Goal: Task Accomplishment & Management: Manage account settings

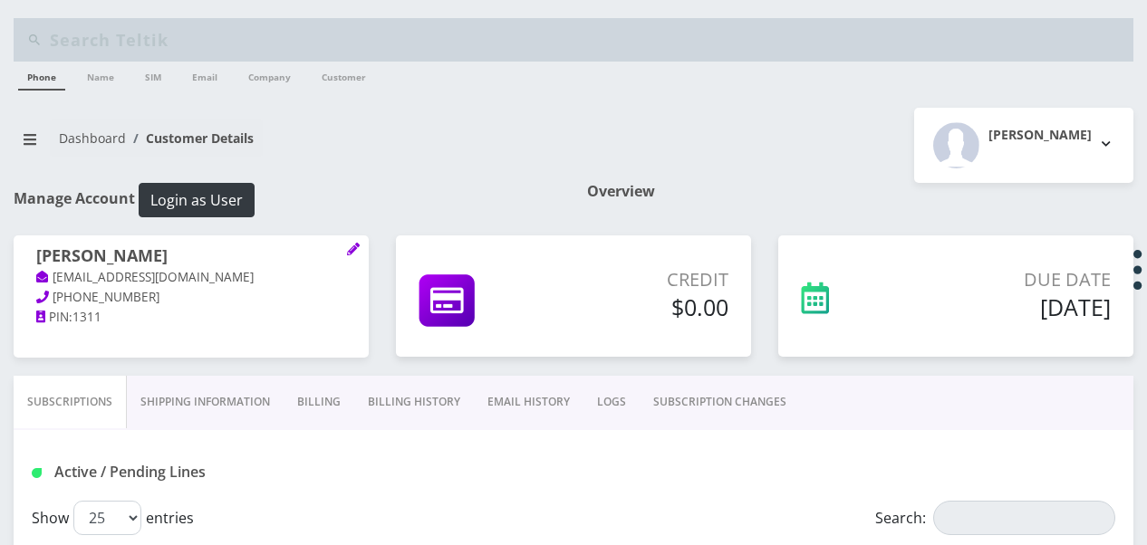
select select "468"
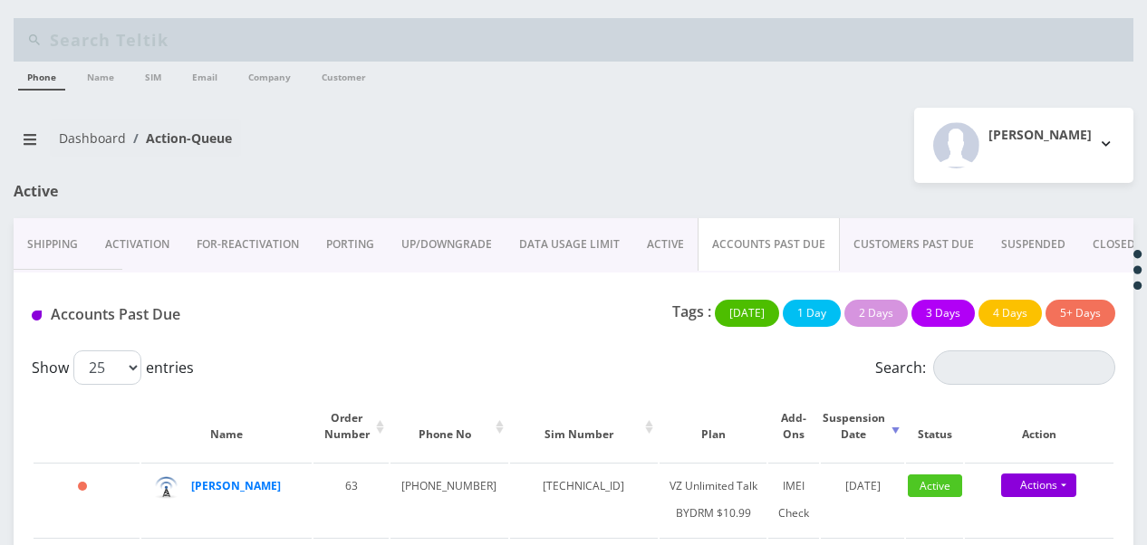
click at [641, 242] on link "ACTIVE" at bounding box center [665, 244] width 64 height 53
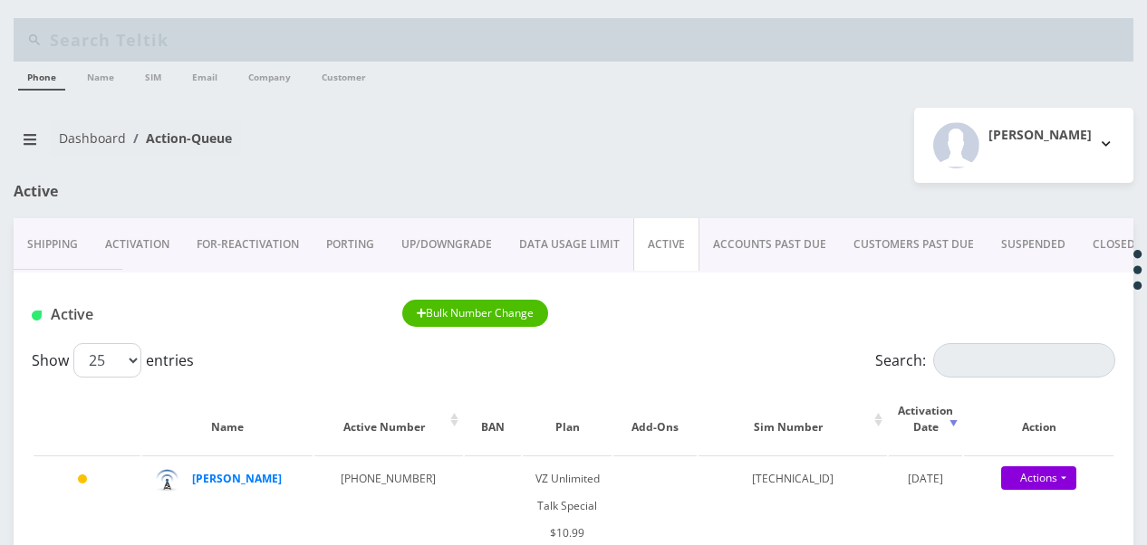
click at [654, 198] on div at bounding box center [764, 200] width 765 height 35
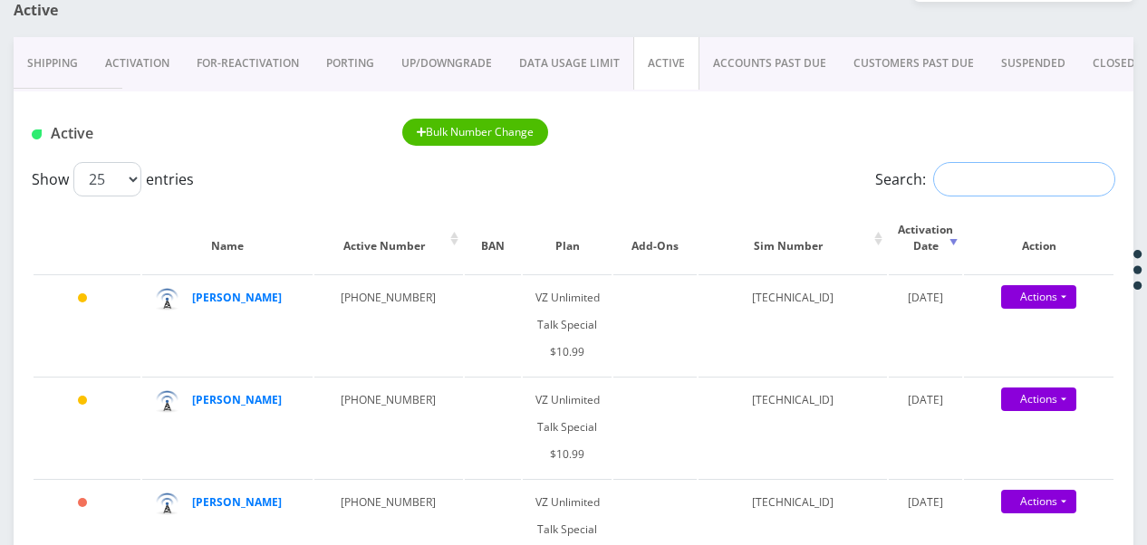
click at [966, 165] on input "Search:" at bounding box center [1024, 179] width 182 height 34
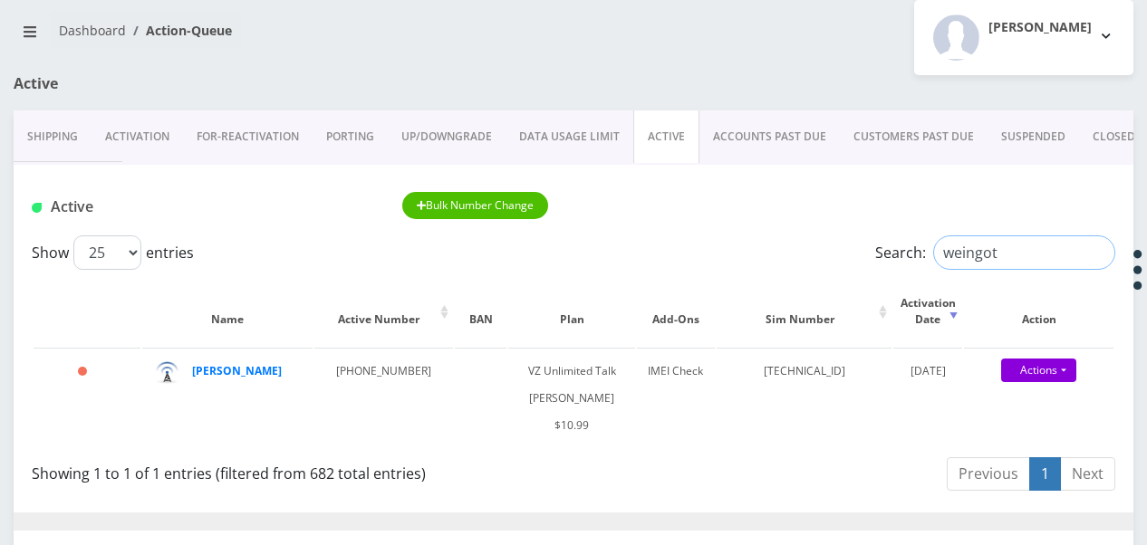
scroll to position [91, 0]
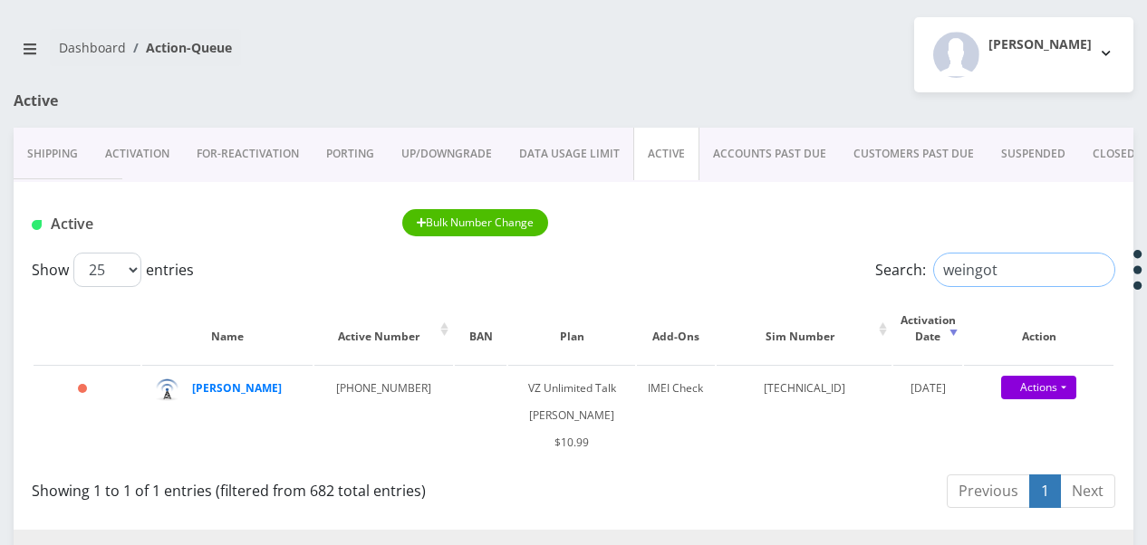
drag, startPoint x: 1048, startPoint y: 261, endPoint x: 637, endPoint y: 242, distance: 411.8
type input "646509"
click at [1097, 279] on input "646509" at bounding box center [1024, 270] width 182 height 34
click at [1094, 275] on input "646509" at bounding box center [1024, 270] width 182 height 34
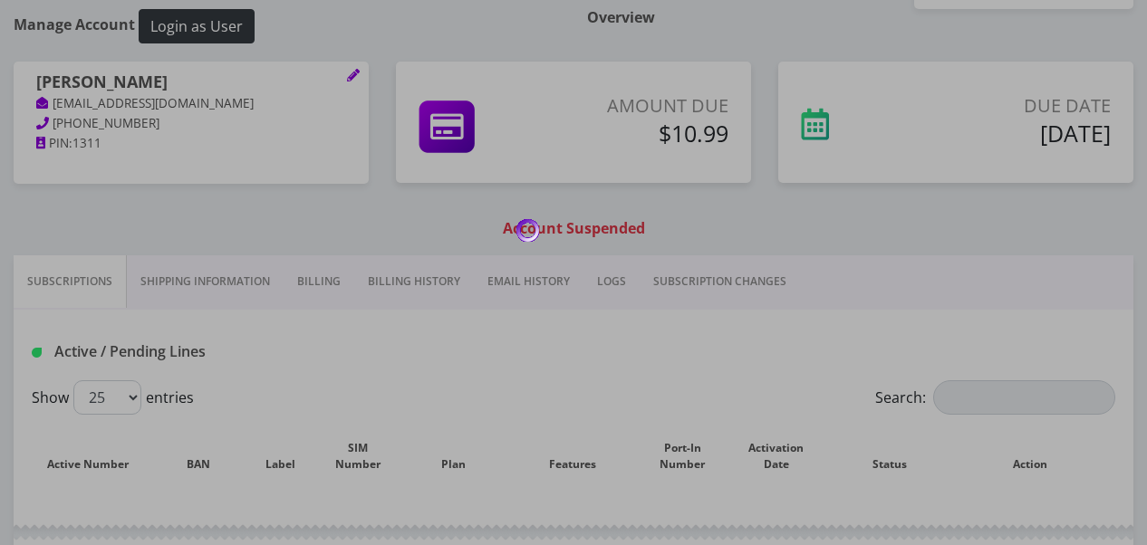
scroll to position [181, 0]
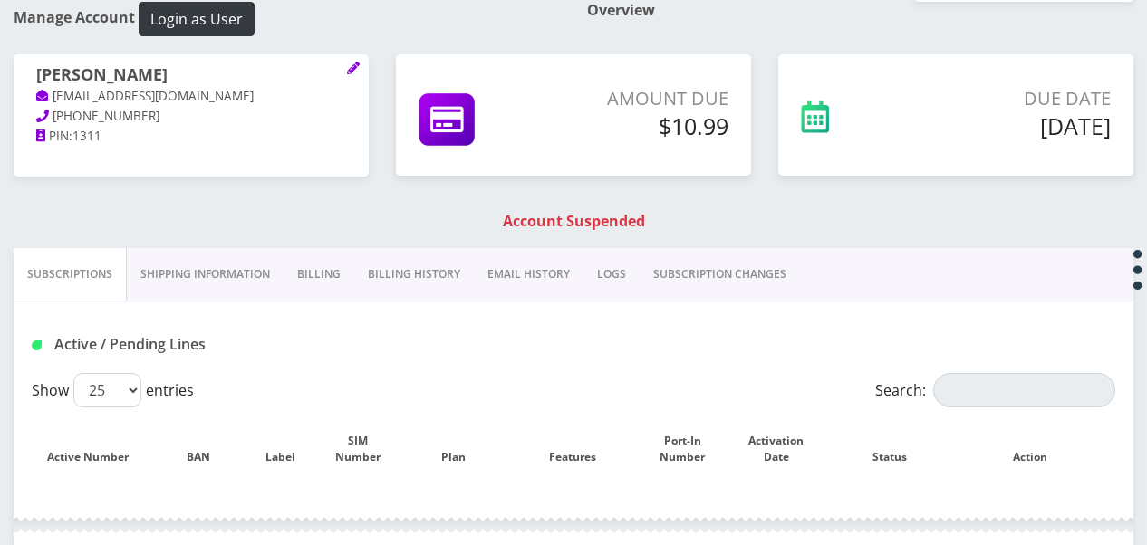
click at [324, 265] on link "Billing" at bounding box center [319, 274] width 71 height 53
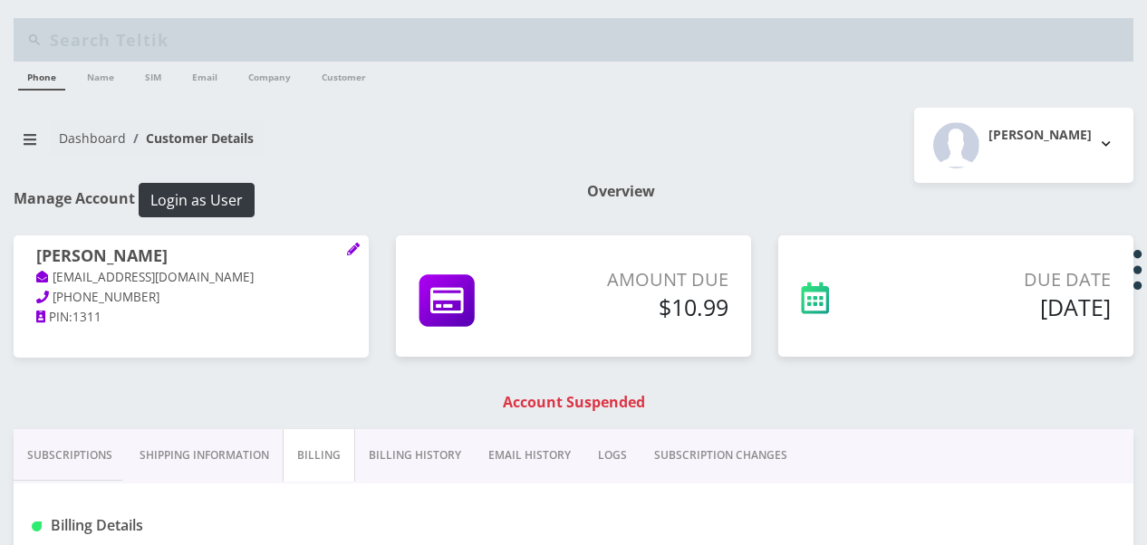
click at [426, 440] on link "Billing History" at bounding box center [415, 455] width 120 height 53
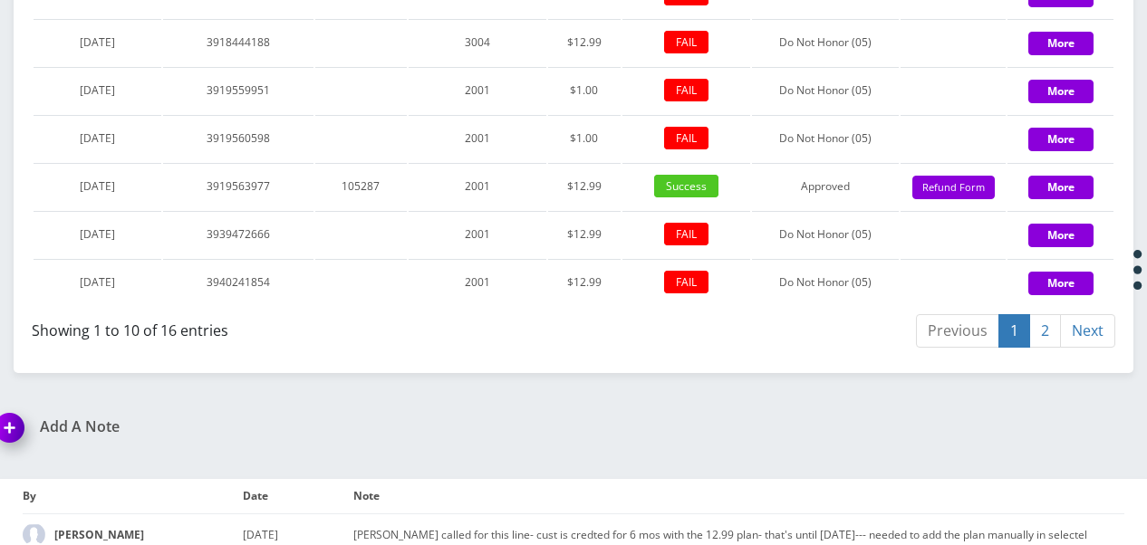
scroll to position [2084, 0]
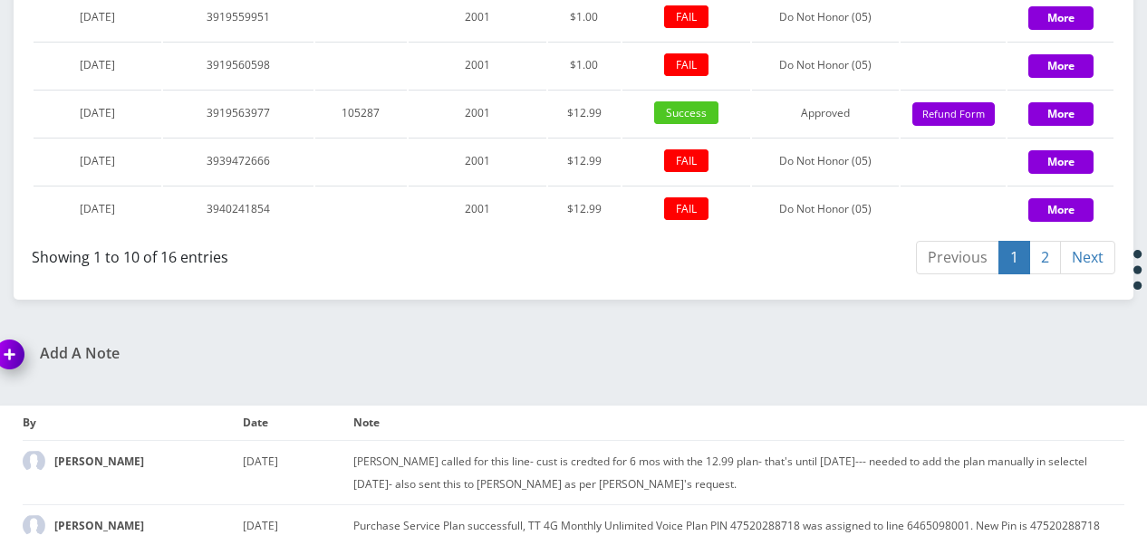
click at [1039, 241] on link "2" at bounding box center [1045, 258] width 32 height 34
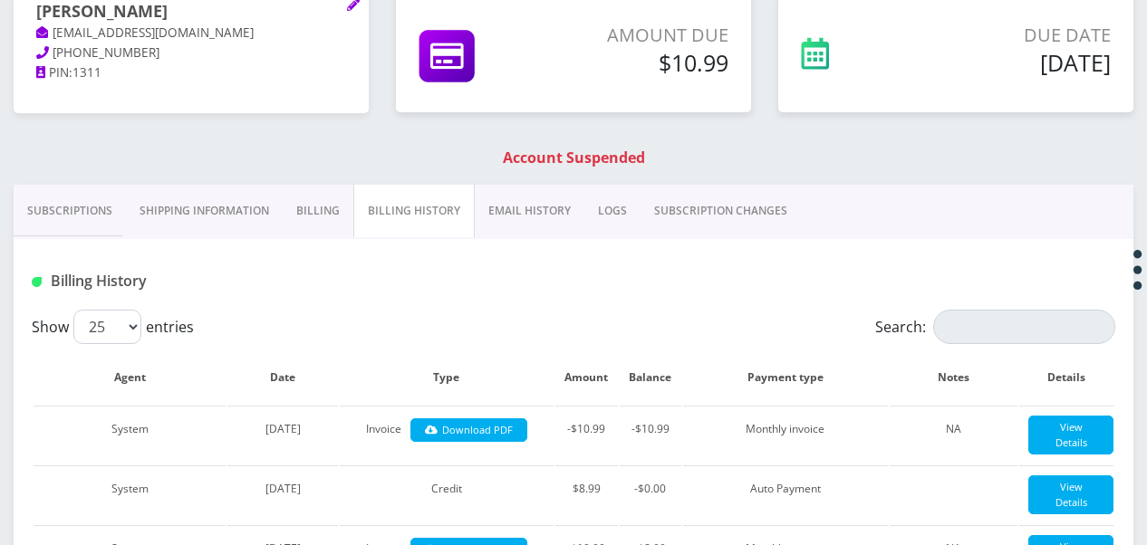
scroll to position [94, 0]
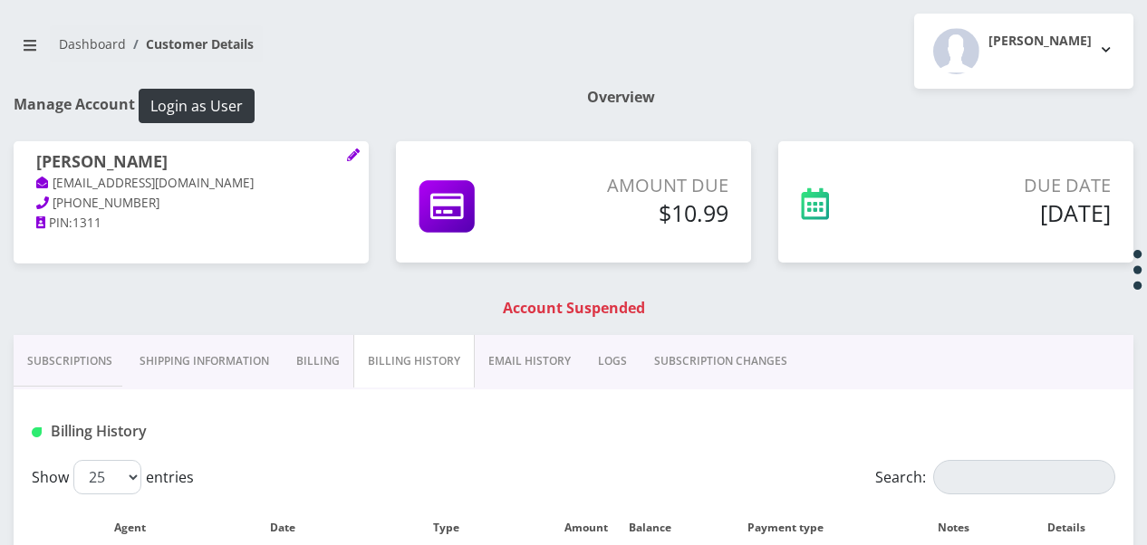
click at [106, 343] on link "Subscriptions" at bounding box center [70, 361] width 112 height 53
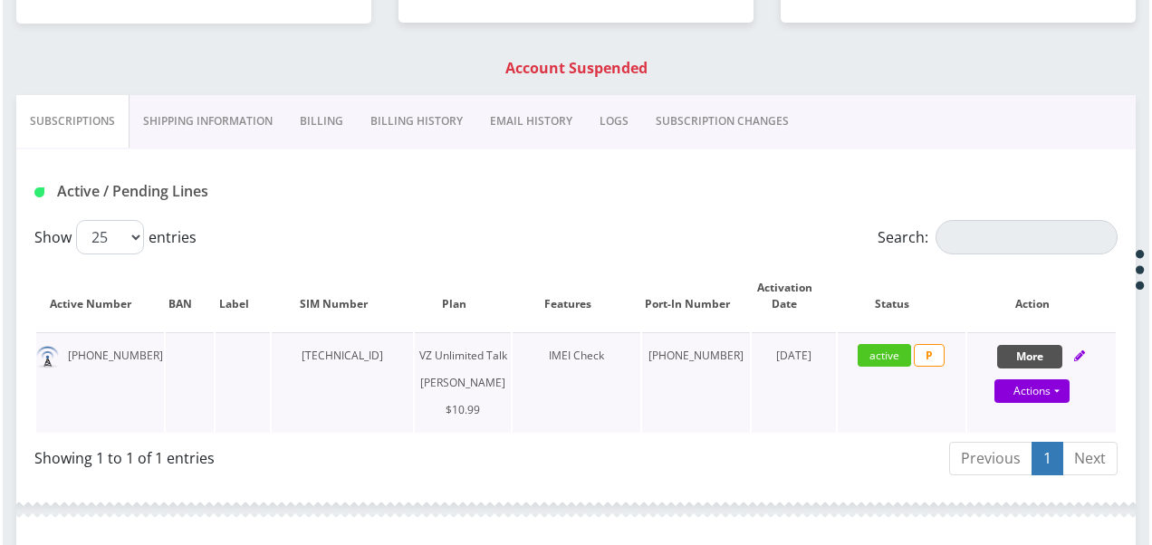
scroll to position [366, 0]
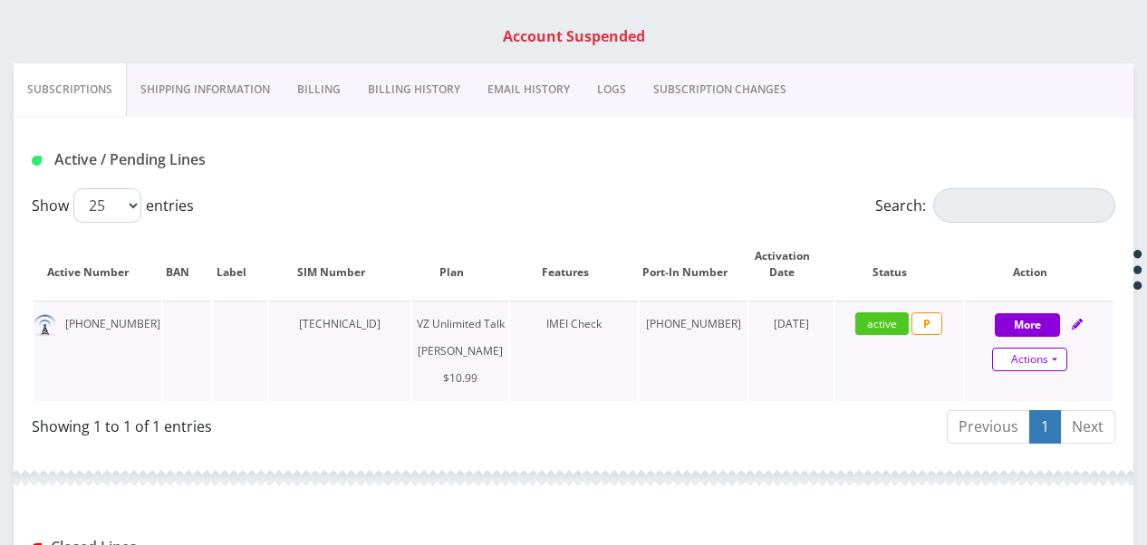
click at [1057, 350] on link "Actions" at bounding box center [1029, 360] width 75 height 24
select select "366"
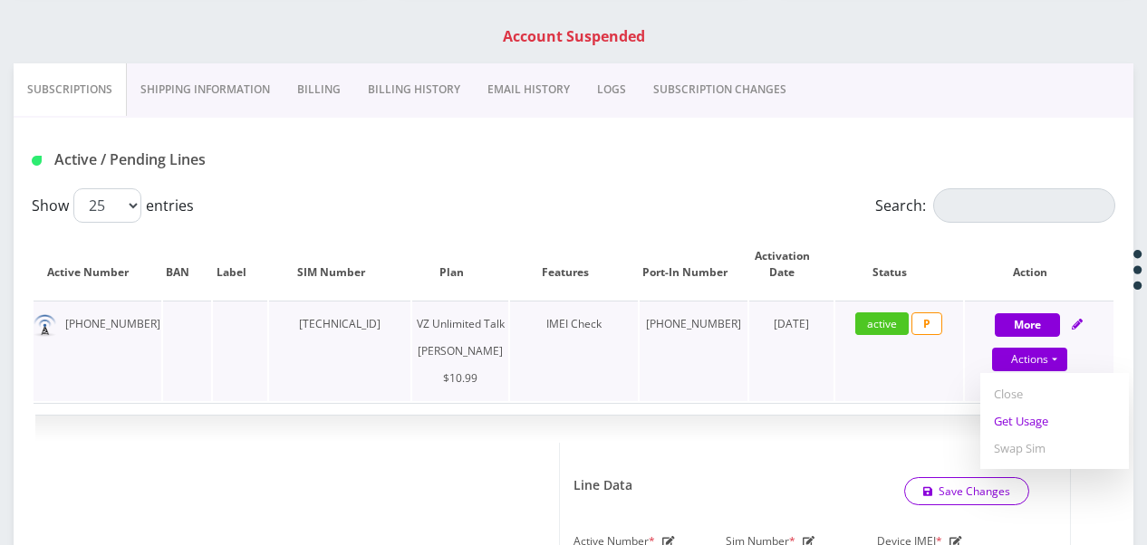
click at [1040, 419] on link "Get Usage" at bounding box center [1054, 421] width 149 height 27
select select "366"
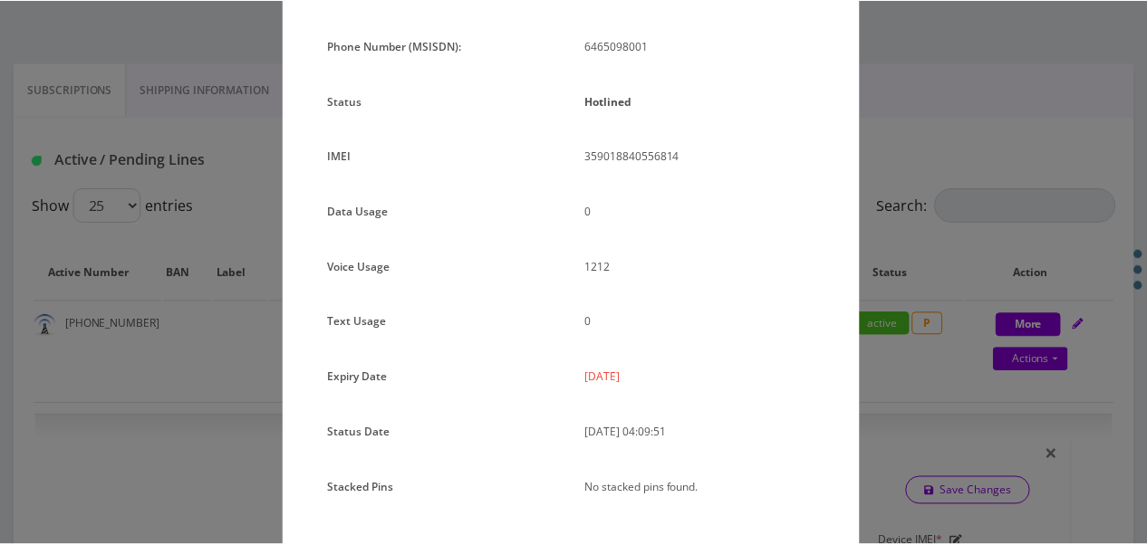
scroll to position [181, 0]
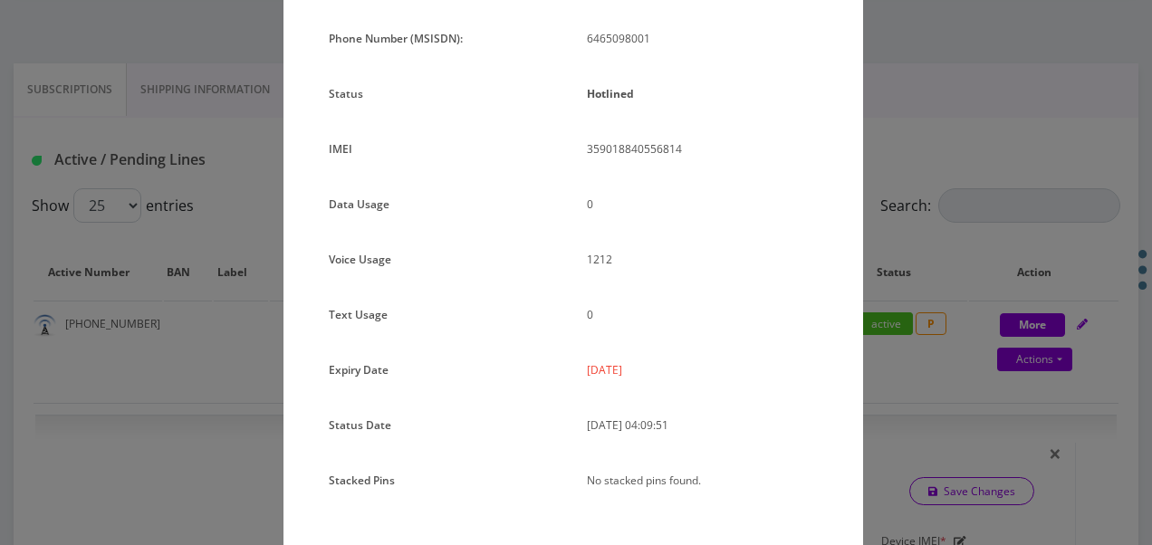
click at [926, 229] on div "× Subscription Info Plan Name TT 4G Monthly Unlimited Voice Plan Phone Number (…" at bounding box center [576, 272] width 1152 height 545
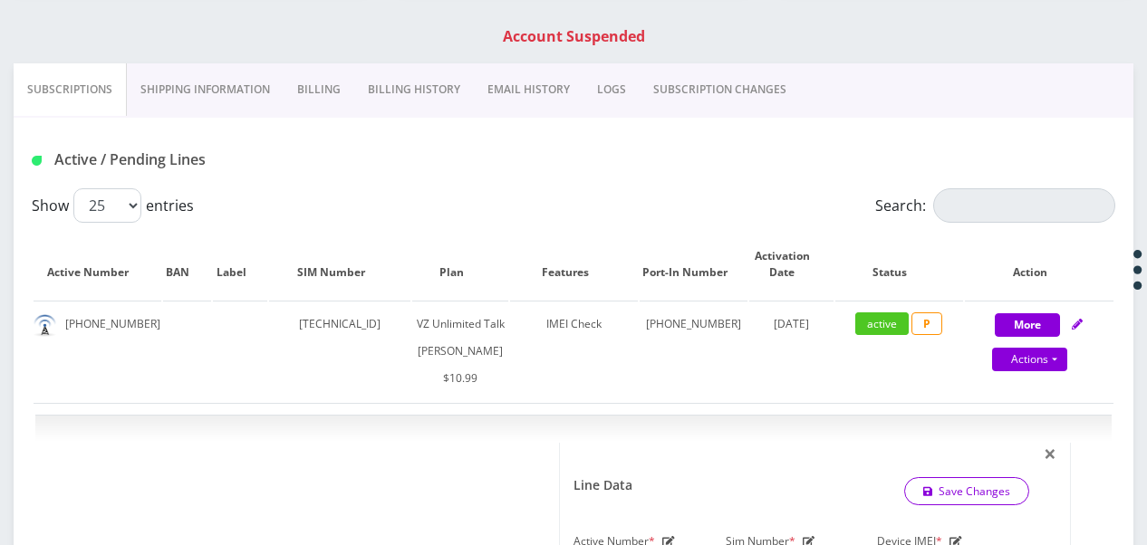
click at [317, 97] on link "Billing" at bounding box center [319, 89] width 71 height 53
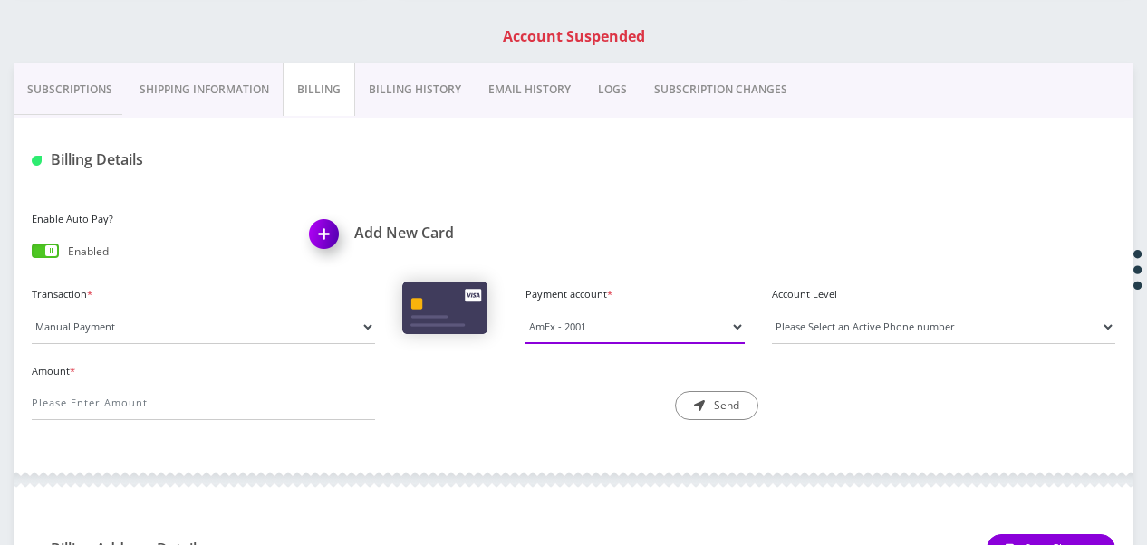
click at [649, 312] on select "AmEx - 3004 AmEx - 2001 AmEx - 2001" at bounding box center [634, 327] width 219 height 34
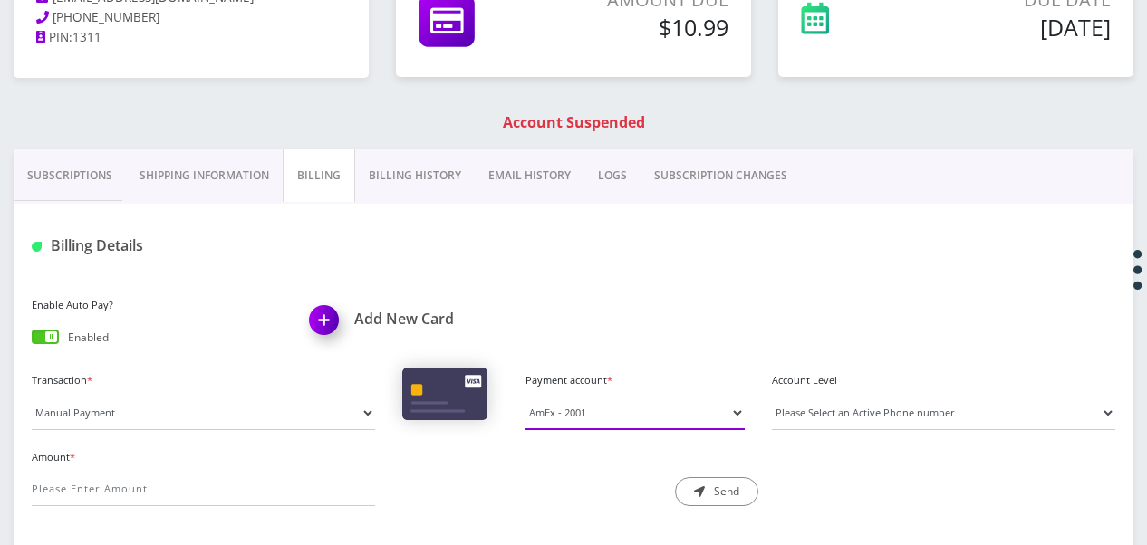
scroll to position [94, 0]
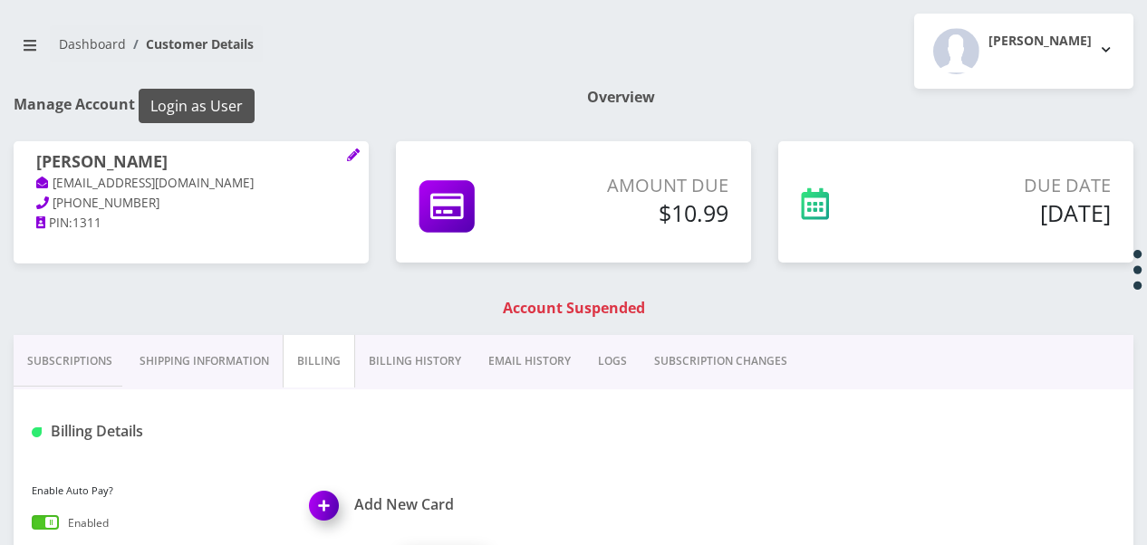
click at [227, 109] on button "Login as User" at bounding box center [197, 106] width 116 height 34
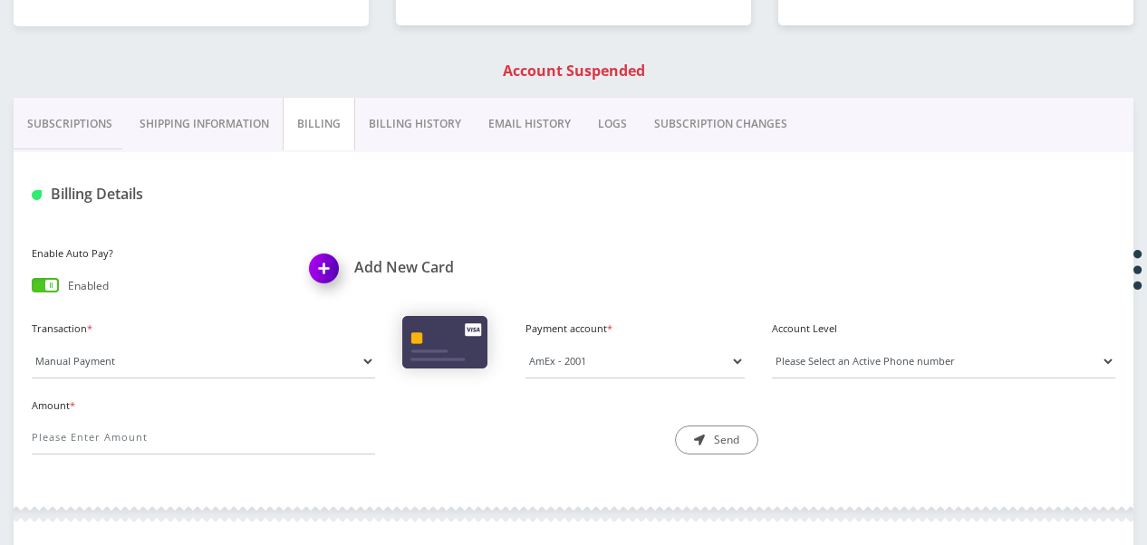
scroll to position [366, 0]
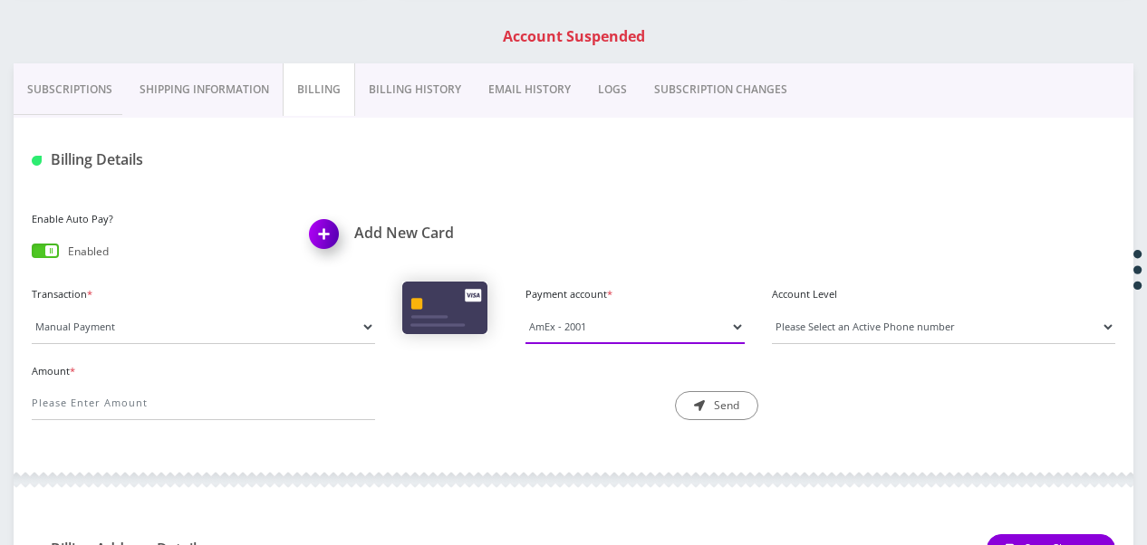
click at [548, 320] on select "AmEx - 3004 AmEx - 2001 AmEx - 2001" at bounding box center [634, 327] width 219 height 34
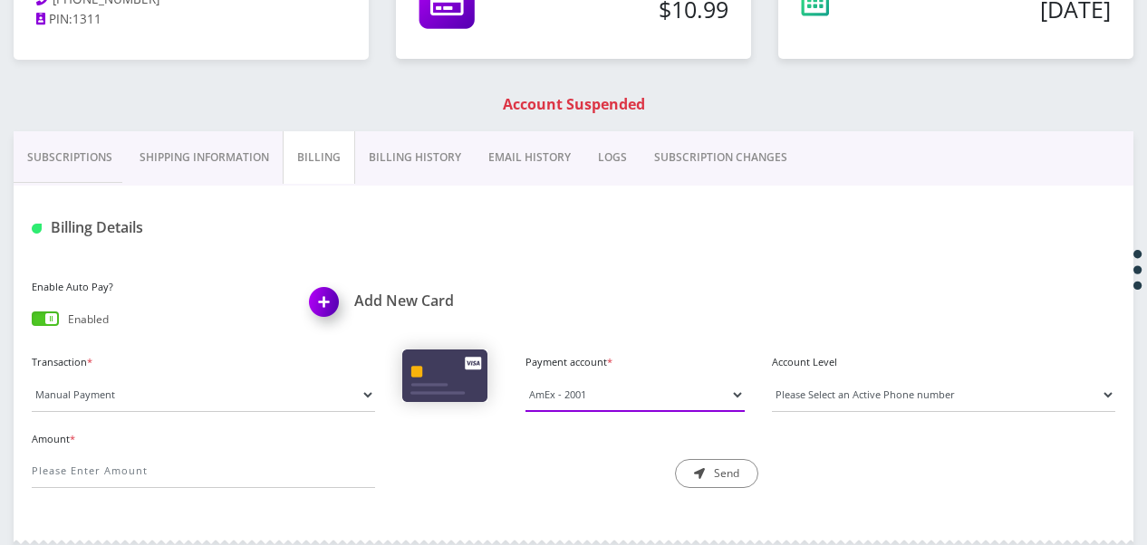
scroll to position [185, 0]
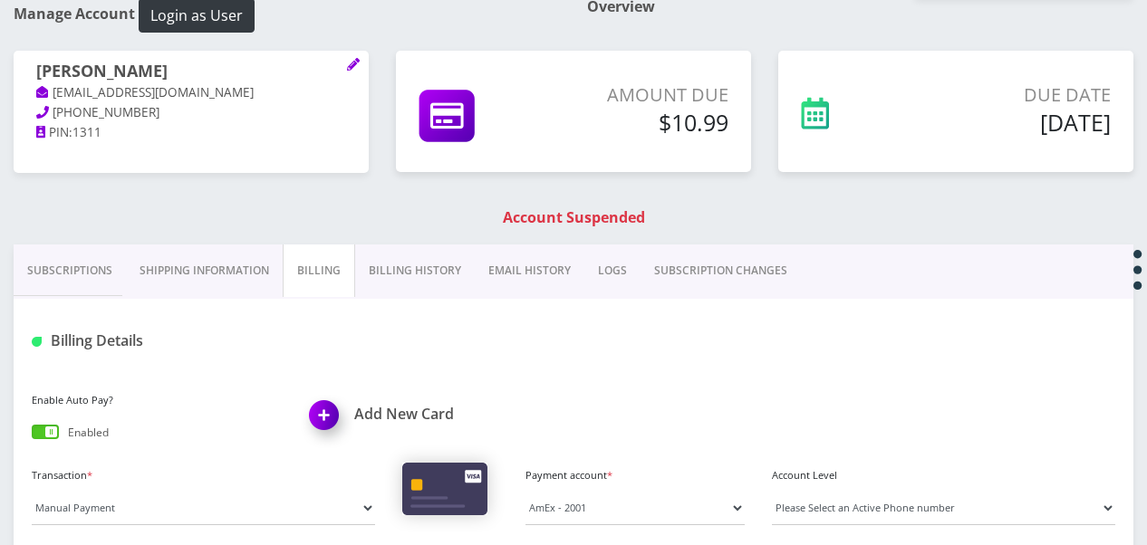
click at [439, 299] on div "Billing Details" at bounding box center [574, 334] width 1120 height 71
click at [432, 275] on link "Billing History" at bounding box center [415, 271] width 120 height 53
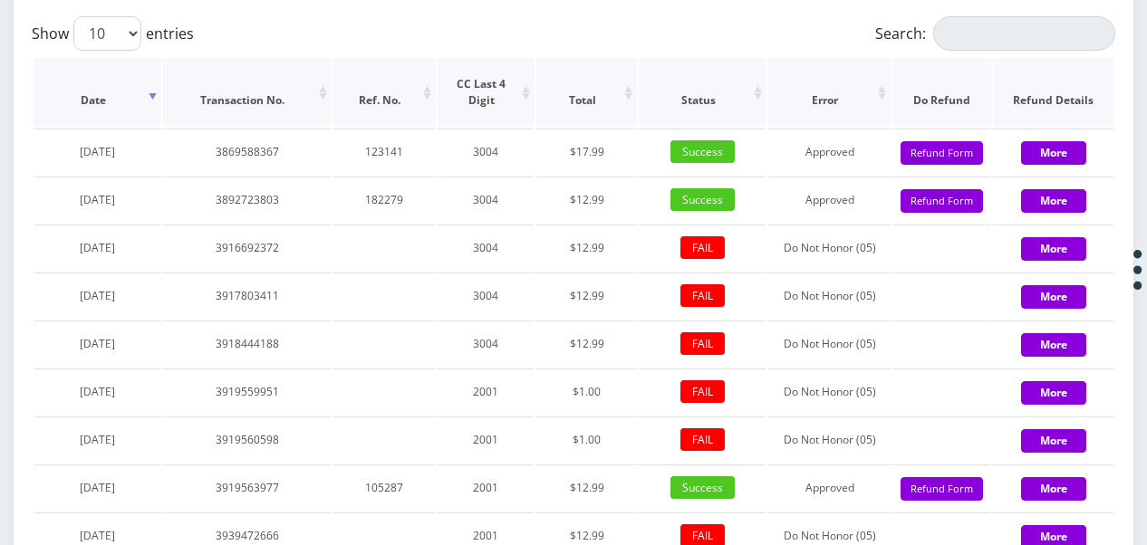
scroll to position [2178, 0]
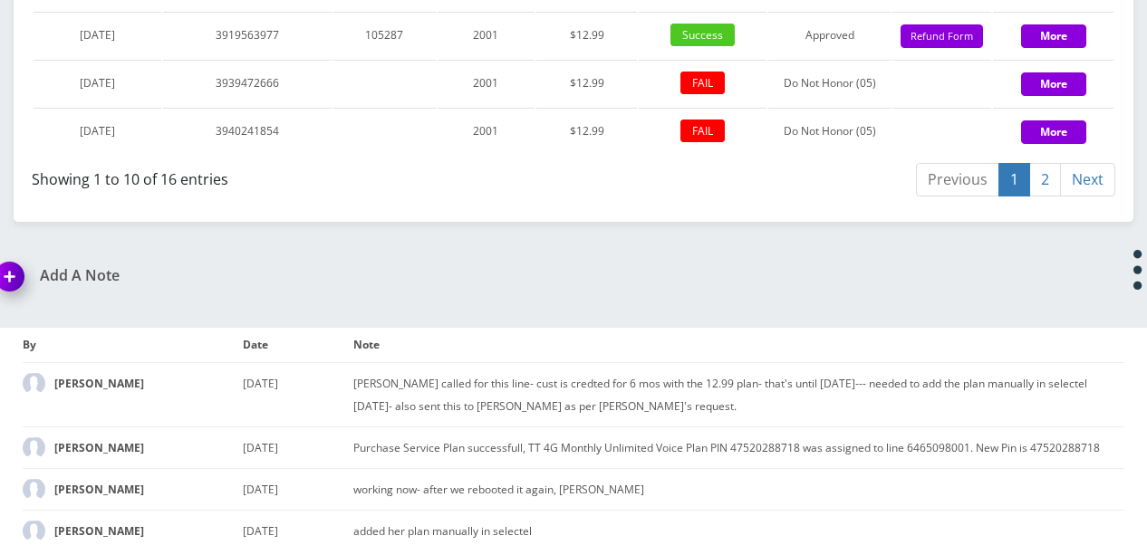
click at [1036, 197] on link "2" at bounding box center [1045, 180] width 32 height 34
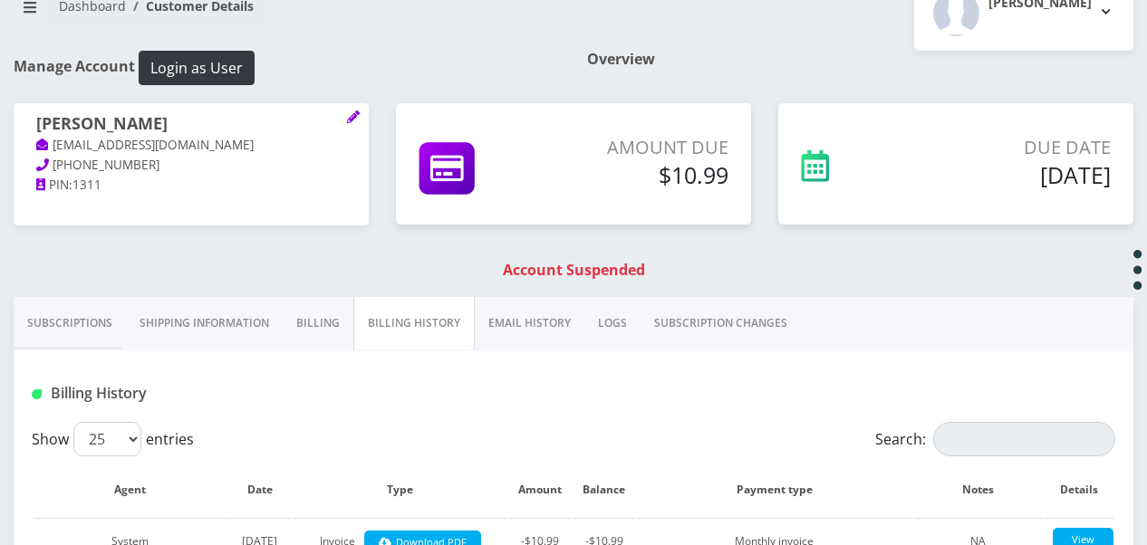
scroll to position [317, 0]
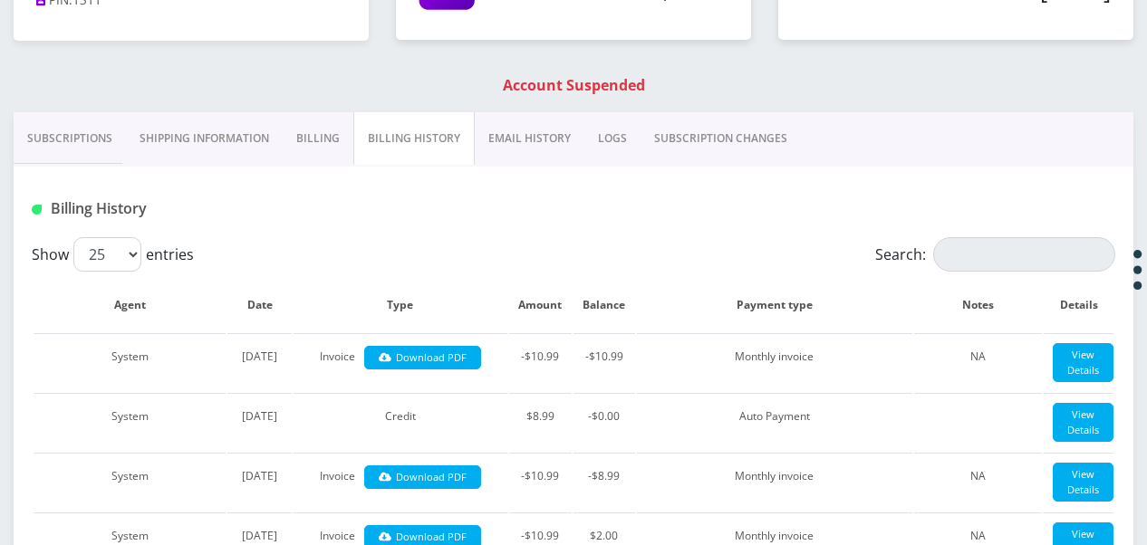
click at [98, 140] on link "Subscriptions" at bounding box center [70, 138] width 112 height 53
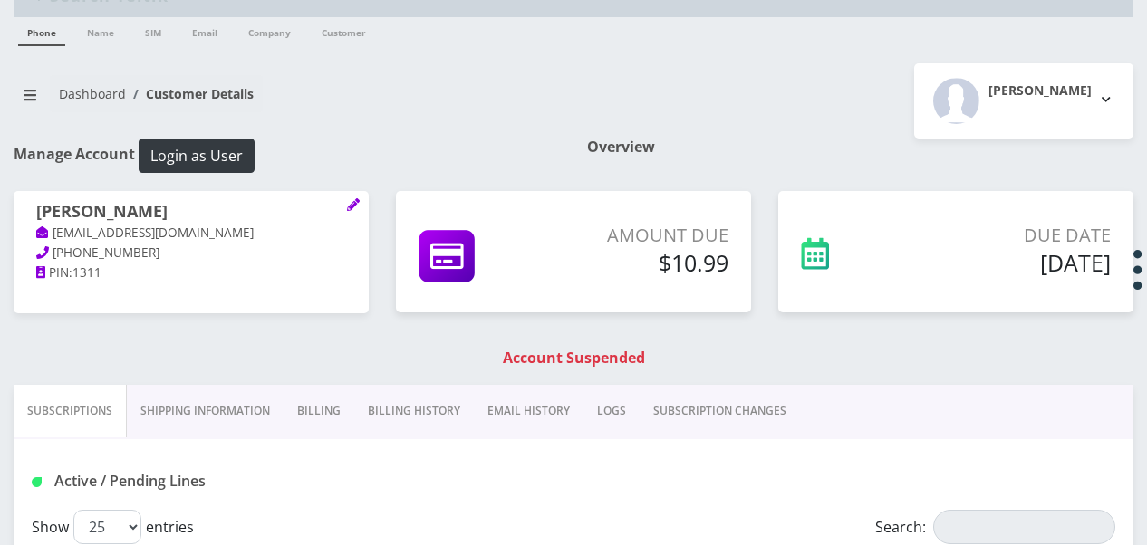
scroll to position [35, 0]
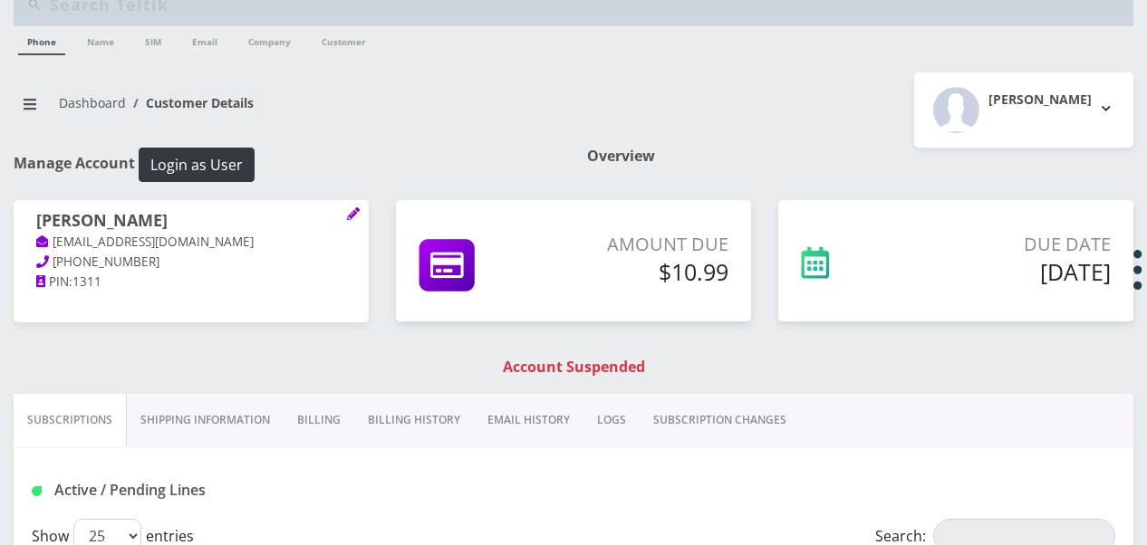
click at [225, 415] on link "Shipping Information" at bounding box center [205, 420] width 157 height 53
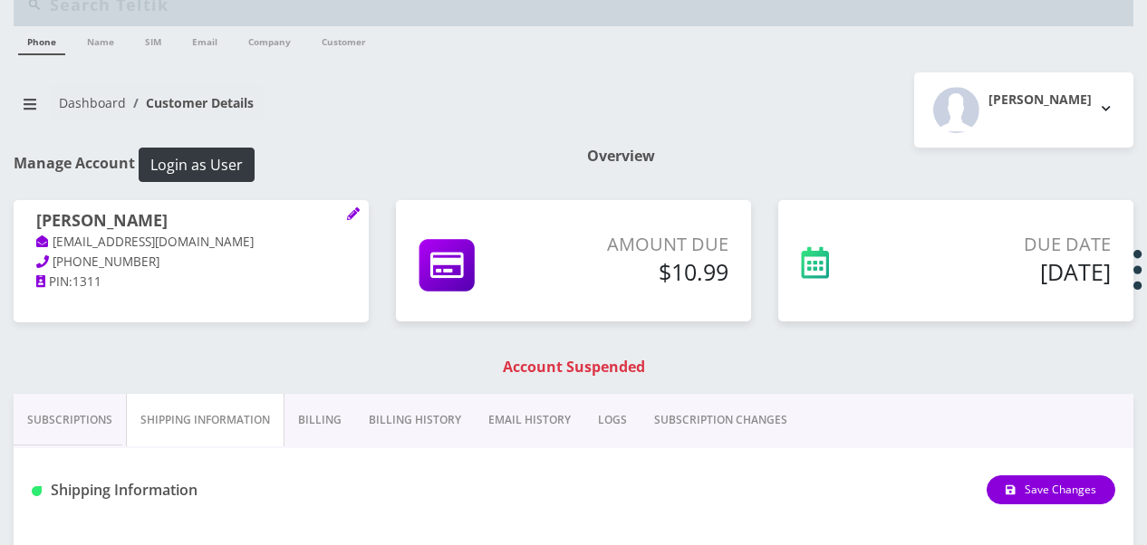
click at [101, 414] on link "Subscriptions" at bounding box center [70, 420] width 112 height 53
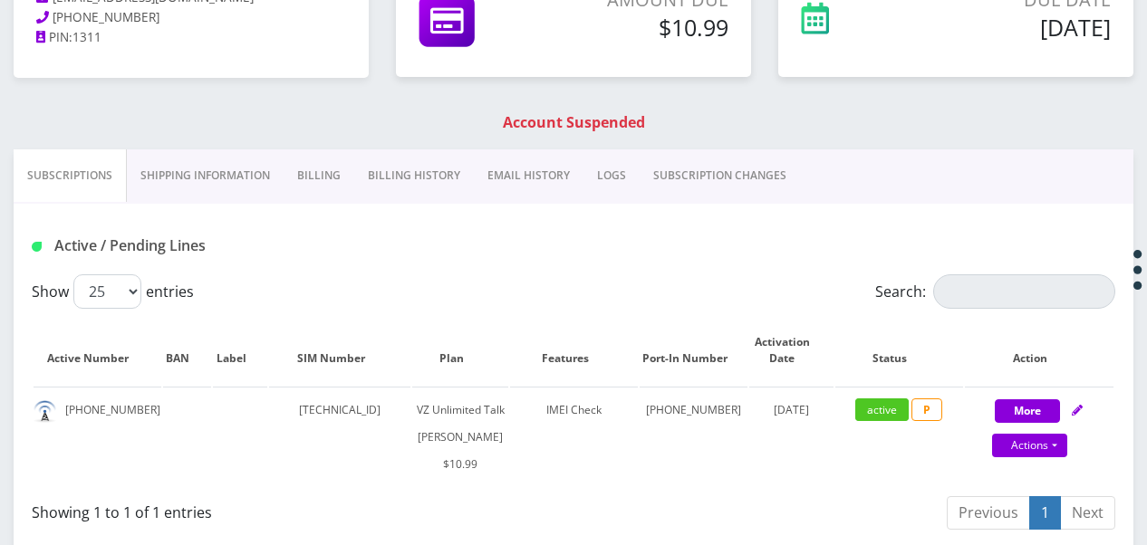
scroll to position [189, 0]
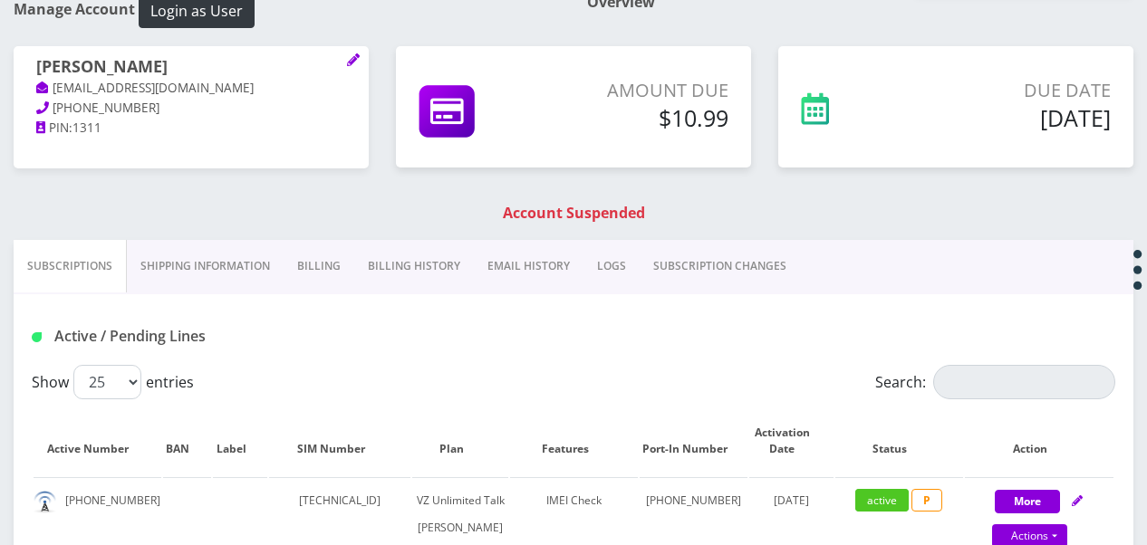
click at [167, 260] on link "Shipping Information" at bounding box center [205, 266] width 157 height 53
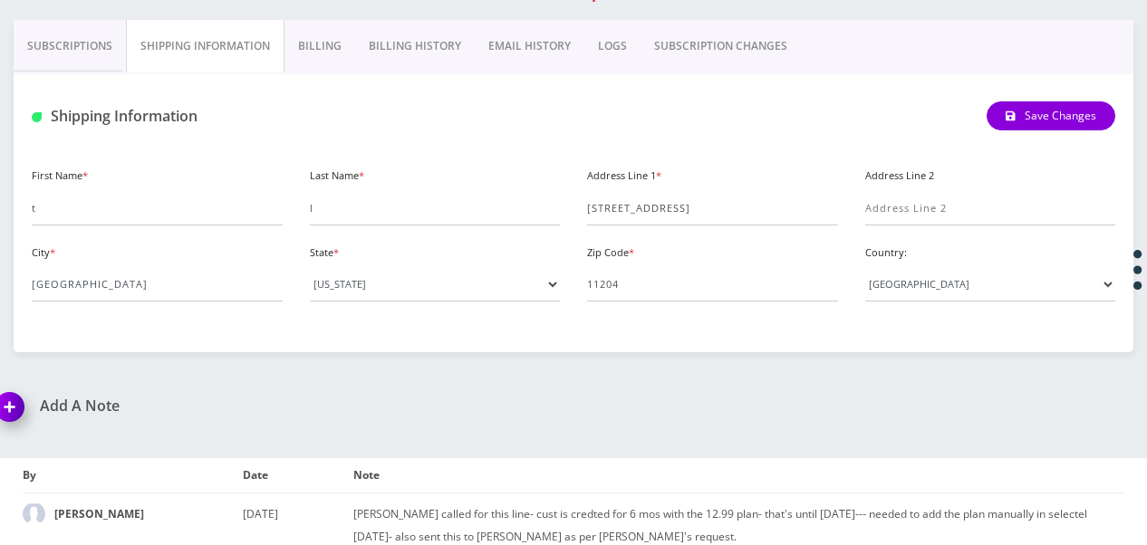
scroll to position [280, 0]
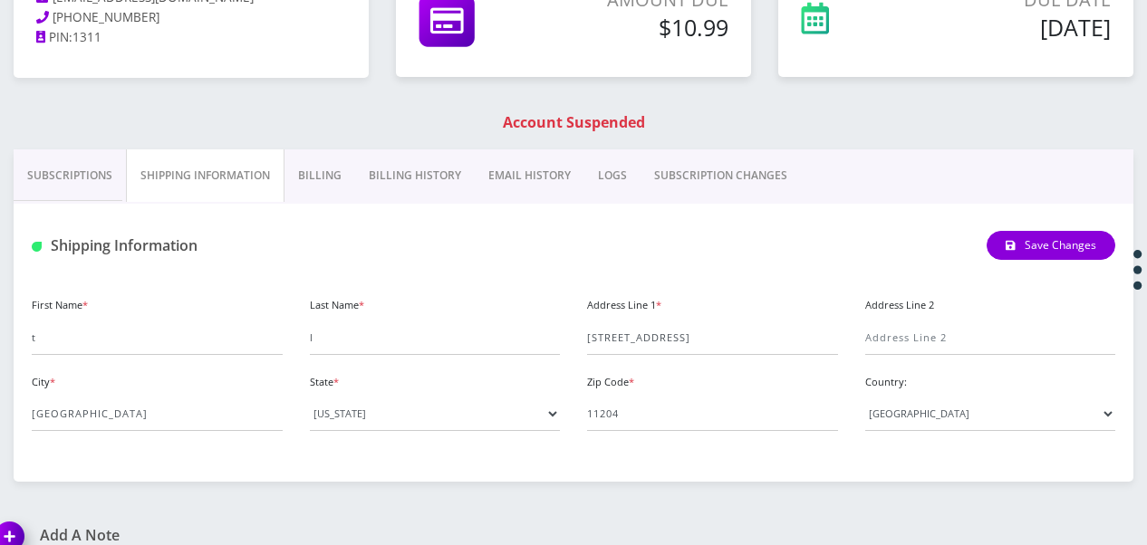
click at [322, 191] on link "Billing" at bounding box center [319, 175] width 71 height 53
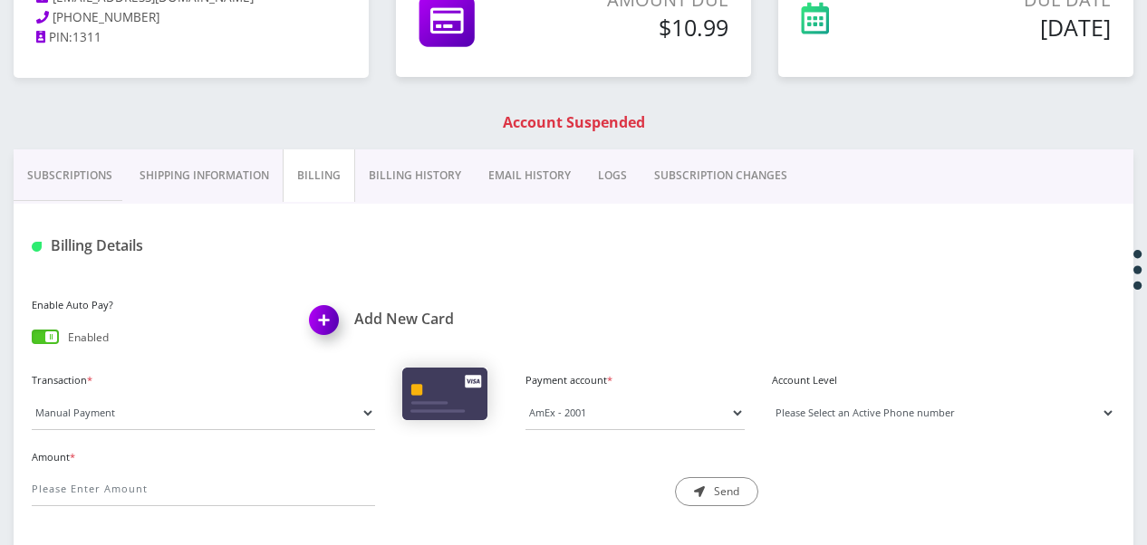
click at [863, 400] on select "Please Select an Active Phone number 6465098001" at bounding box center [943, 413] width 343 height 34
select select "94276"
click at [772, 396] on select "Please Select an Active Phone number 6465098001" at bounding box center [943, 413] width 343 height 34
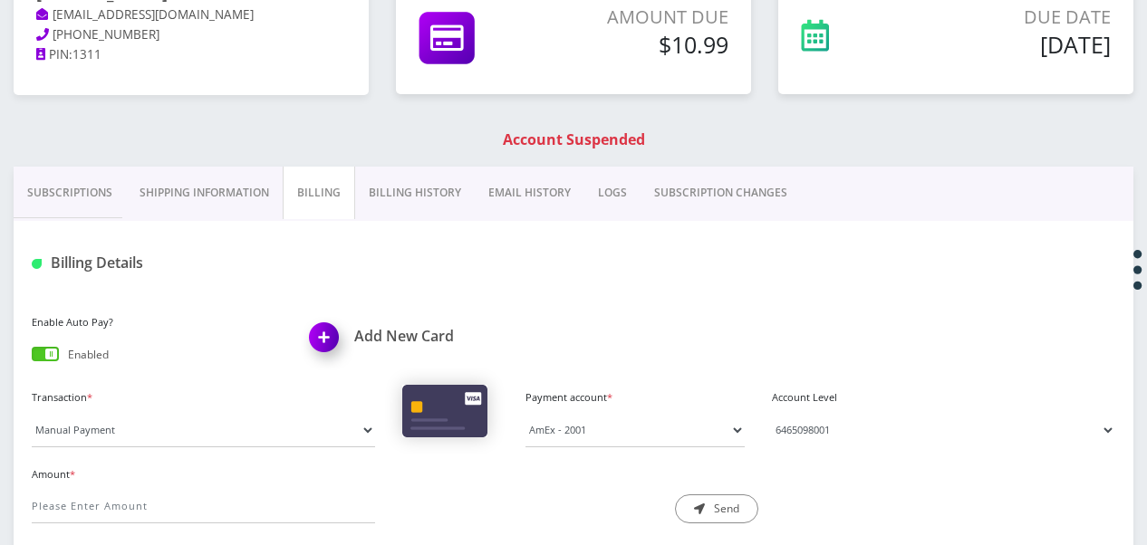
scroll to position [371, 0]
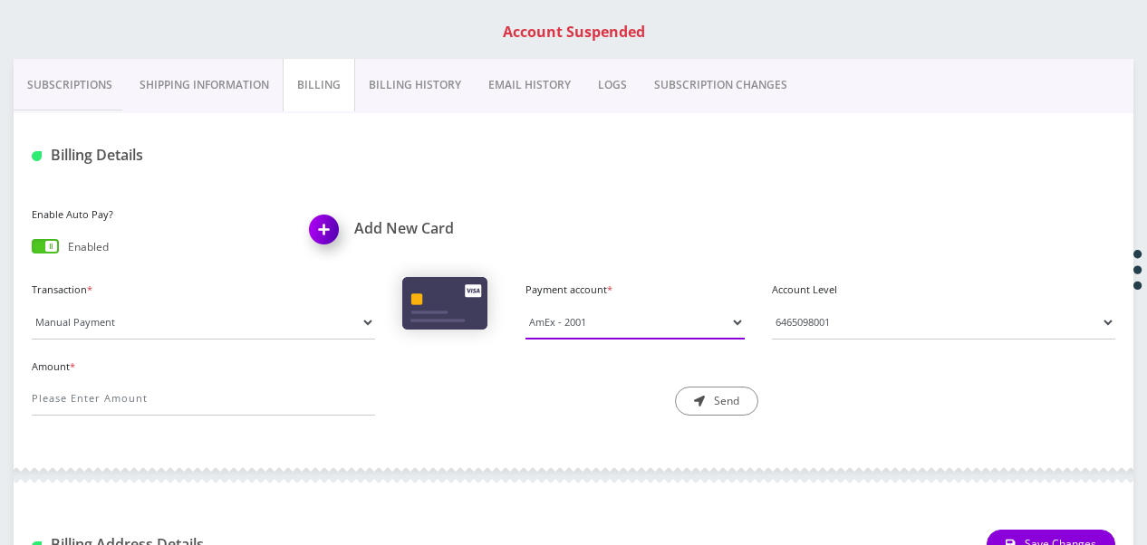
click at [589, 330] on select "AmEx - 3004 AmEx - 2001 AmEx - 2001" at bounding box center [634, 322] width 219 height 34
click at [805, 333] on select "Please Select an Active Phone number 6465098001" at bounding box center [943, 322] width 343 height 34
click at [608, 265] on div "Enable Auto Pay? Enabled Add New Card" at bounding box center [573, 239] width 1111 height 75
click at [194, 437] on div "Enable Auto Pay? Enabled Add New Card Transaction * Manual Payment Custom Charg…" at bounding box center [574, 316] width 1120 height 265
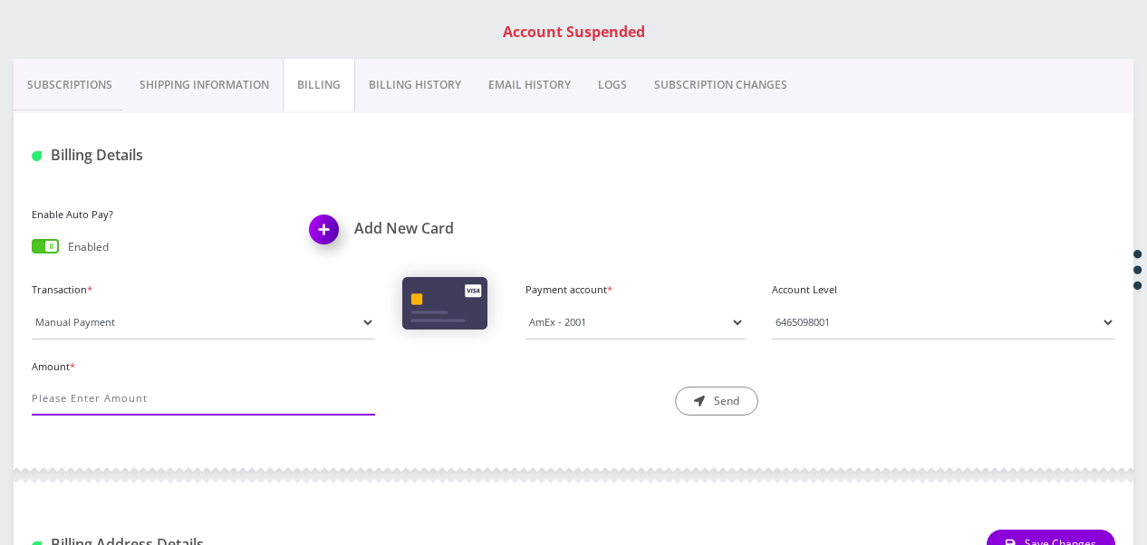
click at [191, 407] on input "Amount *" at bounding box center [203, 398] width 343 height 34
type input "10.99"
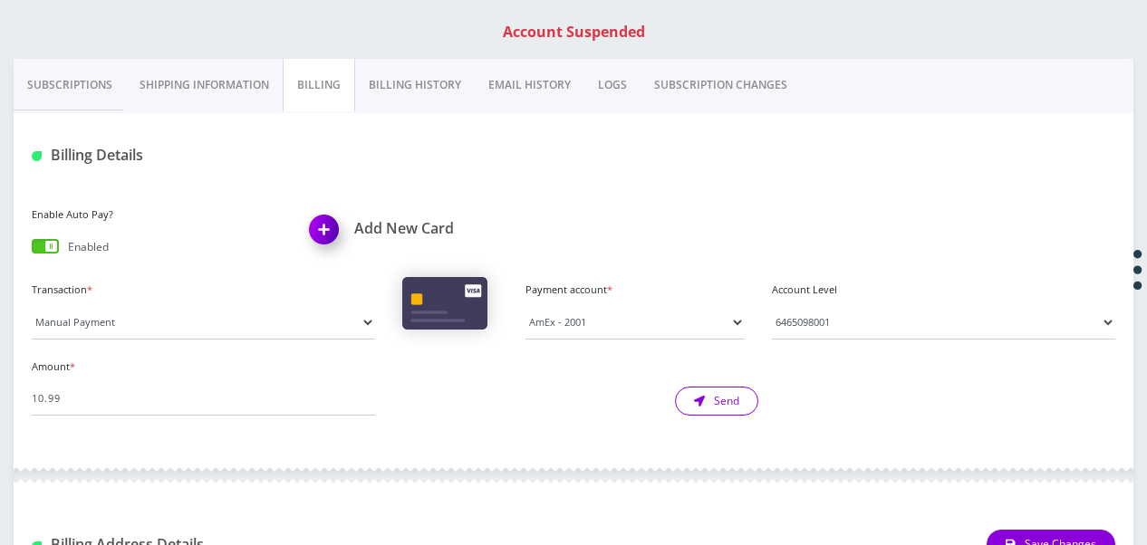
click at [736, 401] on button "Send" at bounding box center [716, 401] width 83 height 29
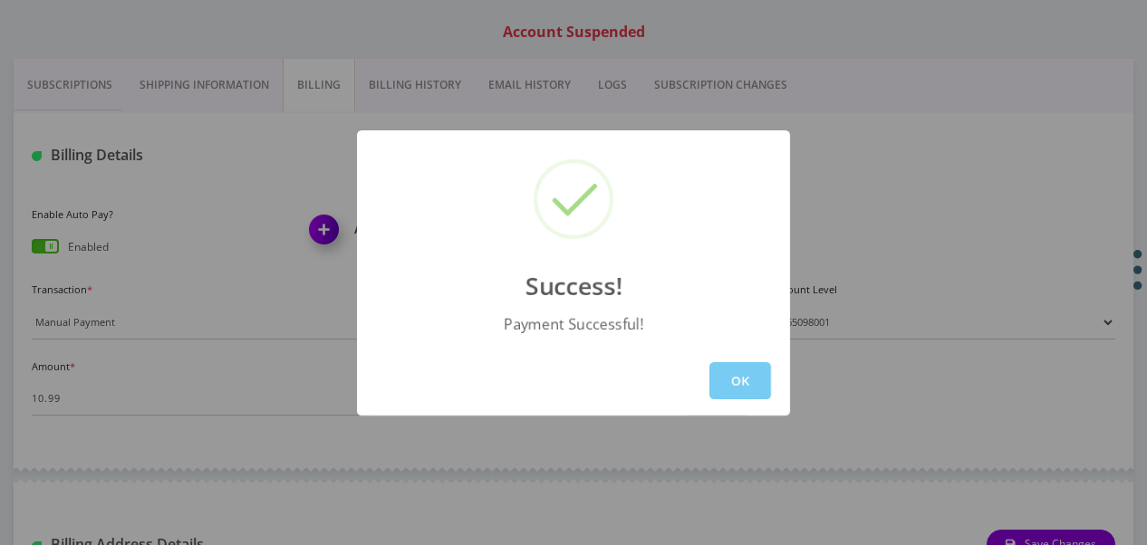
click at [728, 390] on button "OK" at bounding box center [740, 380] width 62 height 37
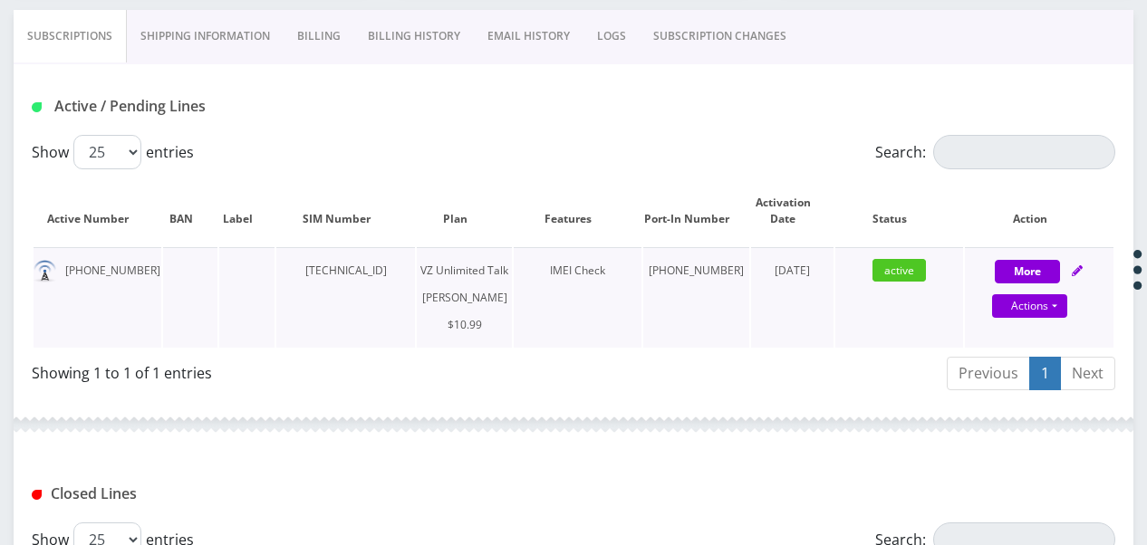
scroll to position [371, 0]
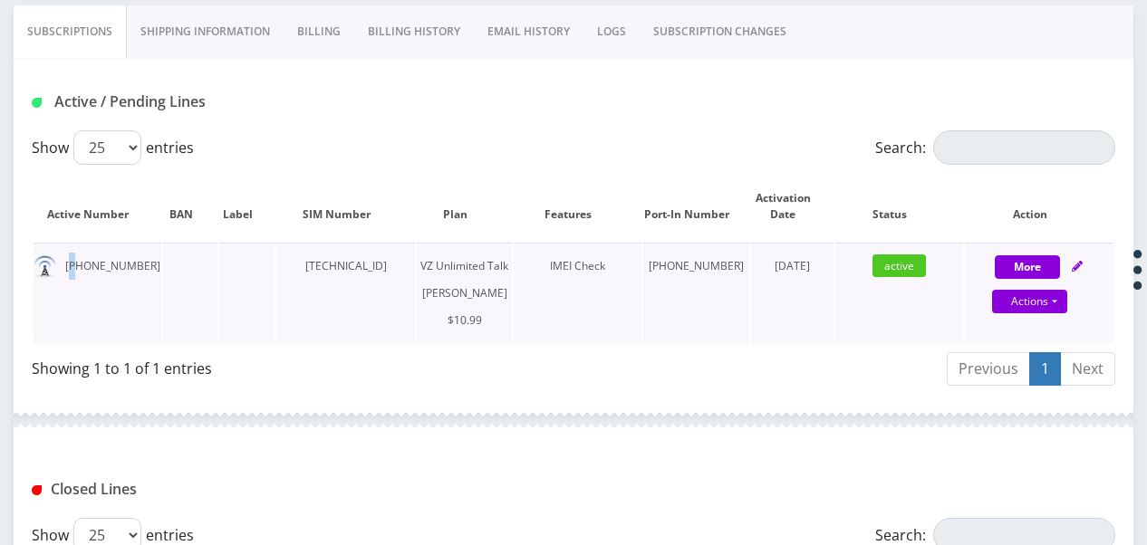
click at [74, 259] on td "[PHONE_NUMBER]" at bounding box center [98, 293] width 128 height 101
drag, startPoint x: 74, startPoint y: 259, endPoint x: 132, endPoint y: 269, distance: 58.8
click at [132, 269] on td "[PHONE_NUMBER]" at bounding box center [98, 293] width 128 height 101
copy td "[PHONE_NUMBER]"
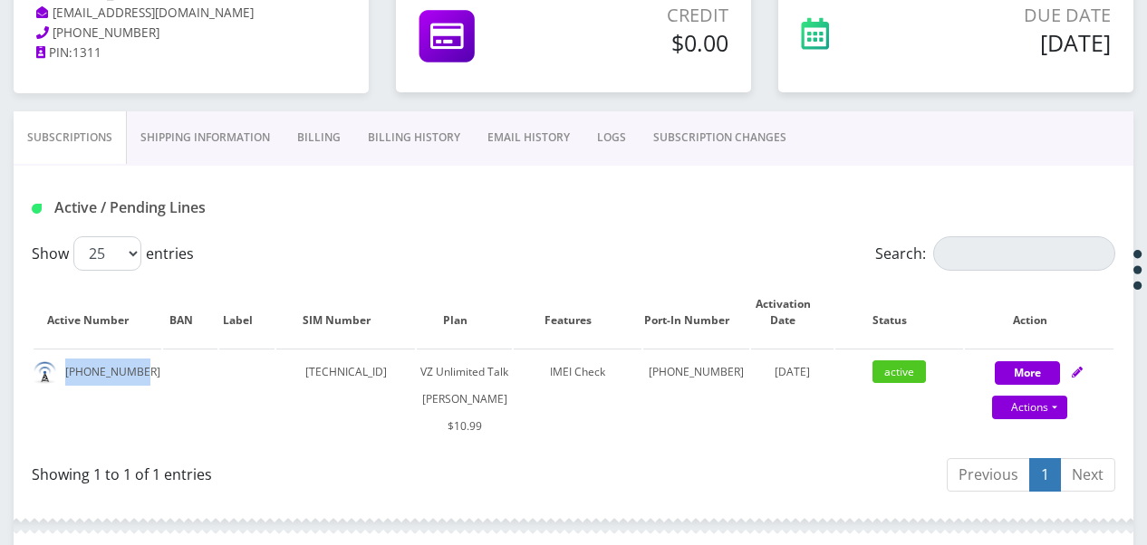
scroll to position [189, 0]
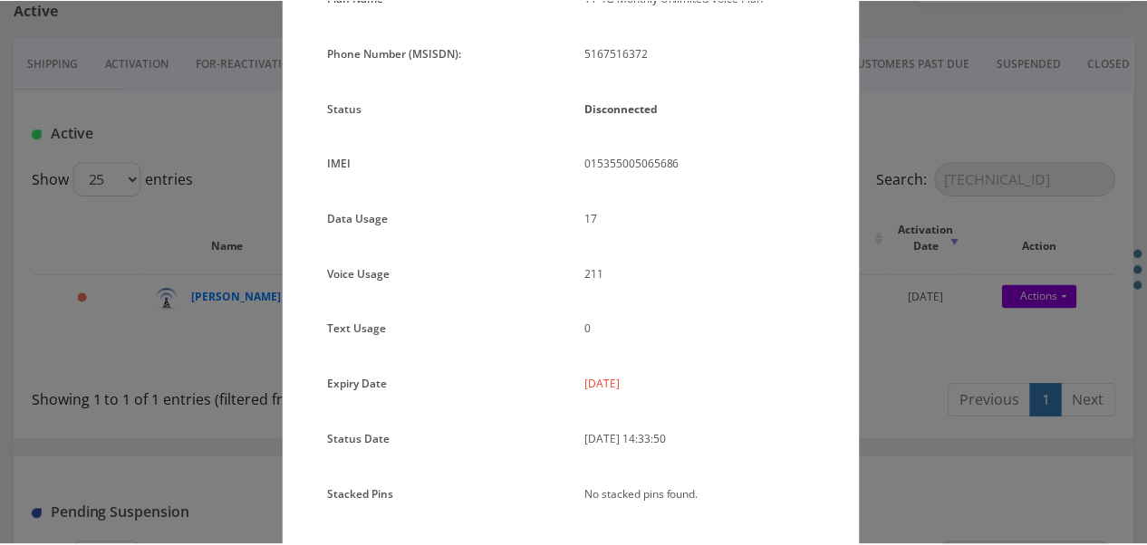
scroll to position [181, 0]
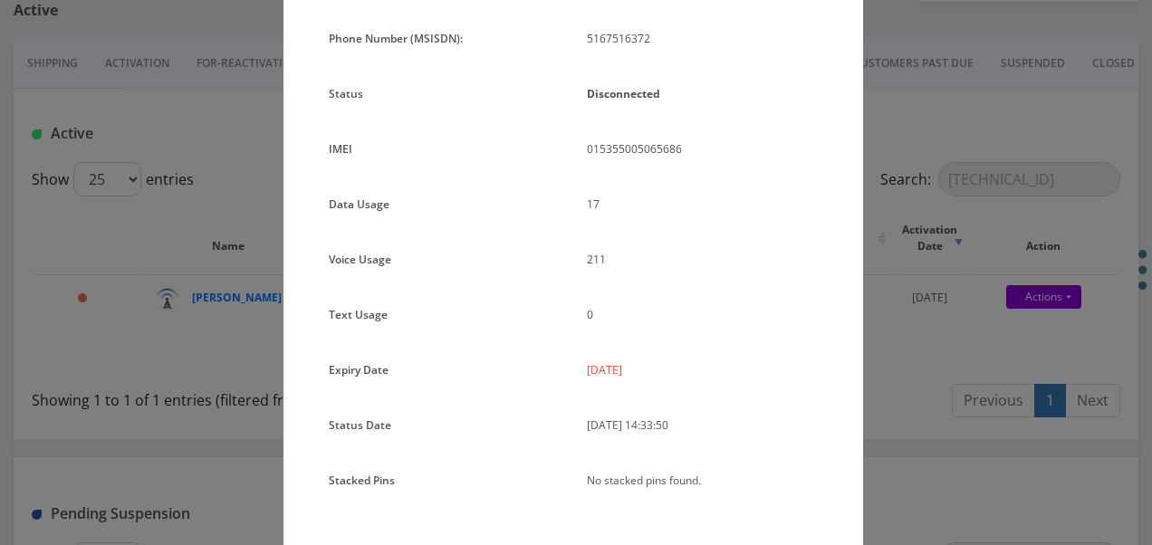
click at [924, 293] on div "× Subscription Info Plan Name TT 4G Monthly Unlimited Voice Plan Phone Number (…" at bounding box center [576, 272] width 1152 height 545
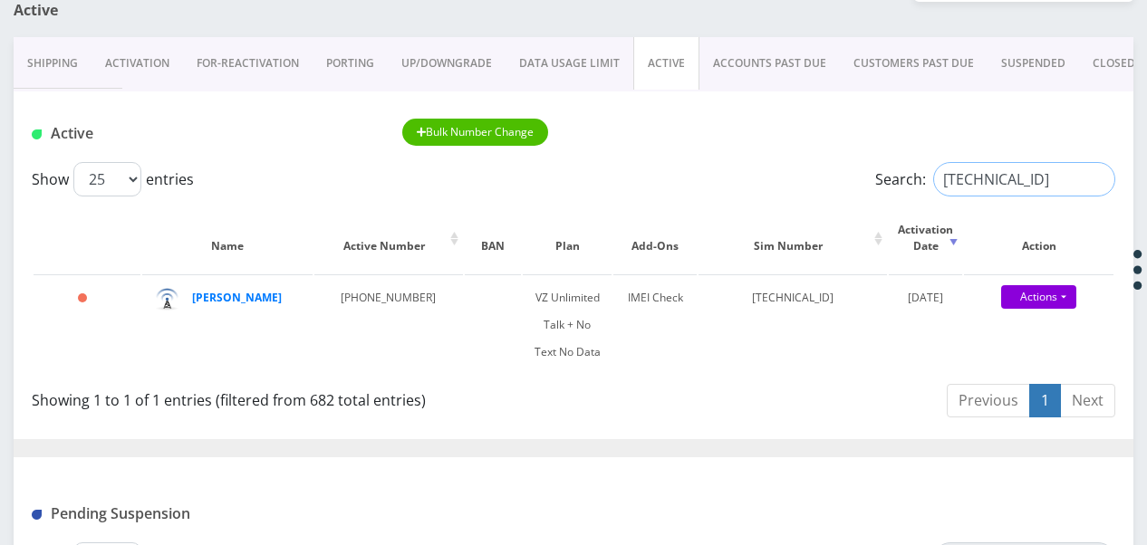
click at [1098, 185] on input "[TECHNICAL_ID]" at bounding box center [1024, 179] width 182 height 34
drag, startPoint x: 1090, startPoint y: 178, endPoint x: 1099, endPoint y: 179, distance: 9.2
click at [1091, 178] on input "[TECHNICAL_ID]" at bounding box center [1024, 179] width 182 height 34
click at [1100, 179] on input "[TECHNICAL_ID]" at bounding box center [1024, 179] width 182 height 34
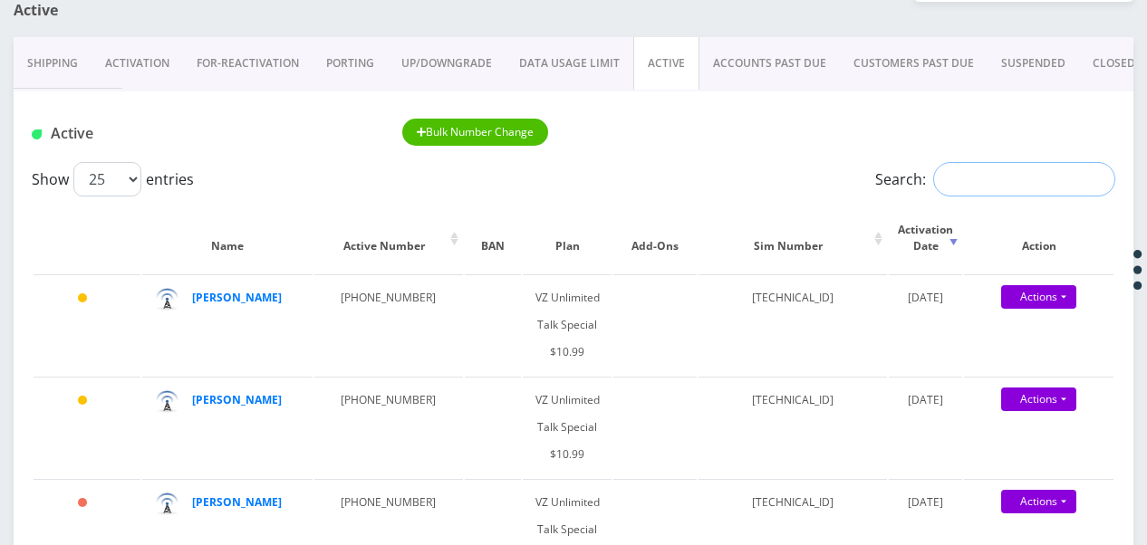
paste input "[TECHNICAL_ID]"
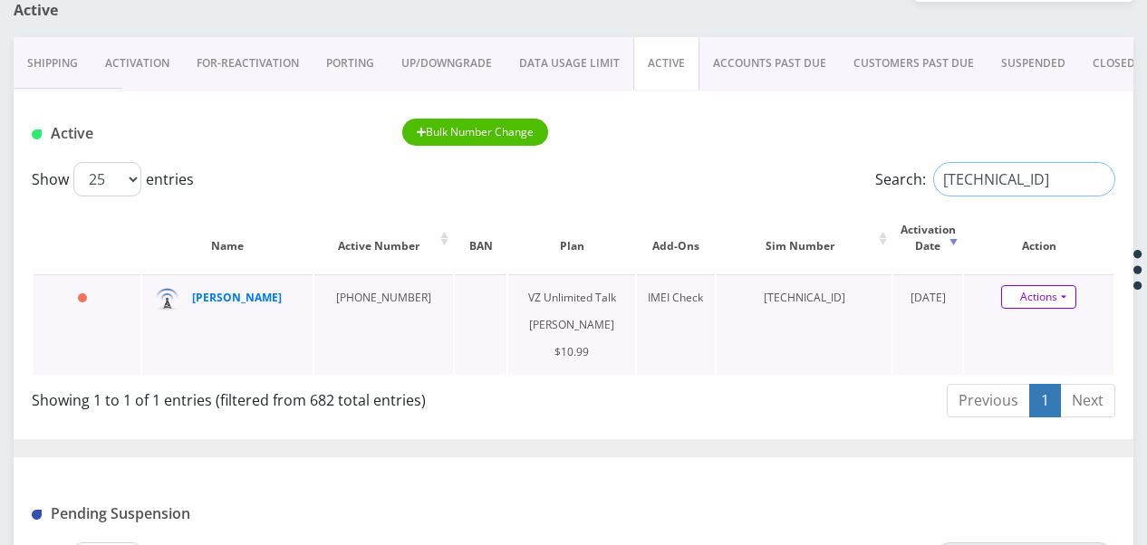
type input "[TECHNICAL_ID]"
click at [1068, 303] on link "Actions" at bounding box center [1038, 297] width 75 height 24
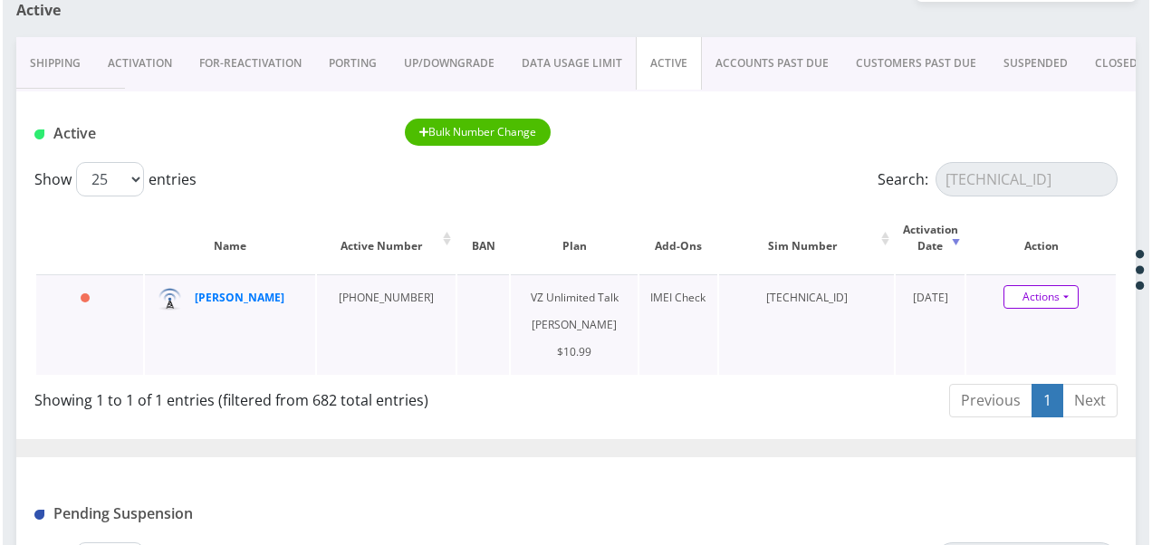
scroll to position [0, 0]
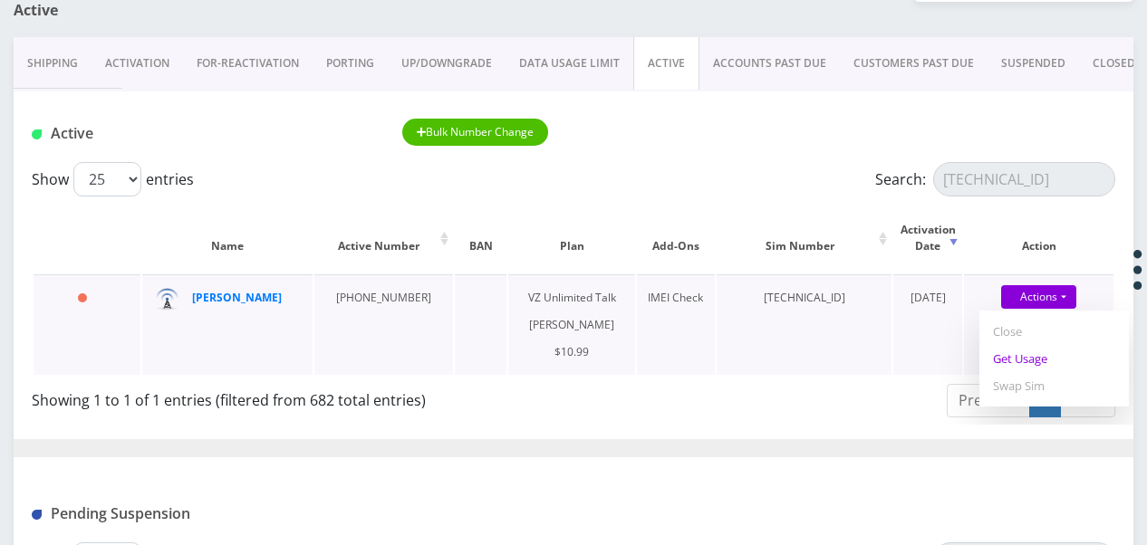
click at [1047, 355] on link "Get Usage" at bounding box center [1053, 358] width 149 height 27
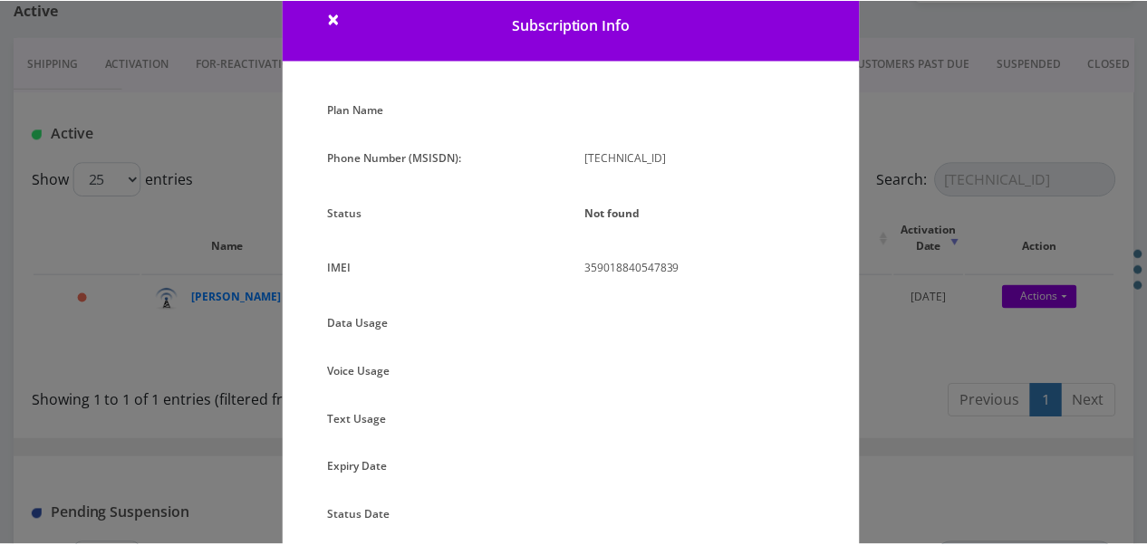
scroll to position [91, 0]
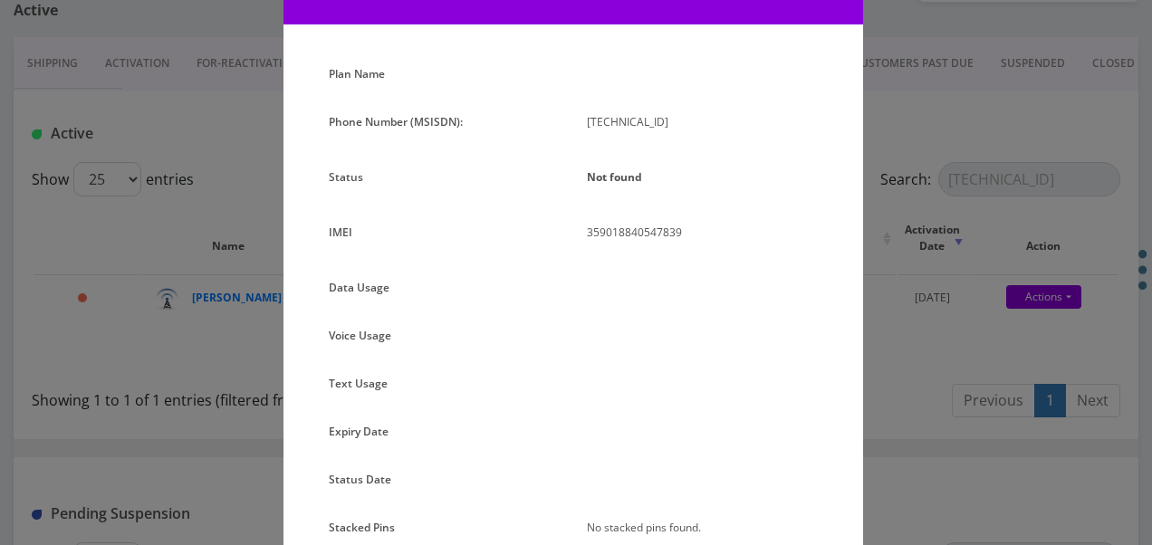
click at [937, 296] on div "× Subscription Info Plan Name Phone Number (MSISDN): [TECHNICAL_ID] Status Not …" at bounding box center [576, 272] width 1152 height 545
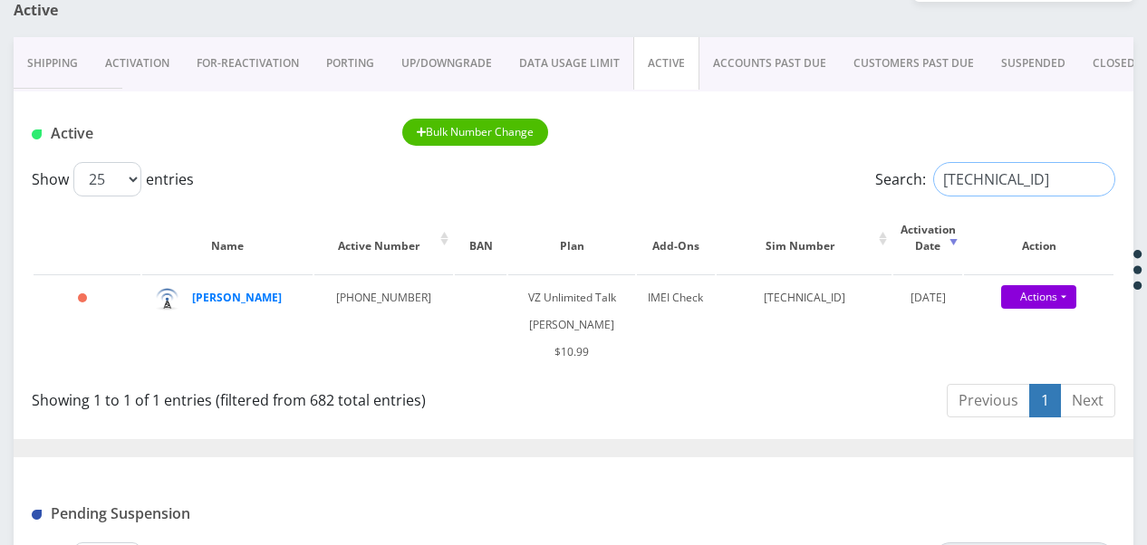
click at [1100, 187] on input "[TECHNICAL_ID]" at bounding box center [1024, 179] width 182 height 34
click at [1096, 179] on input "[TECHNICAL_ID]" at bounding box center [1024, 179] width 182 height 34
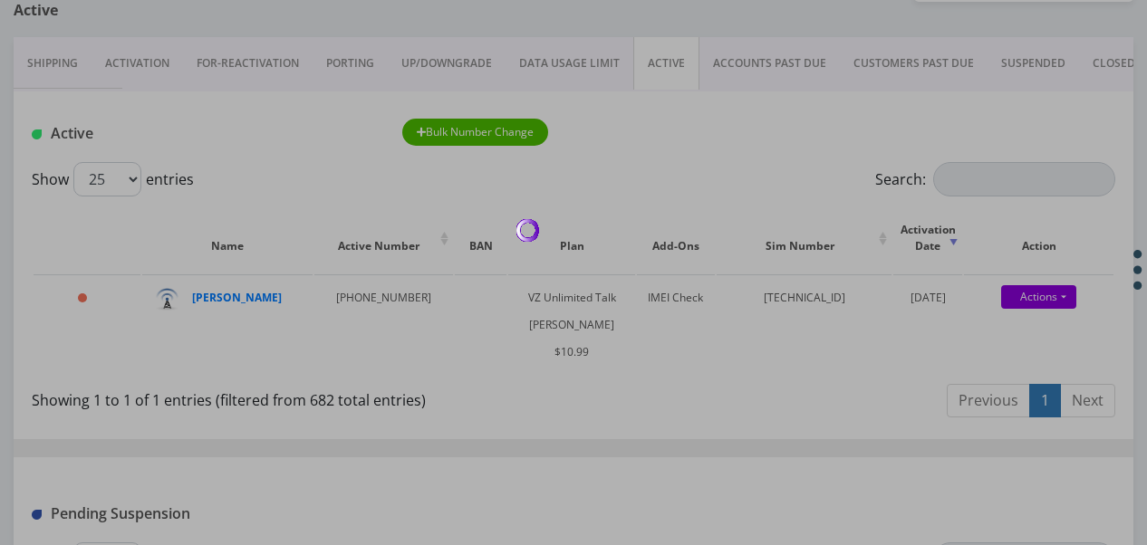
drag, startPoint x: 1017, startPoint y: 178, endPoint x: 978, endPoint y: 149, distance: 48.6
click at [978, 149] on div at bounding box center [573, 272] width 1147 height 545
click at [969, 179] on div at bounding box center [573, 272] width 1147 height 545
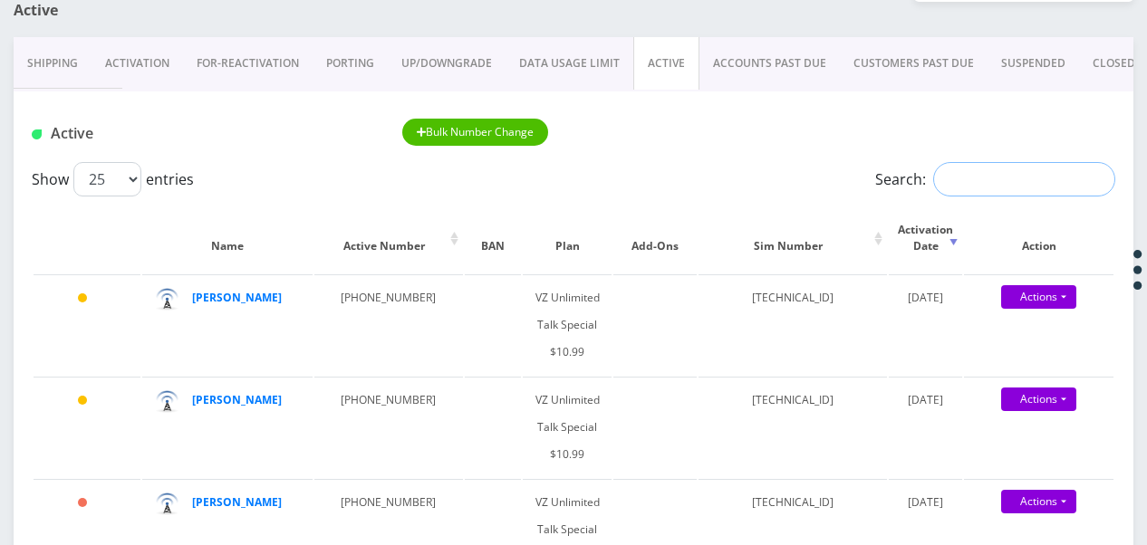
paste input "[TECHNICAL_ID]"
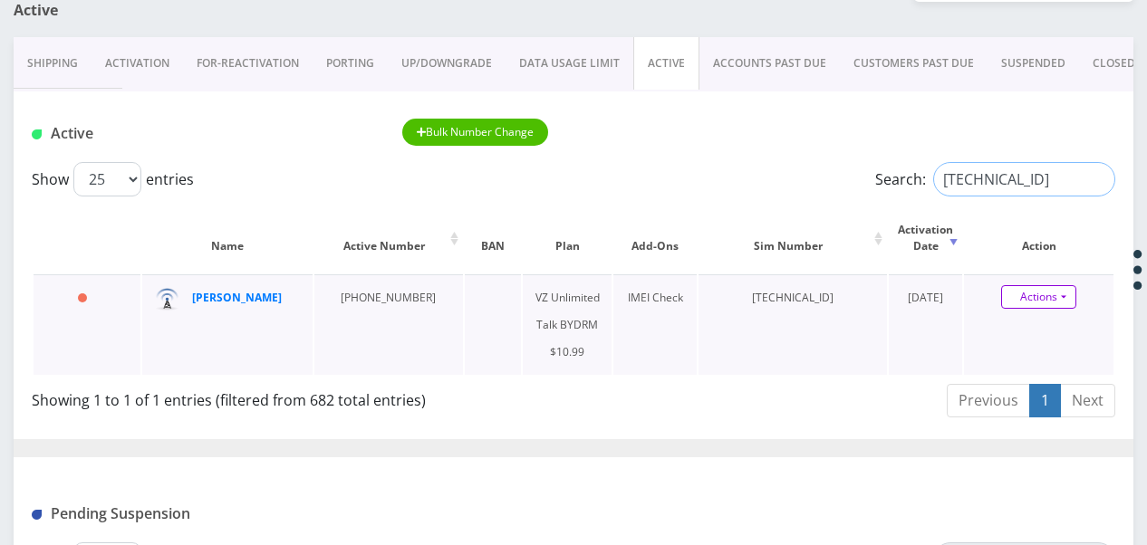
type input "[TECHNICAL_ID]"
click at [1060, 297] on link "Actions" at bounding box center [1038, 297] width 75 height 24
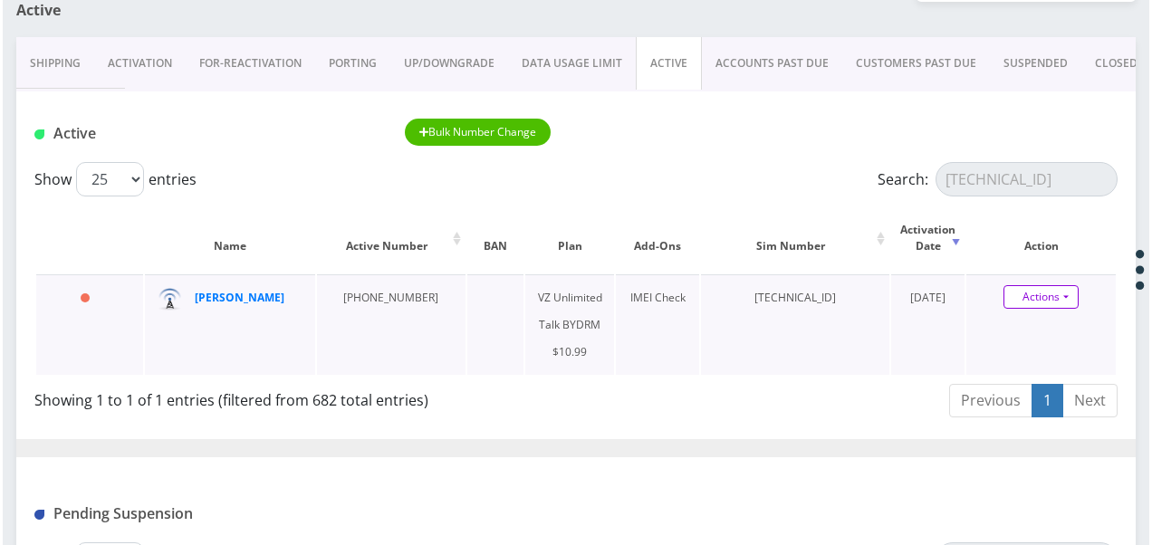
scroll to position [0, 0]
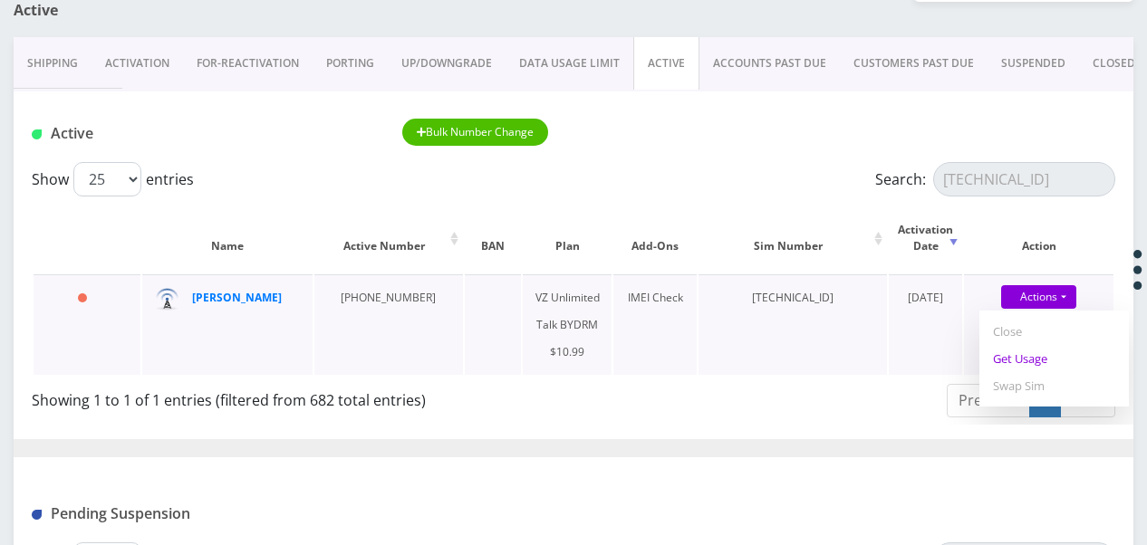
click at [1036, 352] on link "Get Usage" at bounding box center [1053, 358] width 149 height 27
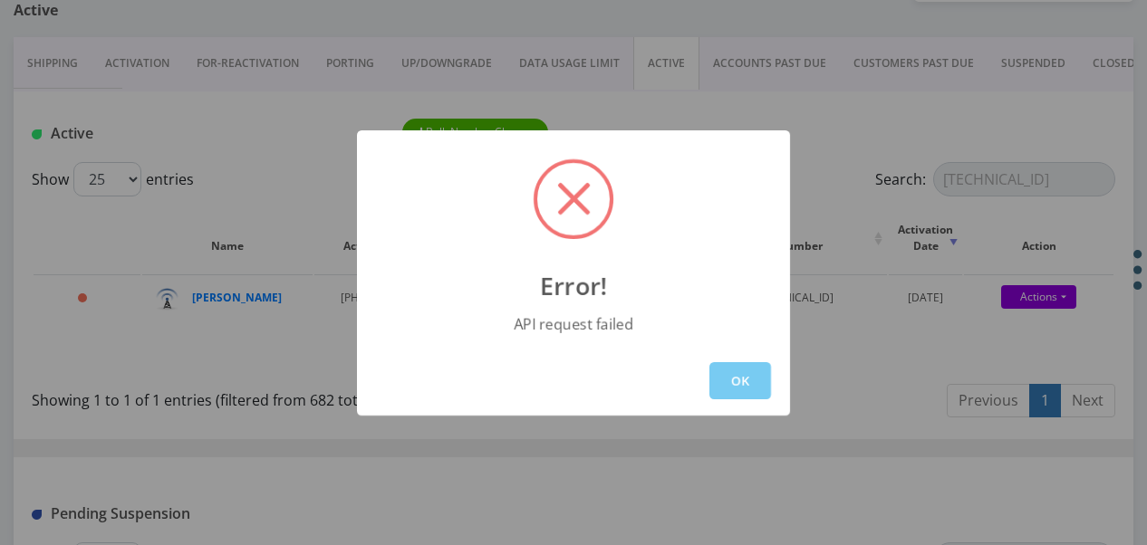
click at [724, 393] on button "OK" at bounding box center [740, 380] width 62 height 37
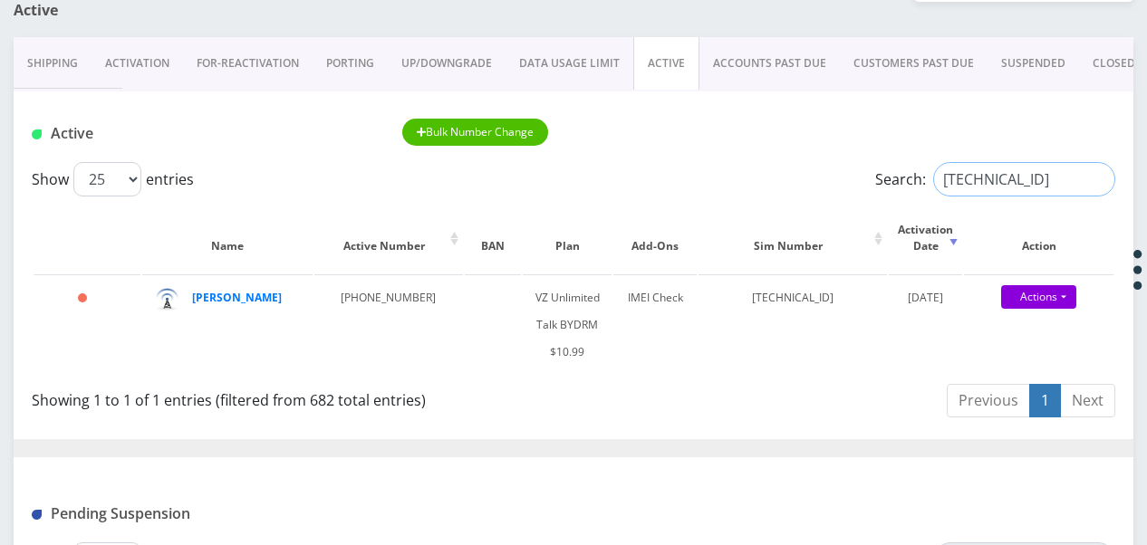
click at [1096, 179] on input "[TECHNICAL_ID]" at bounding box center [1024, 179] width 182 height 34
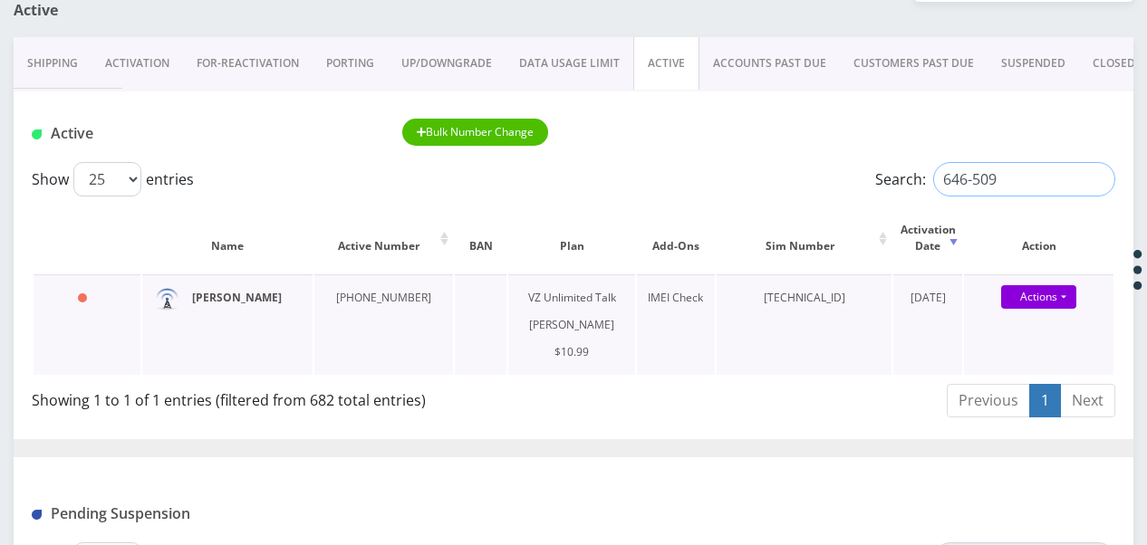
type input "646-509"
click at [1089, 178] on input "646-509" at bounding box center [1024, 179] width 182 height 34
click at [1099, 179] on input "646-509" at bounding box center [1024, 179] width 182 height 34
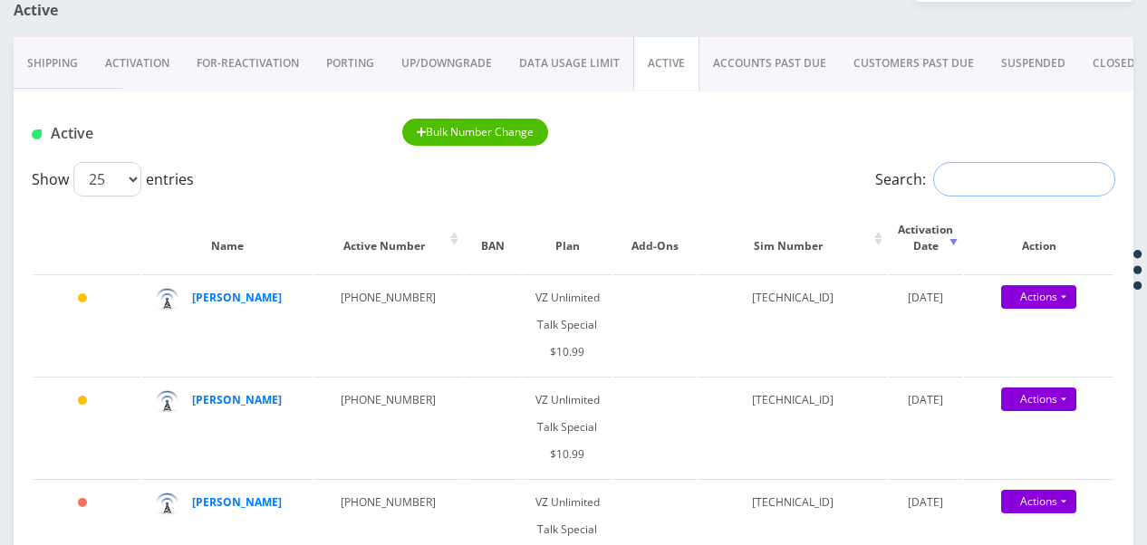
paste input "929-545-0454"
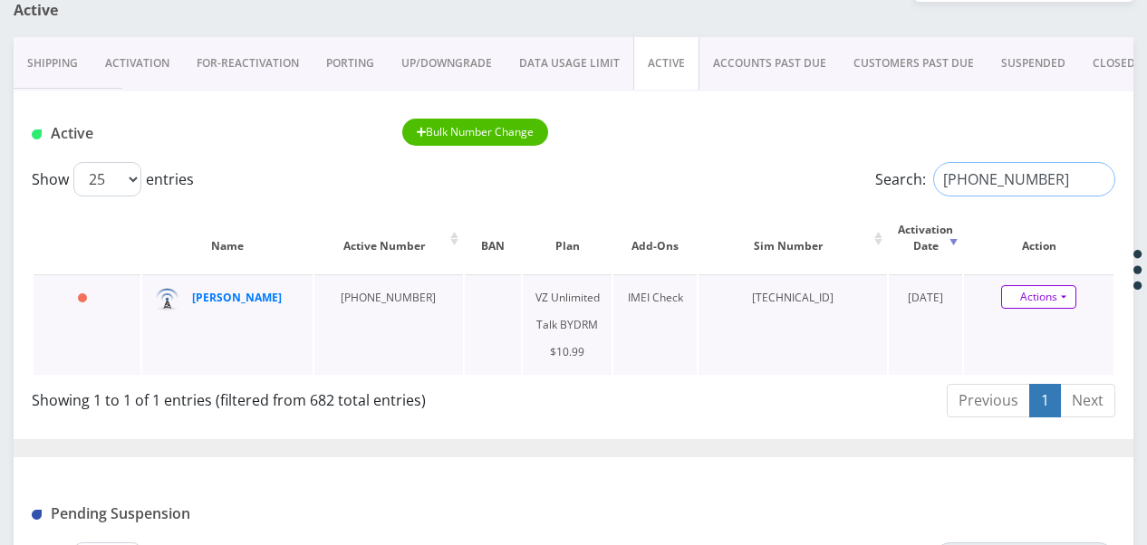
type input "929-545-0454"
click at [1071, 298] on link "Actions" at bounding box center [1038, 297] width 75 height 24
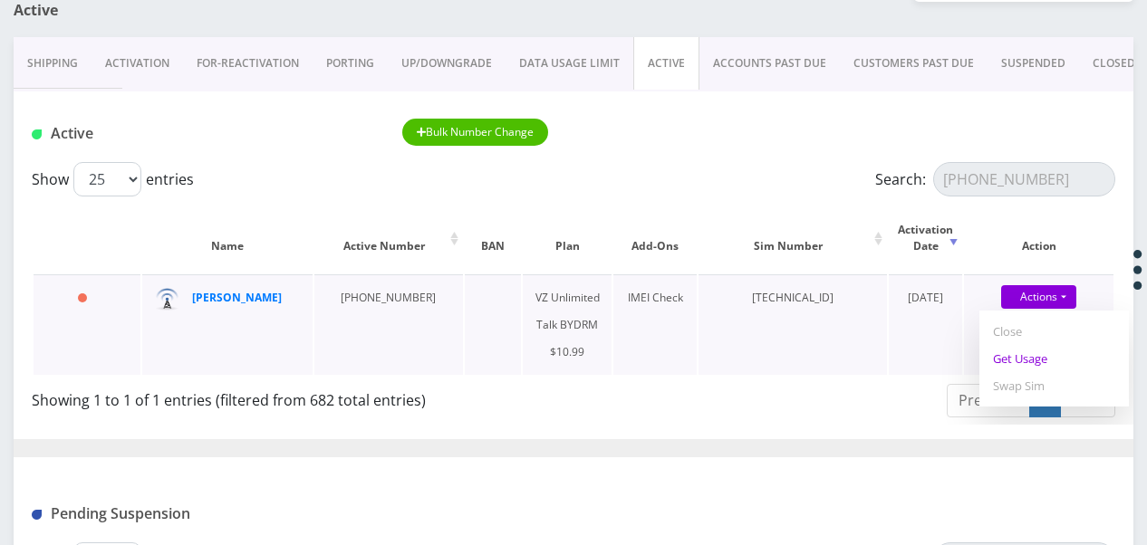
click at [1052, 352] on link "Get Usage" at bounding box center [1053, 358] width 149 height 27
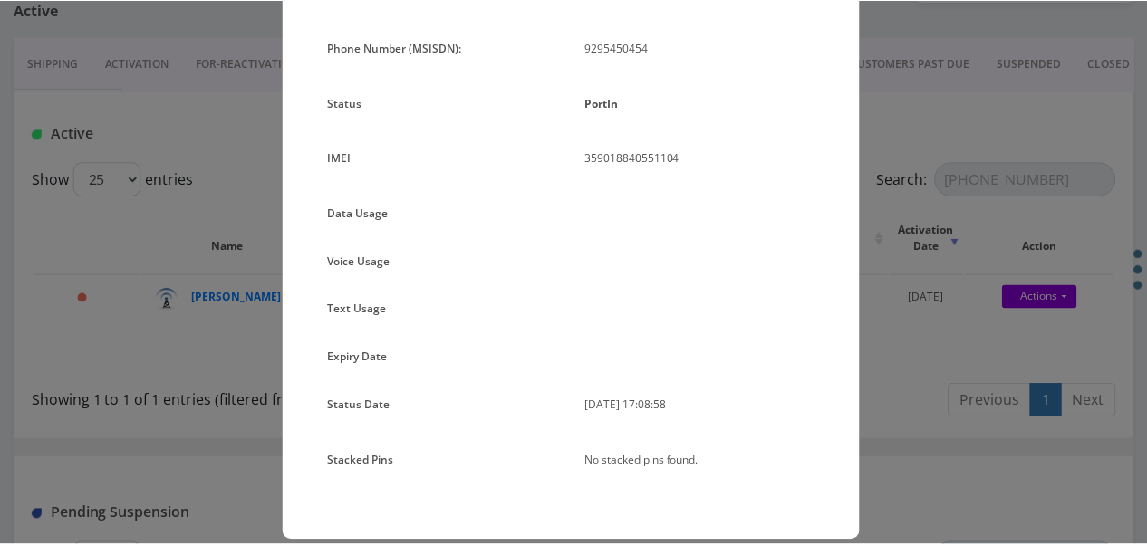
scroll to position [193, 0]
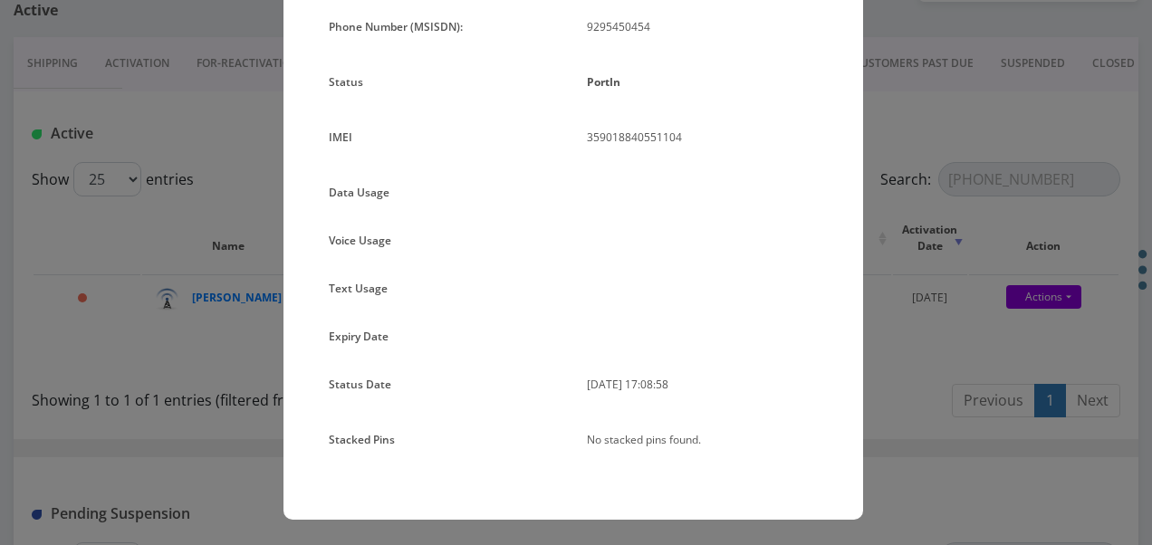
click at [897, 283] on div "× Subscription Info Plan Name TT 4G Monthly Unlimited Voice Plan Phone Number (…" at bounding box center [576, 272] width 1152 height 545
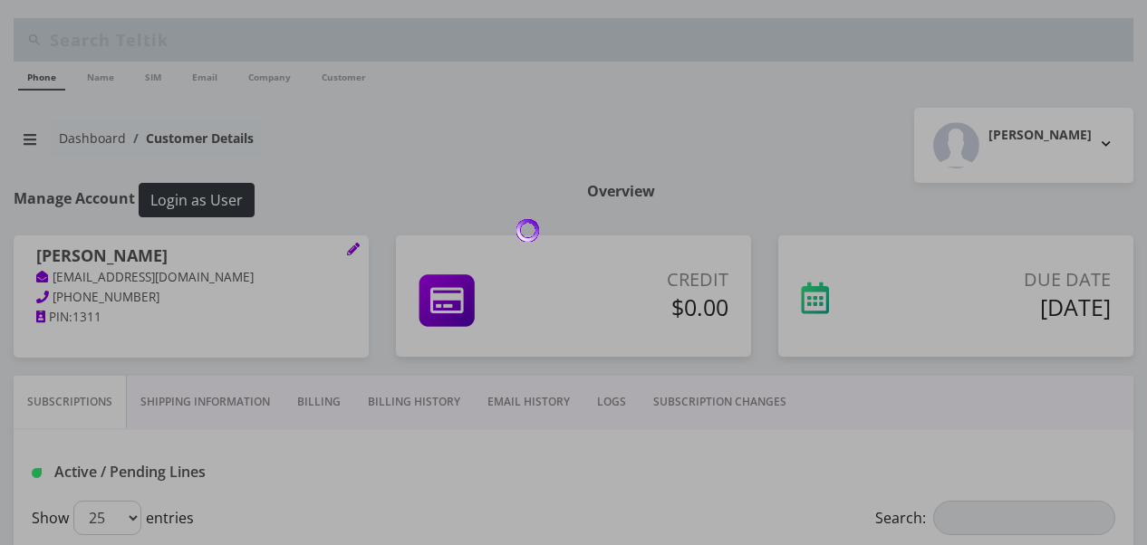
scroll to position [272, 0]
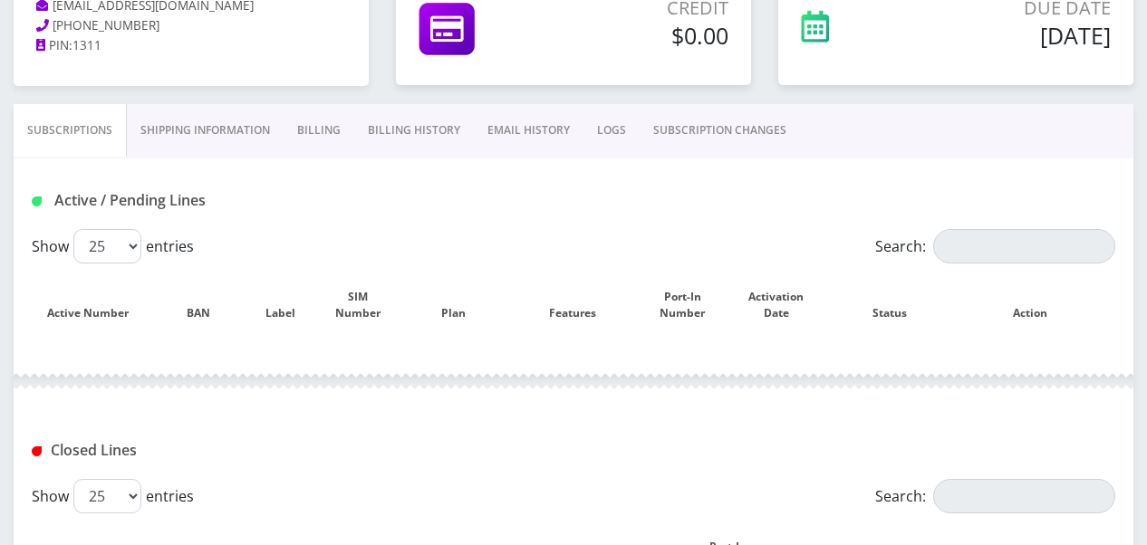
click at [666, 130] on link "SUBSCRIPTION CHANGES" at bounding box center [720, 130] width 160 height 53
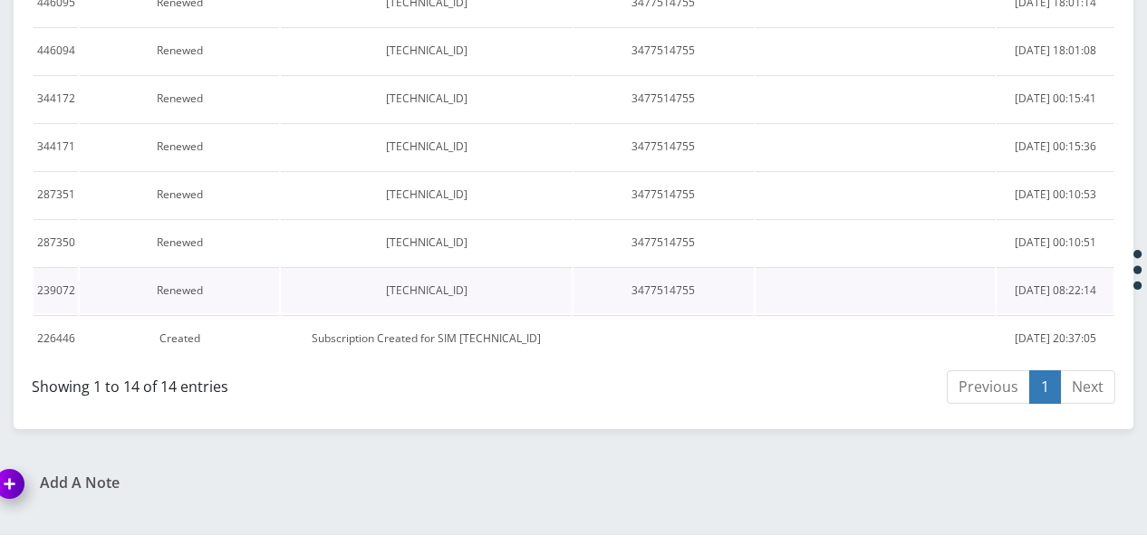
scroll to position [1268, 0]
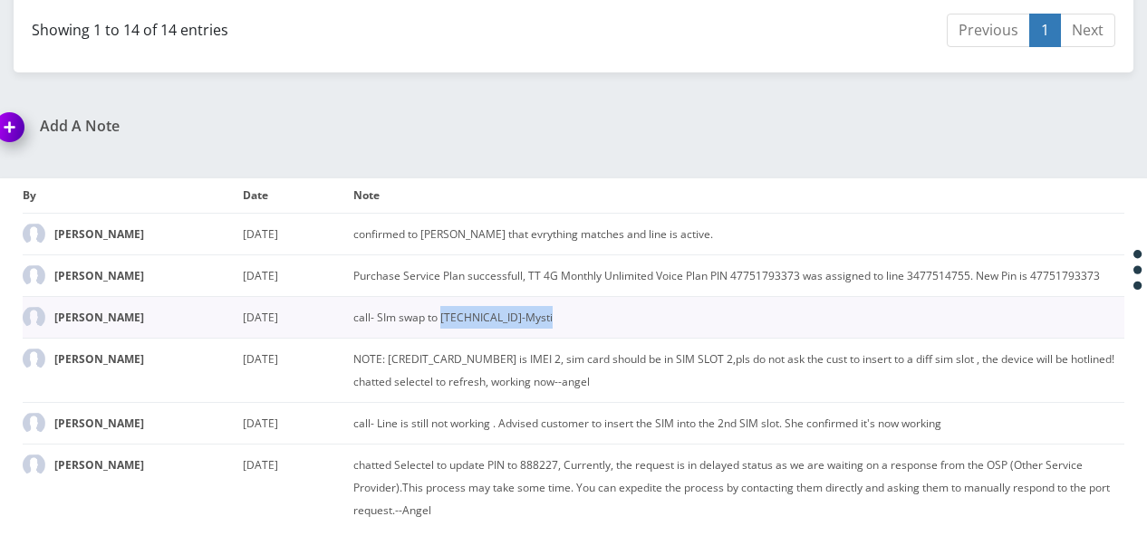
drag, startPoint x: 442, startPoint y: 522, endPoint x: 564, endPoint y: 529, distance: 122.5
click at [564, 338] on td "call- SIm swap to [TECHNICAL_ID]-Mysti" at bounding box center [738, 317] width 771 height 42
drag, startPoint x: 564, startPoint y: 529, endPoint x: 544, endPoint y: 517, distance: 23.9
copy td "[TECHNICAL_ID]"
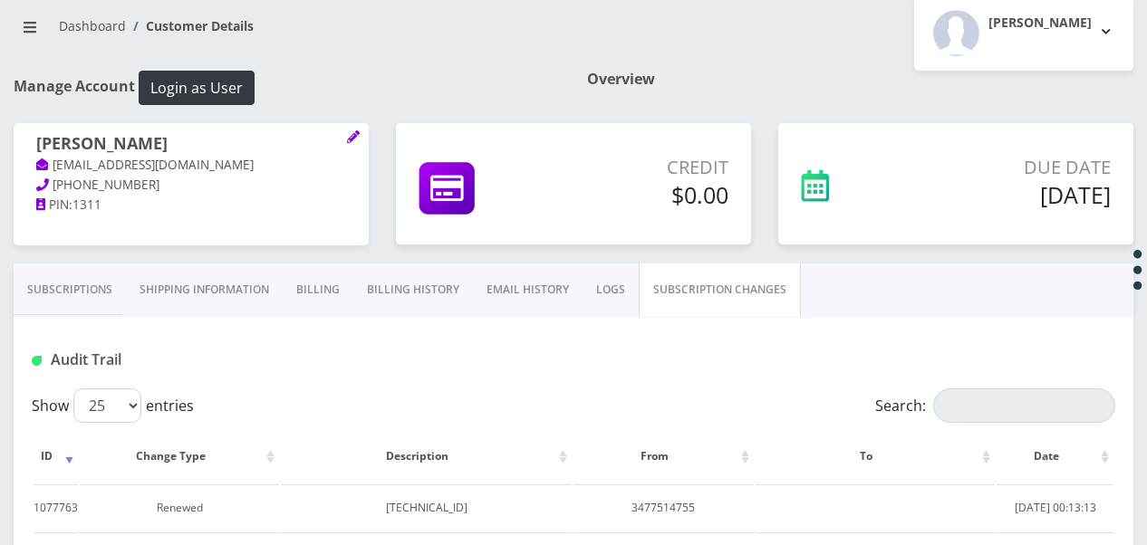
scroll to position [0, 0]
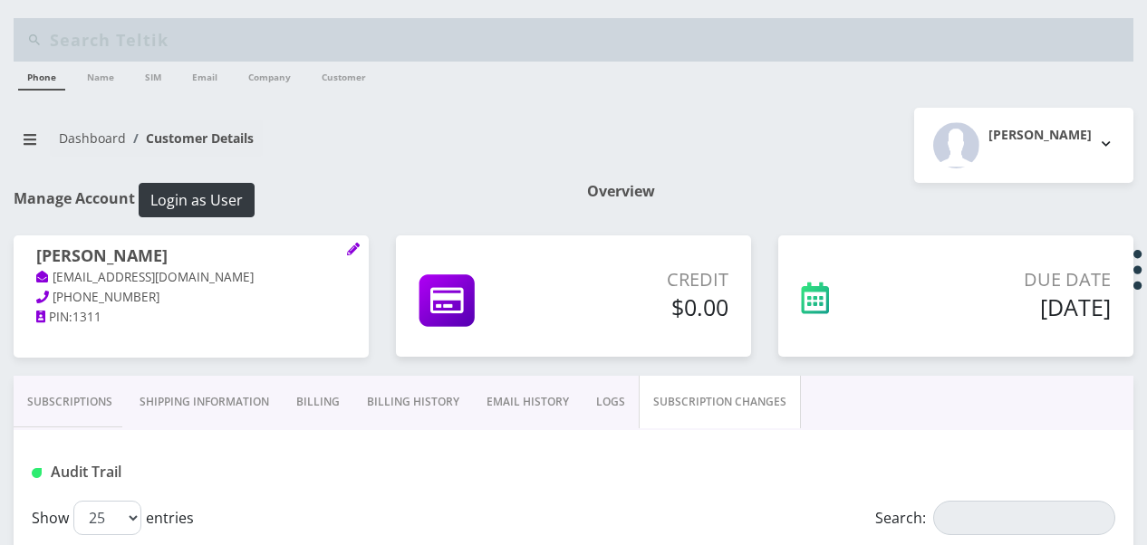
click at [120, 390] on link "Subscriptions" at bounding box center [70, 402] width 112 height 53
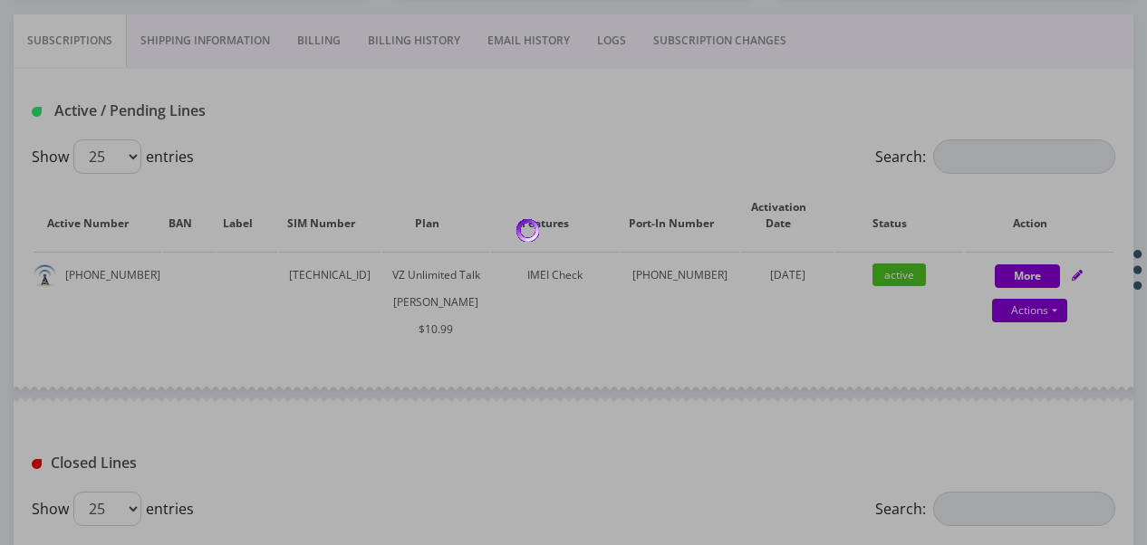
scroll to position [362, 0]
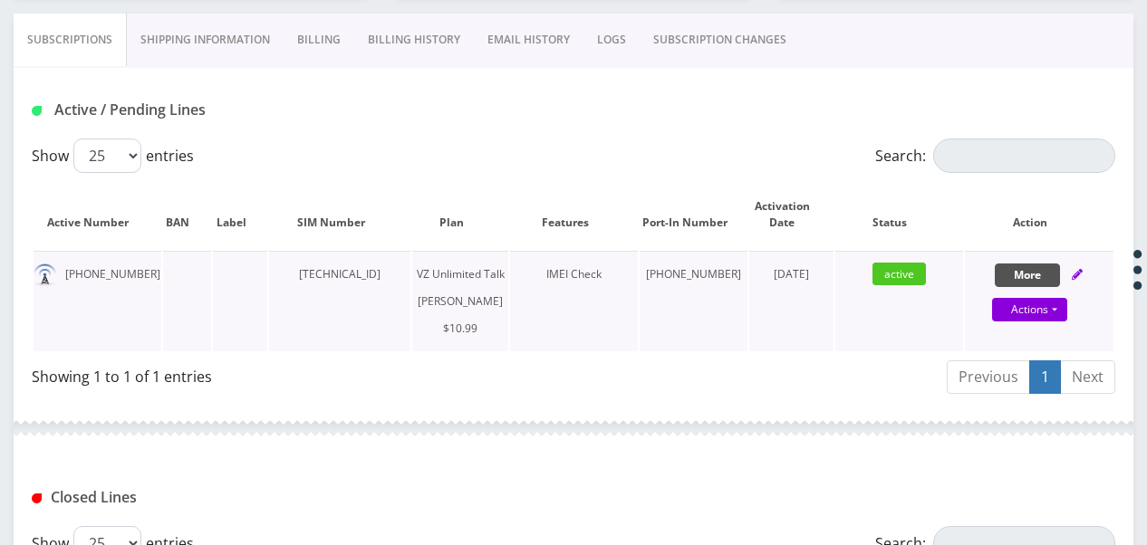
click at [1021, 267] on button "More" at bounding box center [1027, 276] width 65 height 24
select select "366"
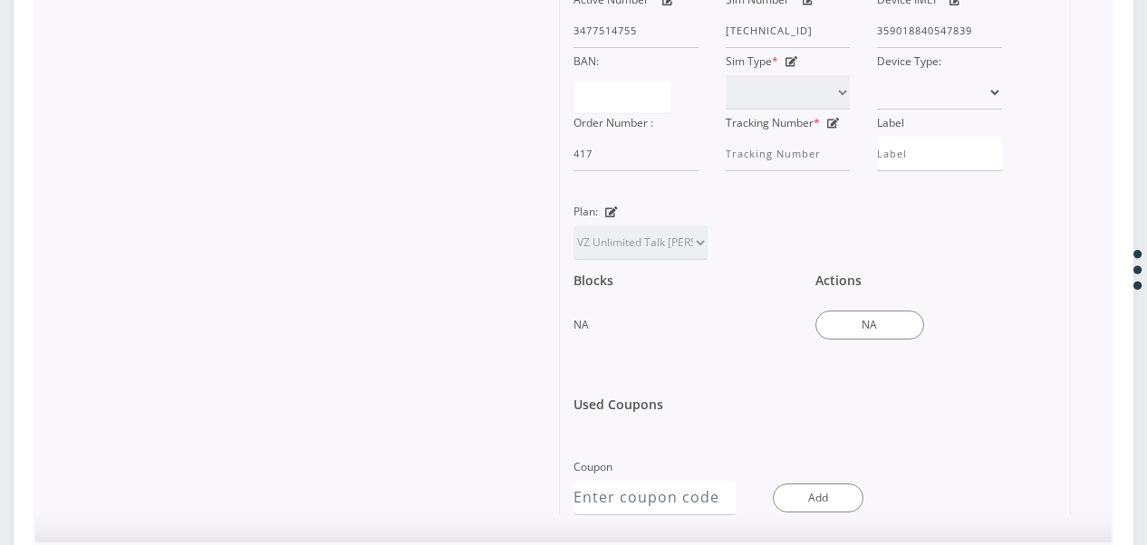
scroll to position [745, 0]
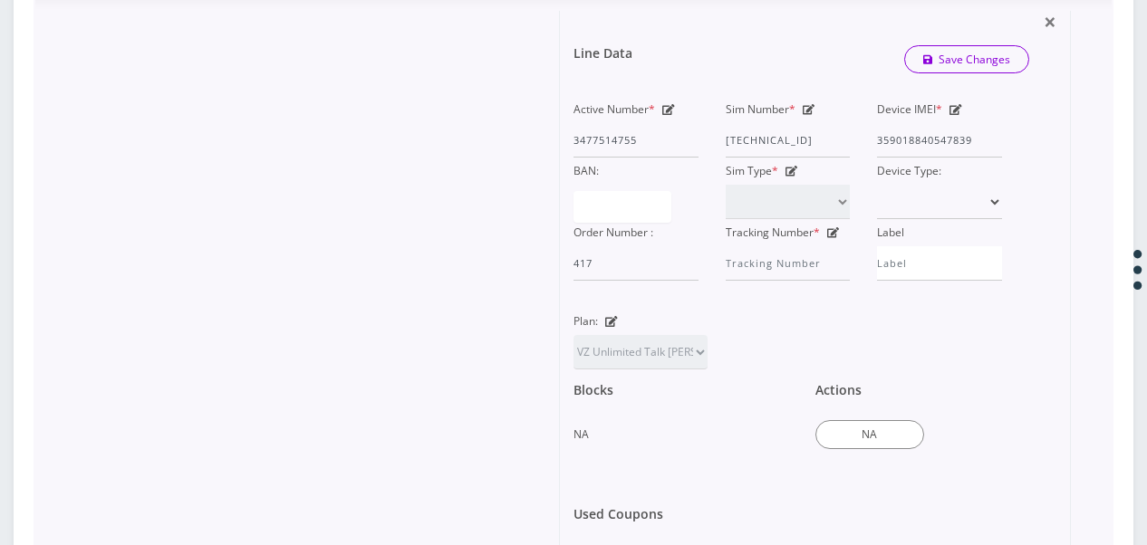
click at [805, 115] on icon at bounding box center [809, 109] width 13 height 11
drag, startPoint x: 832, startPoint y: 153, endPoint x: 862, endPoint y: 161, distance: 31.0
click at [862, 158] on div "Sim Number * 89148000011798230999" at bounding box center [788, 127] width 152 height 62
click at [850, 158] on input "89148000011798230999" at bounding box center [788, 140] width 125 height 34
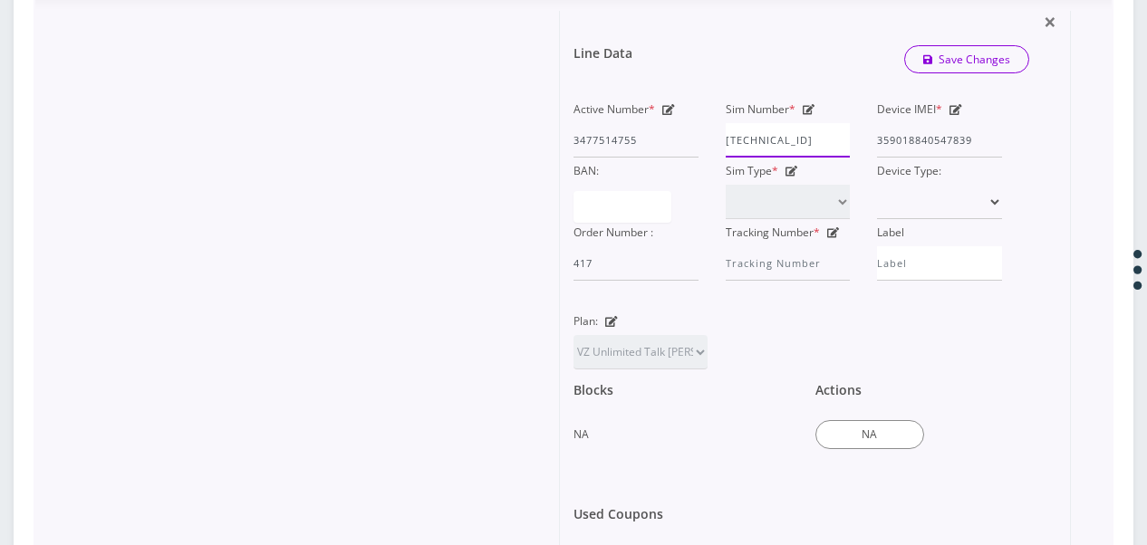
click at [844, 158] on input "89148000011798230999" at bounding box center [788, 140] width 125 height 34
type input "8914800001179823099"
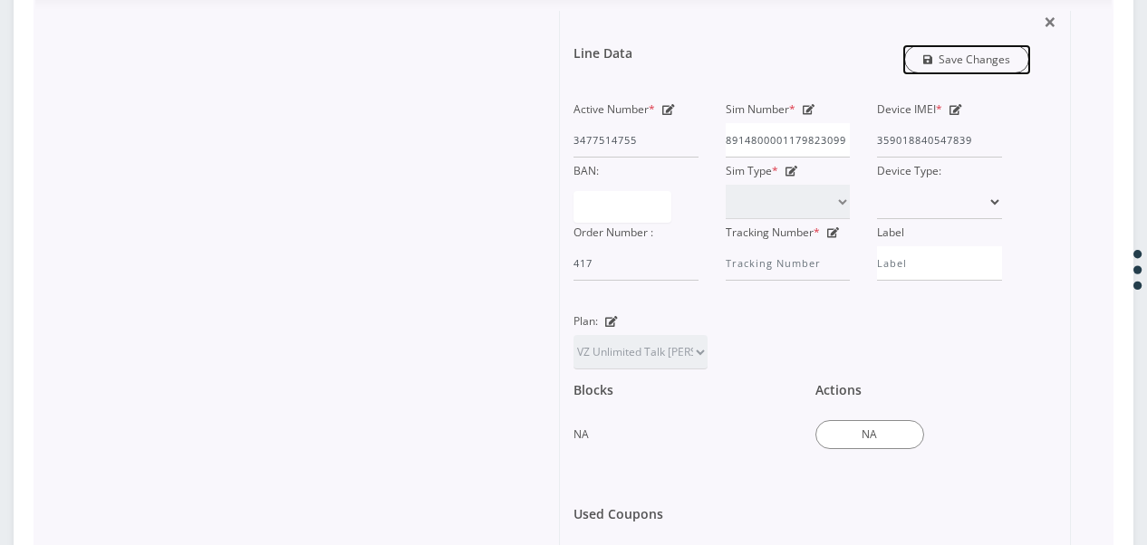
click at [940, 73] on link "Save Changes" at bounding box center [967, 59] width 126 height 28
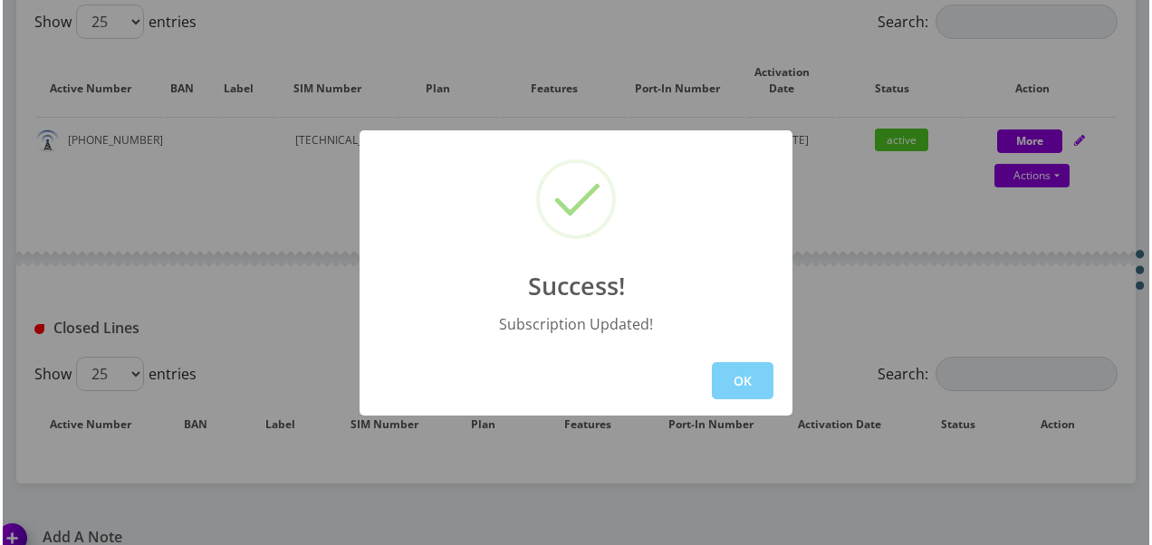
scroll to position [473, 0]
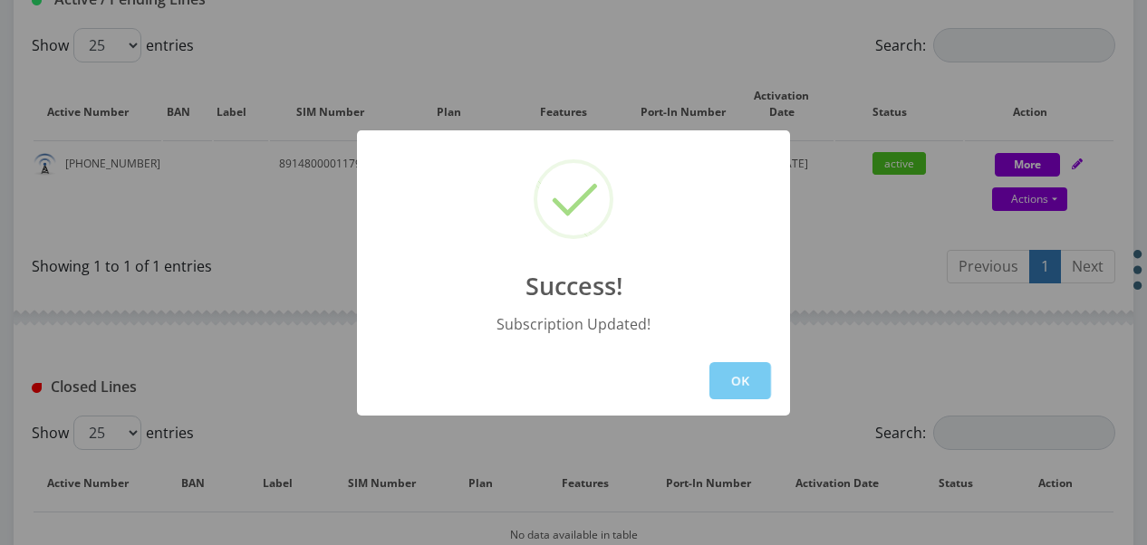
click at [735, 371] on button "OK" at bounding box center [740, 380] width 62 height 37
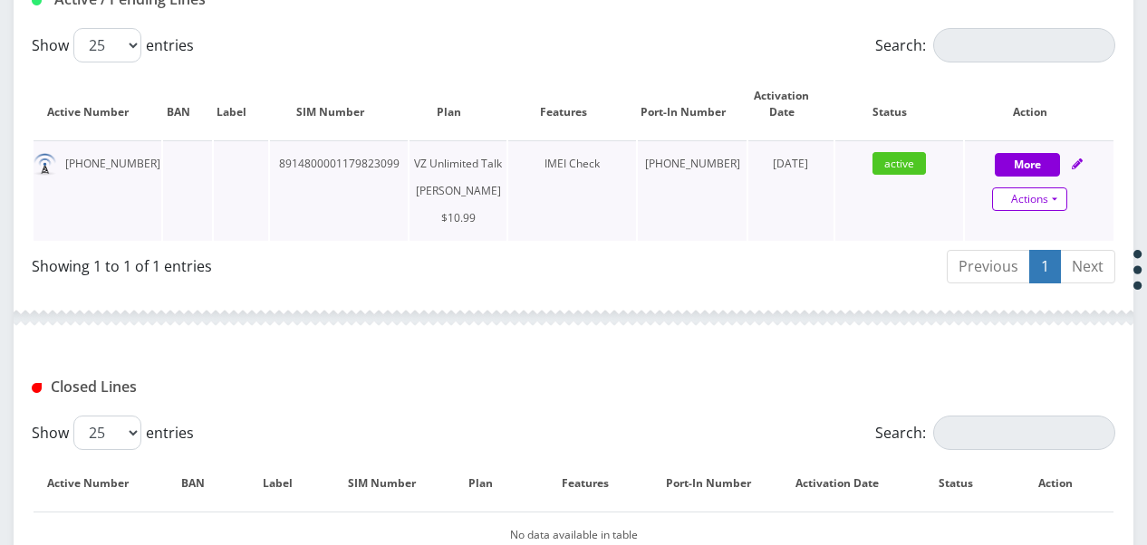
click at [1058, 195] on link "Actions" at bounding box center [1029, 200] width 75 height 24
select select "366"
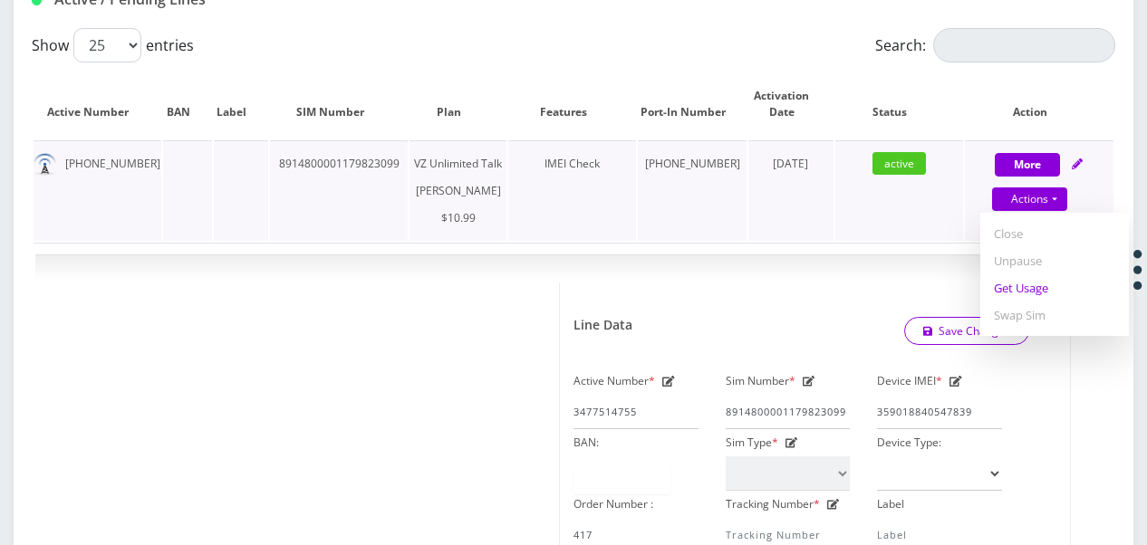
click at [1044, 290] on link "Get Usage" at bounding box center [1054, 288] width 149 height 27
select select "366"
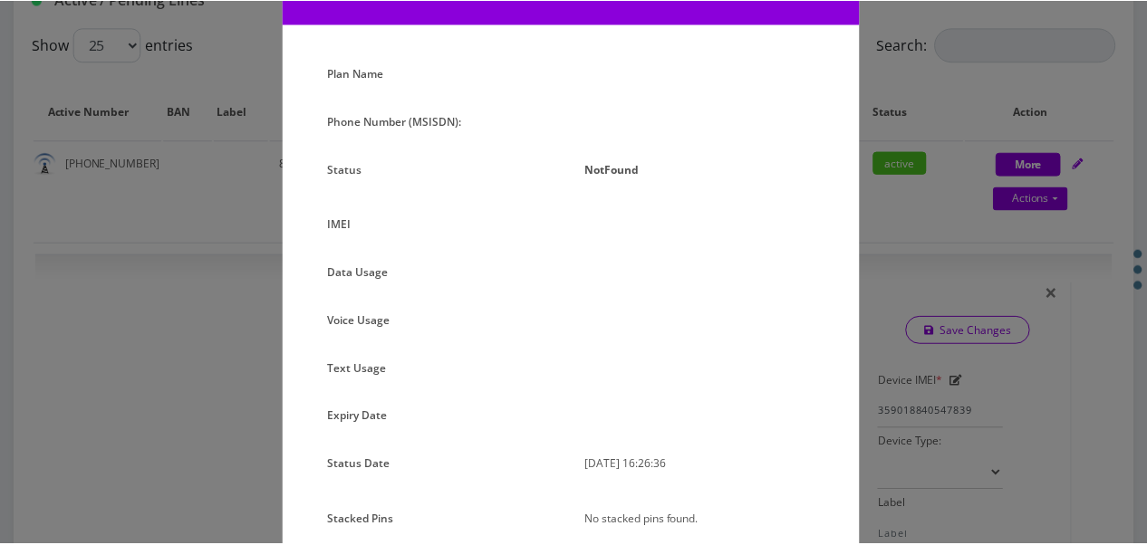
scroll to position [171, 0]
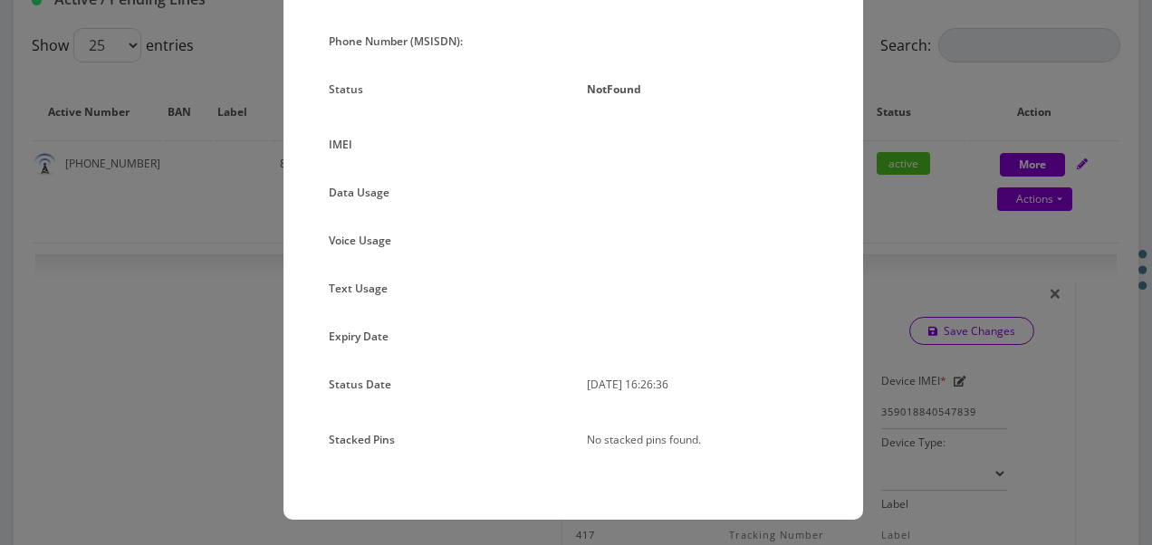
click at [936, 265] on div "× Subscription Info Plan Name Phone Number (MSISDN): Status NotFound IMEI Data …" at bounding box center [576, 272] width 1152 height 545
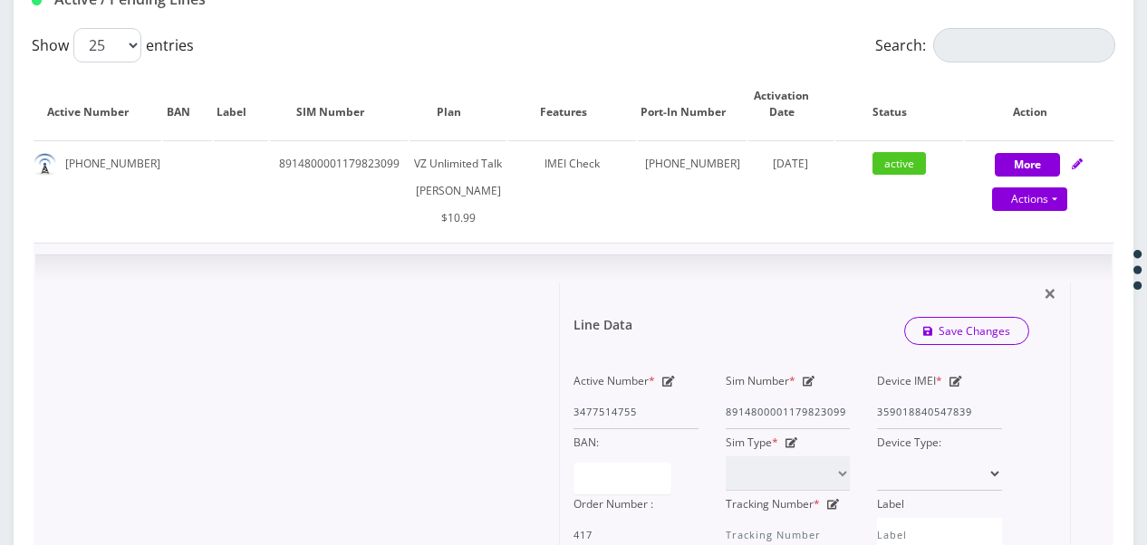
click at [805, 387] on icon at bounding box center [809, 381] width 13 height 11
drag, startPoint x: 814, startPoint y: 432, endPoint x: 871, endPoint y: 435, distance: 56.2
click at [871, 435] on div "Active Number * 3477514755 Sim Number * 8914800001179823099 Device IMEI * 35901…" at bounding box center [788, 460] width 456 height 185
click at [846, 429] on input "8914800001179823099" at bounding box center [788, 412] width 125 height 34
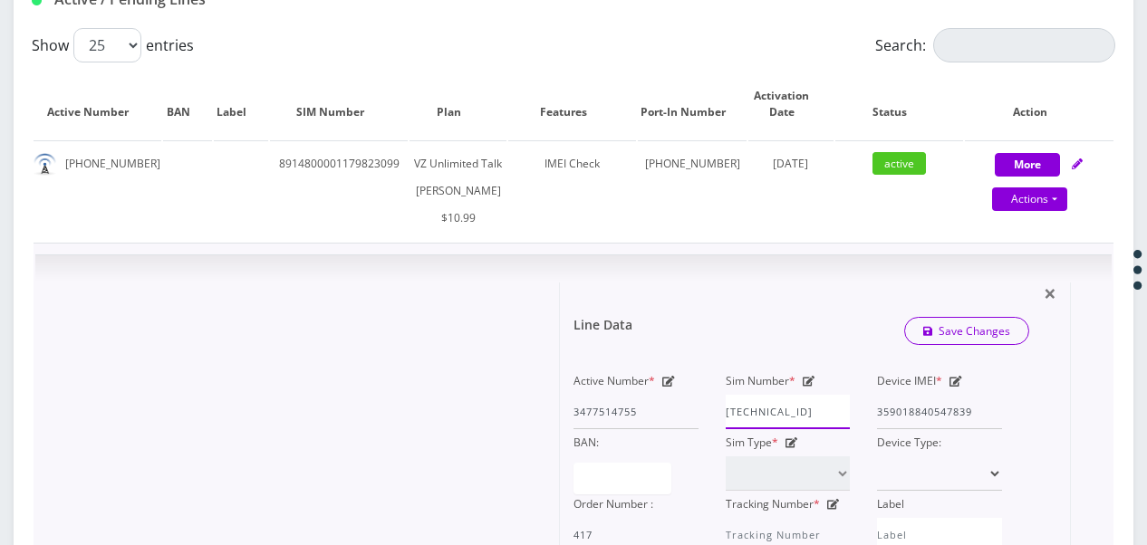
scroll to position [0, 1]
type input "89148000011798230999"
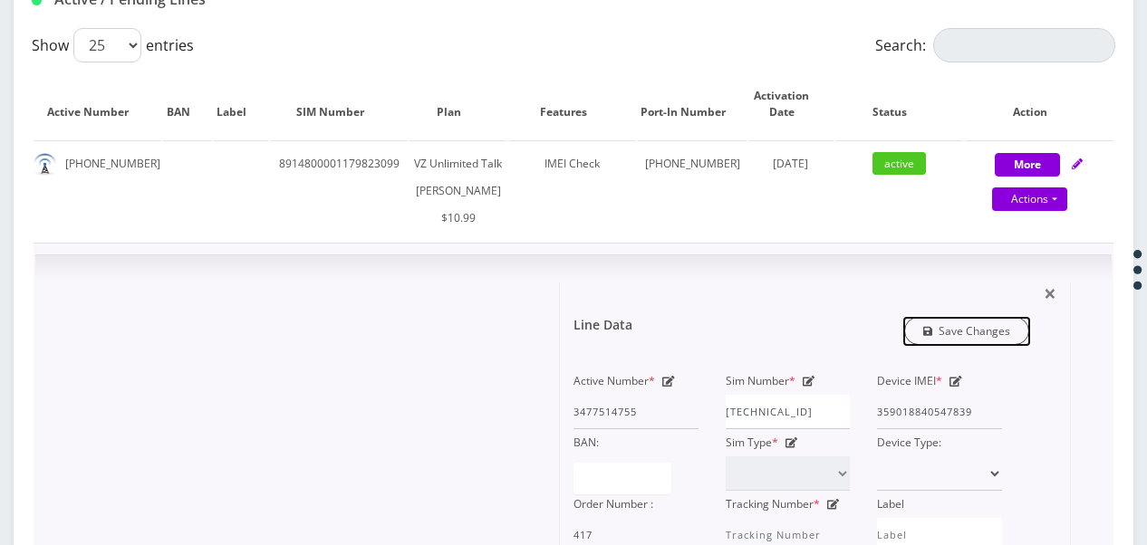
click at [940, 345] on link "Save Changes" at bounding box center [967, 331] width 126 height 28
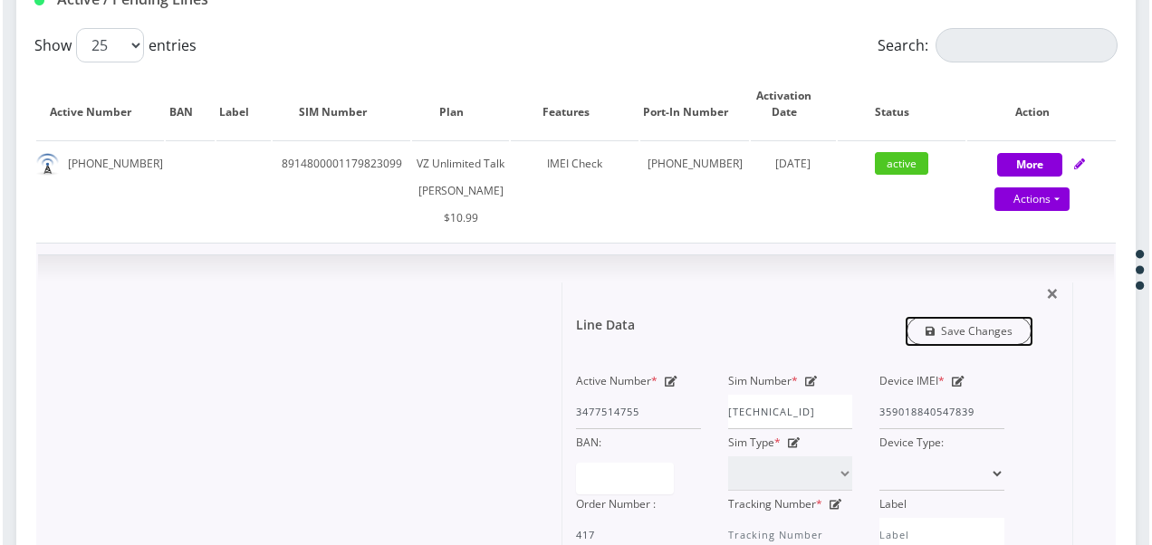
scroll to position [0, 0]
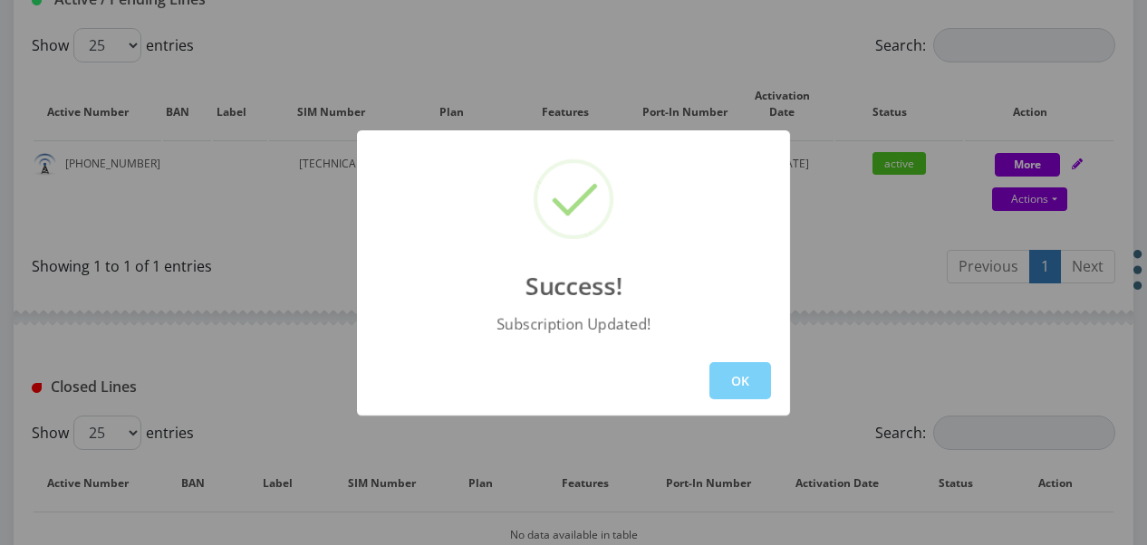
drag, startPoint x: 766, startPoint y: 375, endPoint x: 811, endPoint y: 351, distance: 50.7
click at [764, 375] on button "OK" at bounding box center [740, 380] width 62 height 37
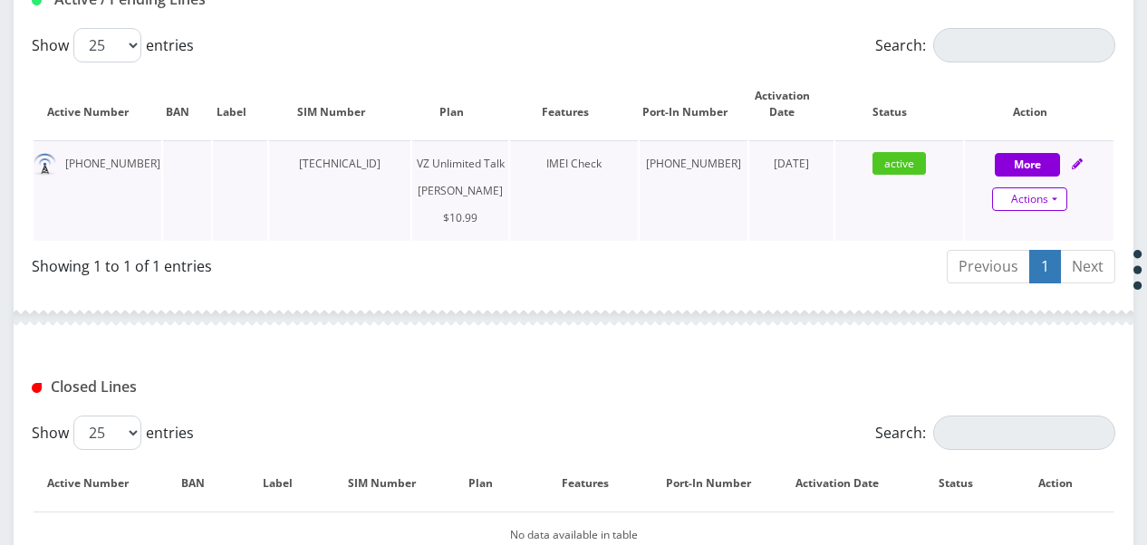
click at [1051, 192] on link "Actions" at bounding box center [1029, 200] width 75 height 24
select select "366"
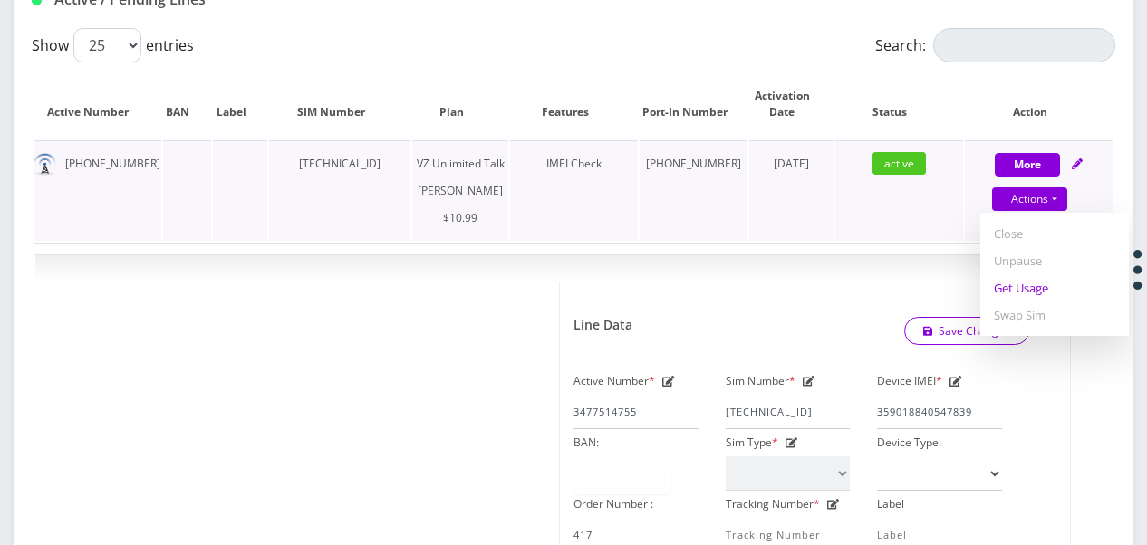
click at [1001, 281] on link "Get Usage" at bounding box center [1054, 288] width 149 height 27
select select "366"
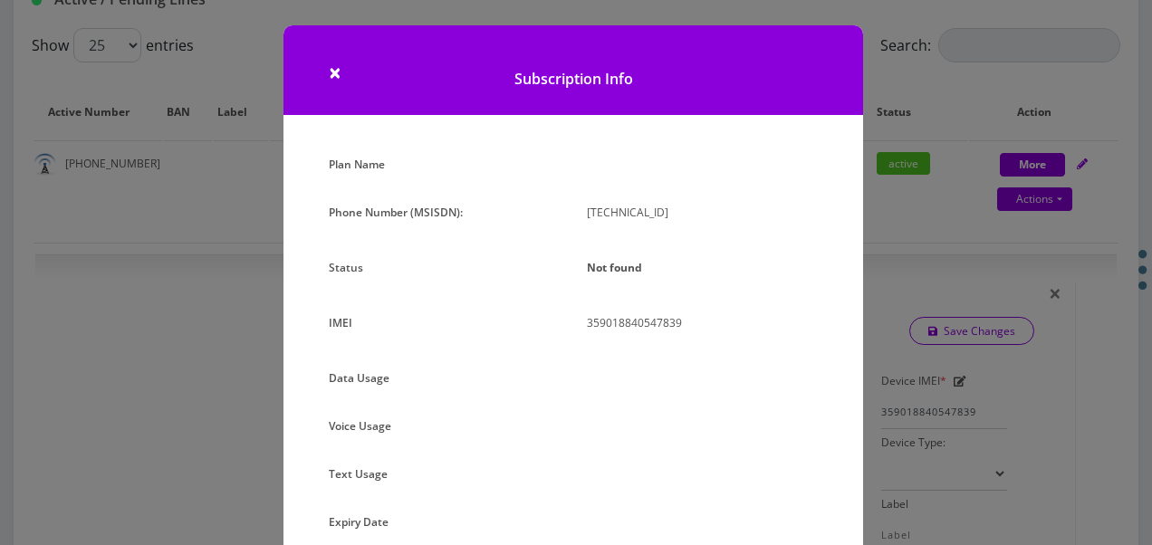
click at [946, 360] on div "× Subscription Info Plan Name Phone Number (MSISDN): 89148000011798230999 Statu…" at bounding box center [576, 272] width 1152 height 545
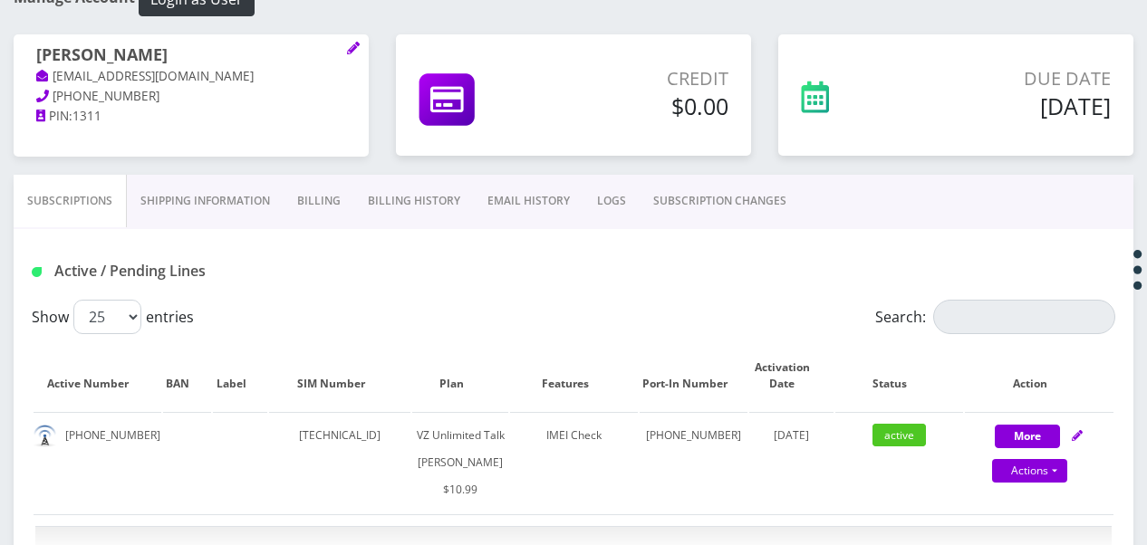
scroll to position [201, 0]
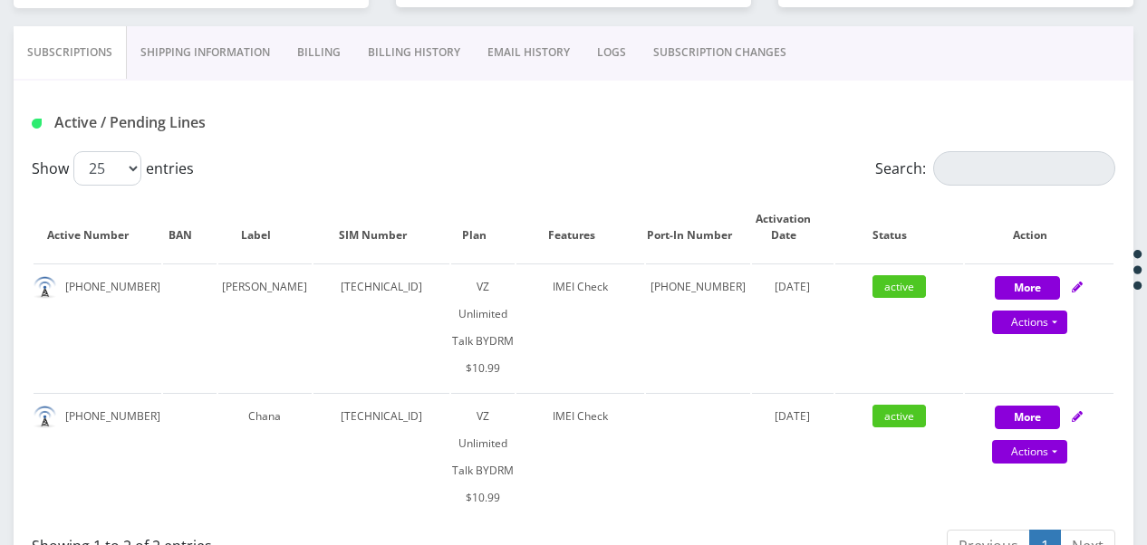
scroll to position [351, 0]
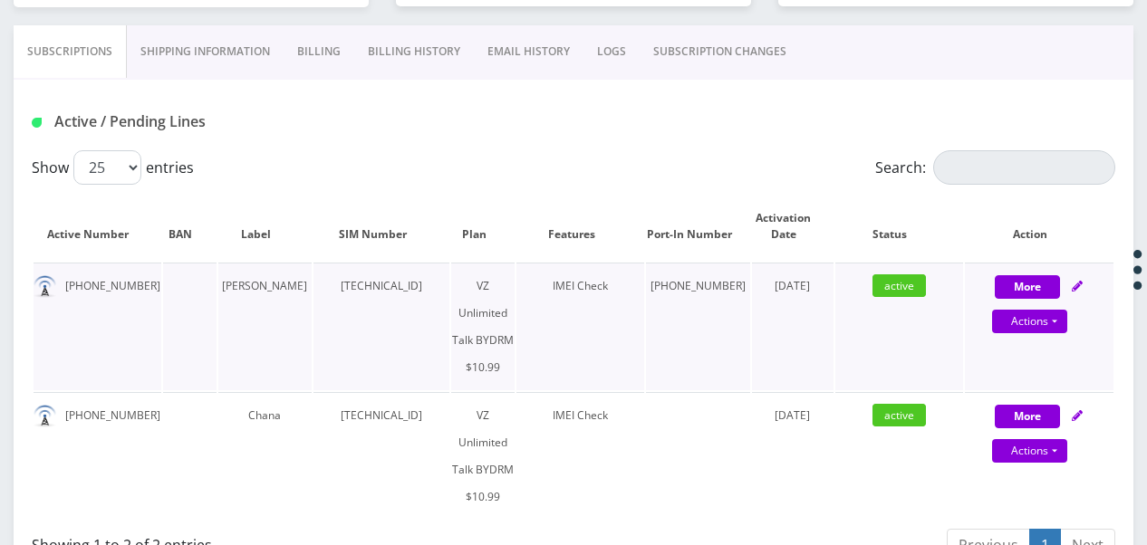
click at [56, 288] on td "[PHONE_NUMBER]" at bounding box center [98, 327] width 128 height 128
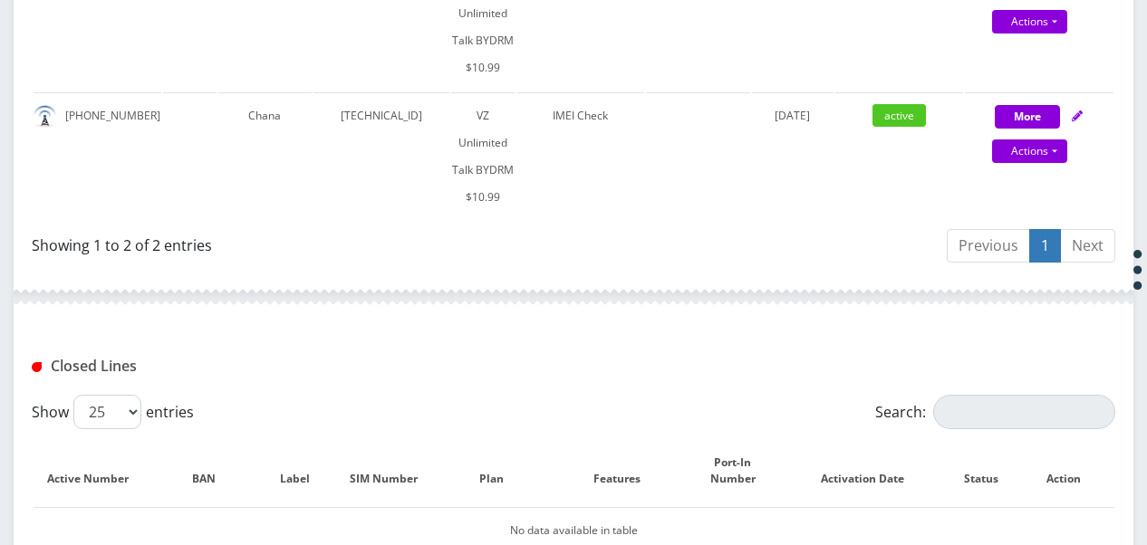
scroll to position [622, 0]
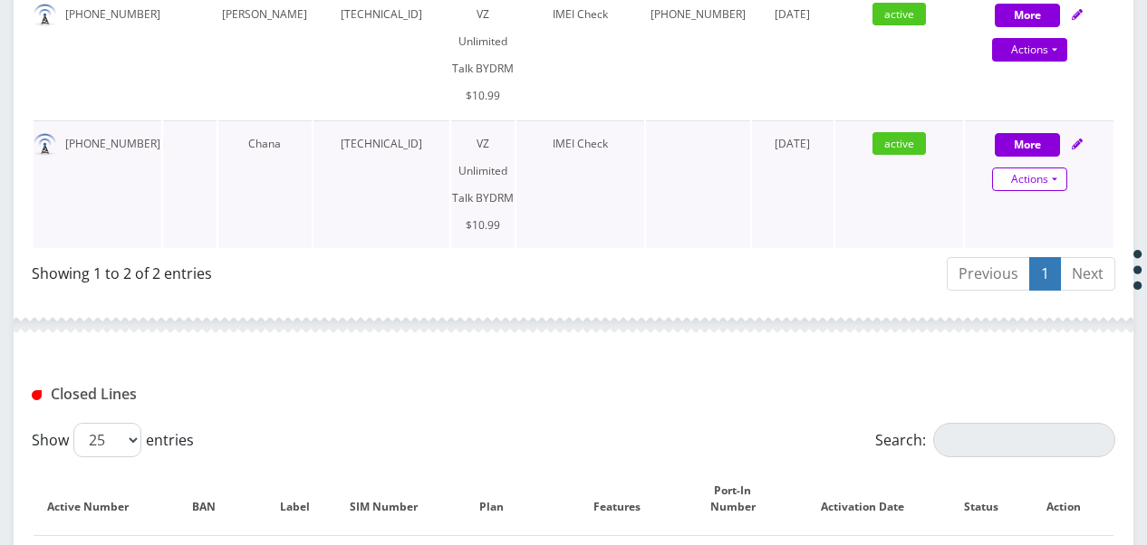
drag, startPoint x: 1053, startPoint y: 142, endPoint x: 1054, endPoint y: 151, distance: 9.1
click at [1053, 168] on link "Actions" at bounding box center [1029, 180] width 75 height 24
select select "469"
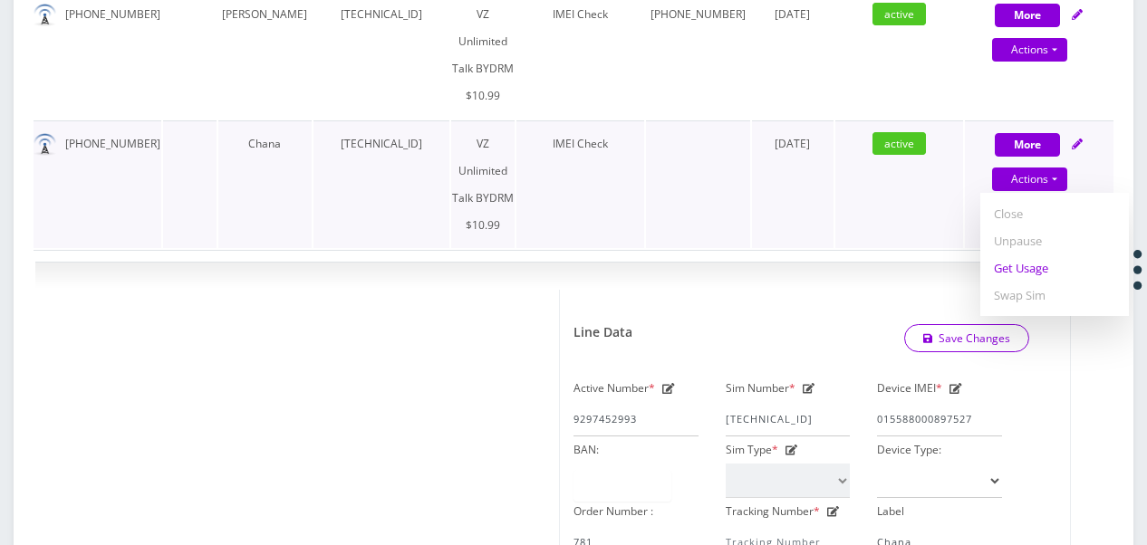
click at [1038, 255] on link "Get Usage" at bounding box center [1054, 268] width 149 height 27
select select "469"
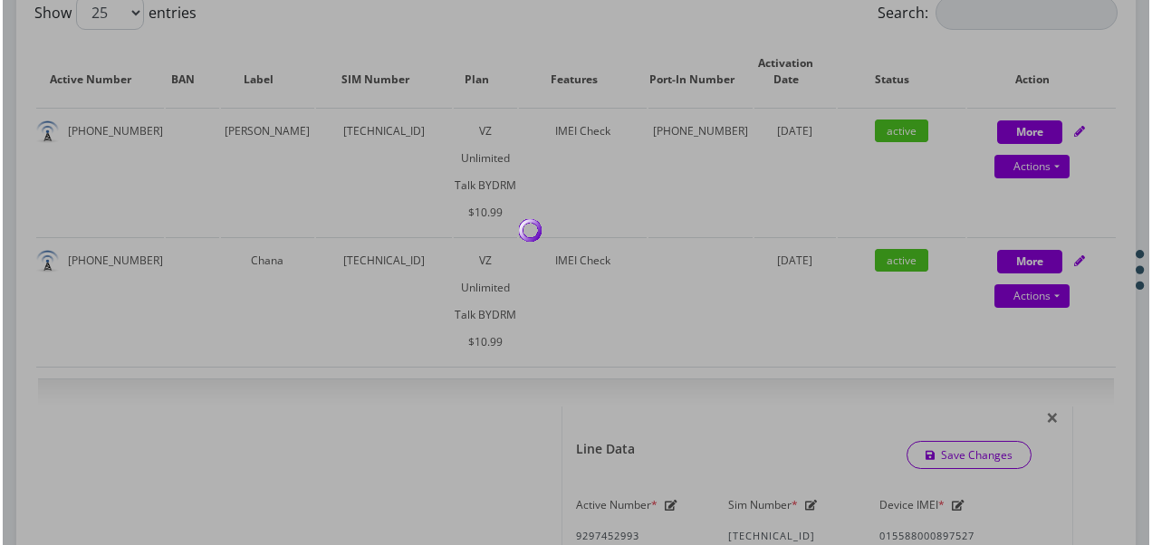
scroll to position [441, 0]
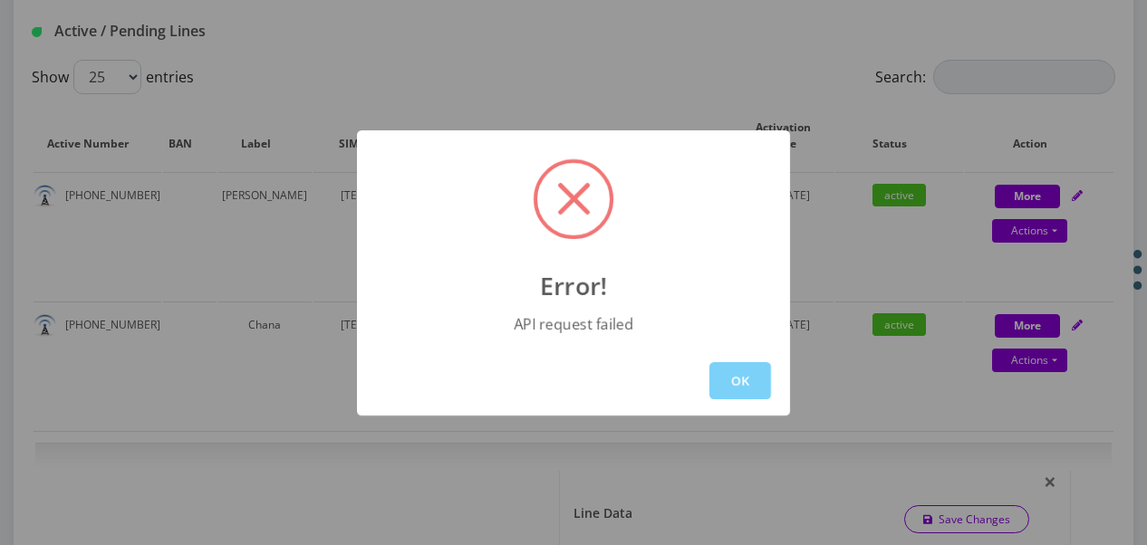
click at [759, 359] on div "OK" at bounding box center [573, 381] width 433 height 70
click at [757, 370] on button "OK" at bounding box center [740, 380] width 62 height 37
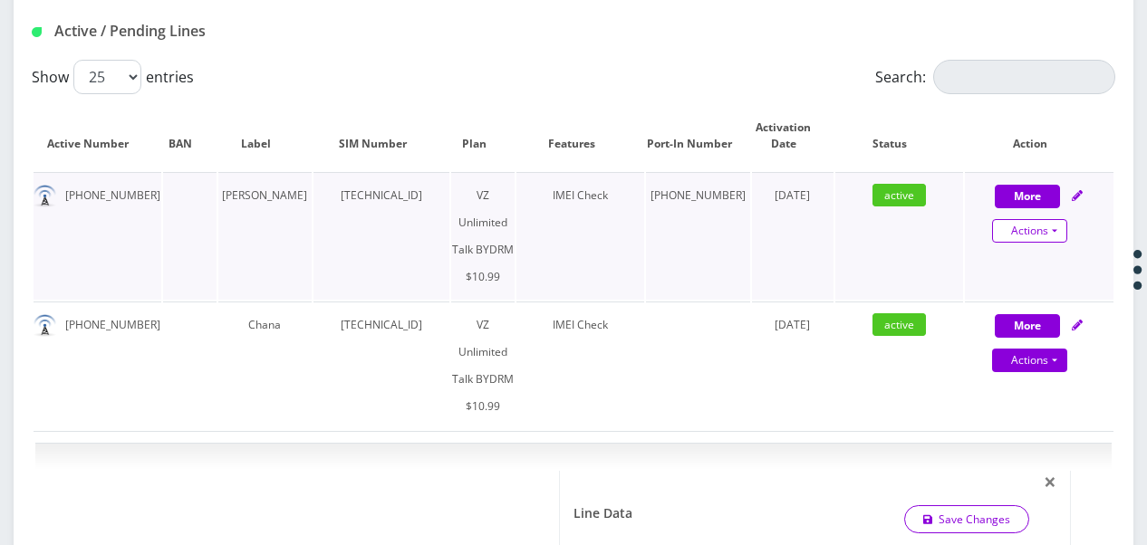
click at [1055, 227] on link "Actions" at bounding box center [1029, 231] width 75 height 24
select select "469"
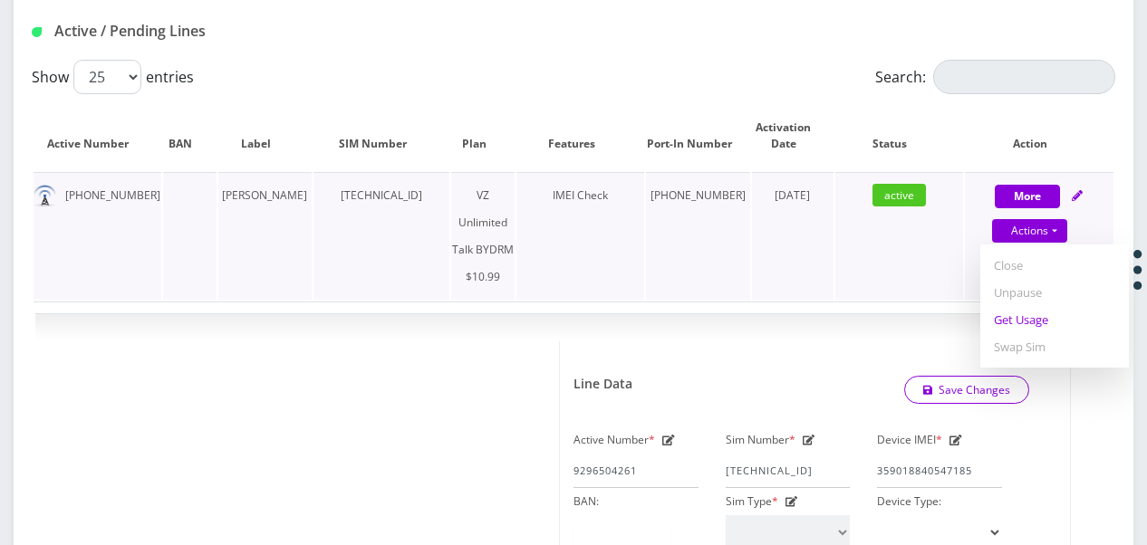
click at [1009, 327] on link "Get Usage" at bounding box center [1054, 319] width 149 height 27
select select "469"
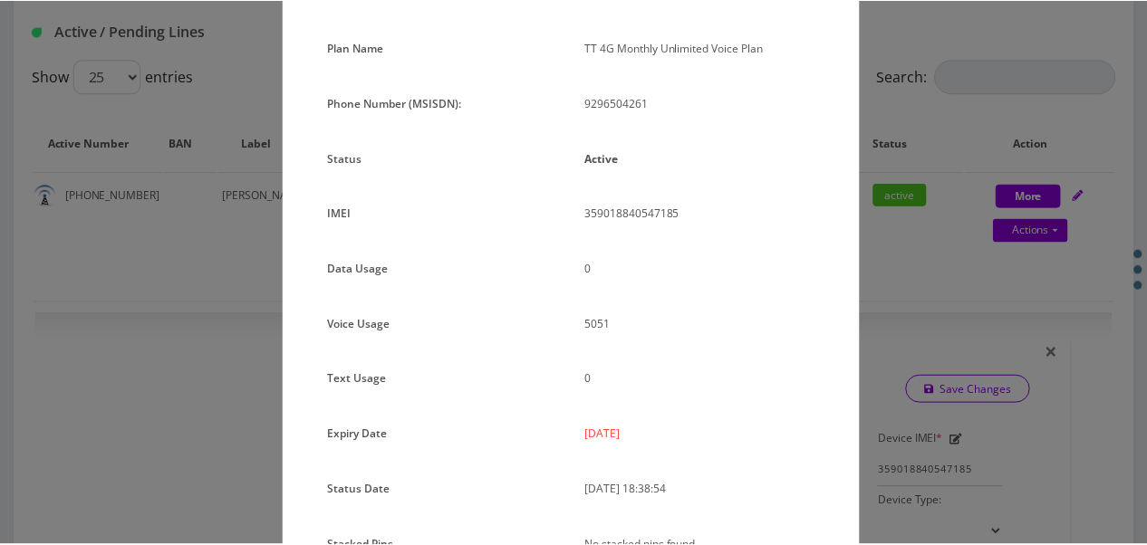
scroll to position [222, 0]
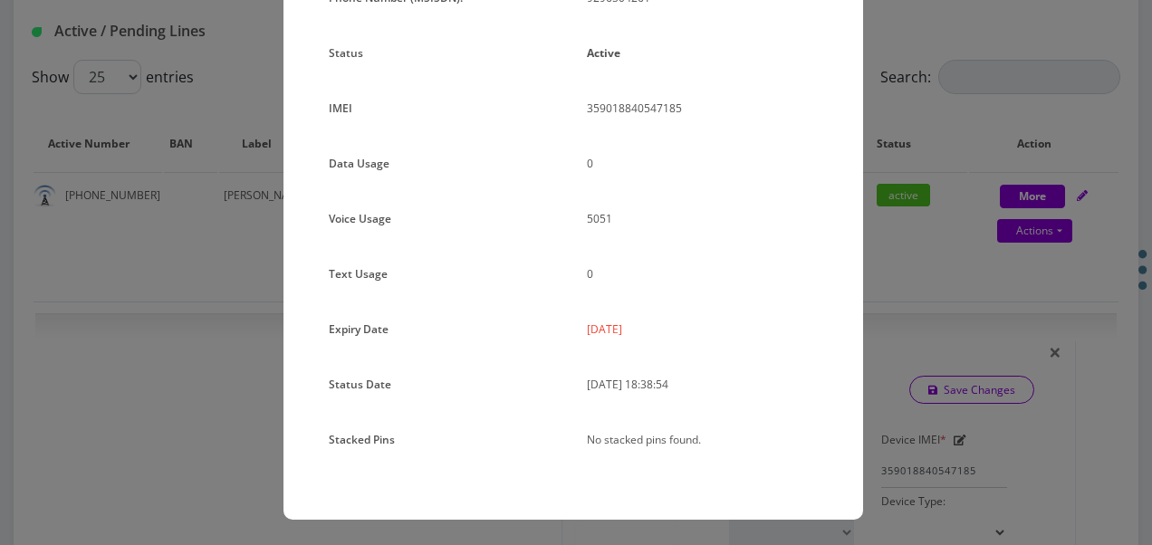
click at [892, 271] on div "× Subscription Info Plan Name TT 4G Monthly Unlimited Voice Plan Phone Number (…" at bounding box center [576, 272] width 1152 height 545
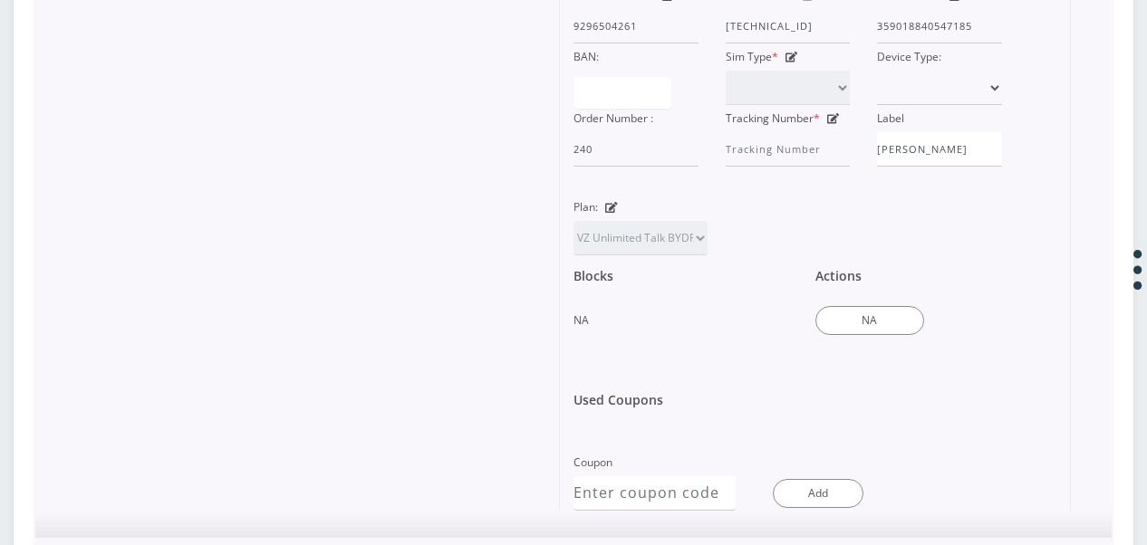
scroll to position [985, 0]
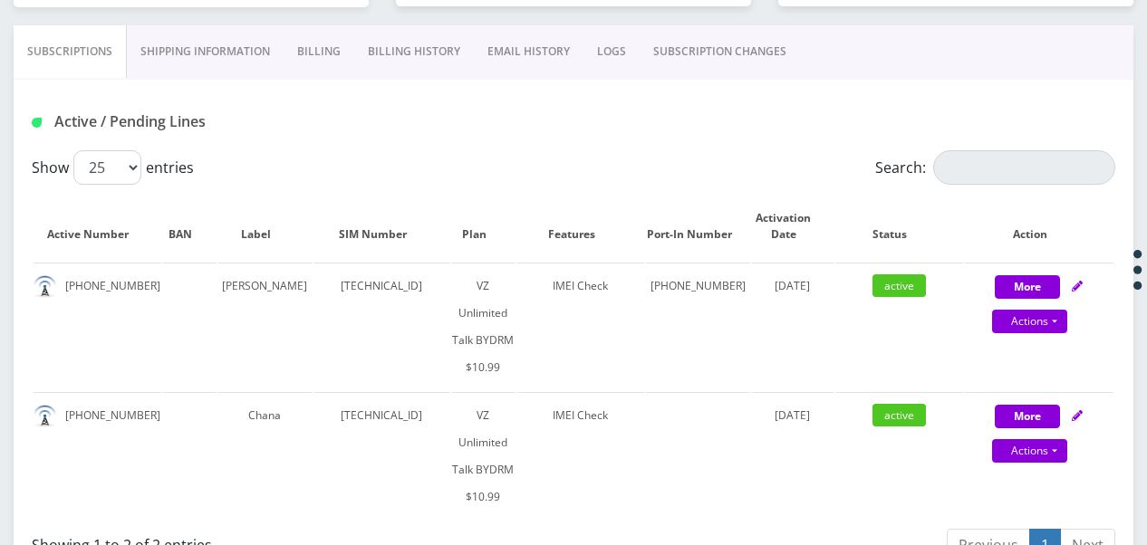
scroll to position [79, 0]
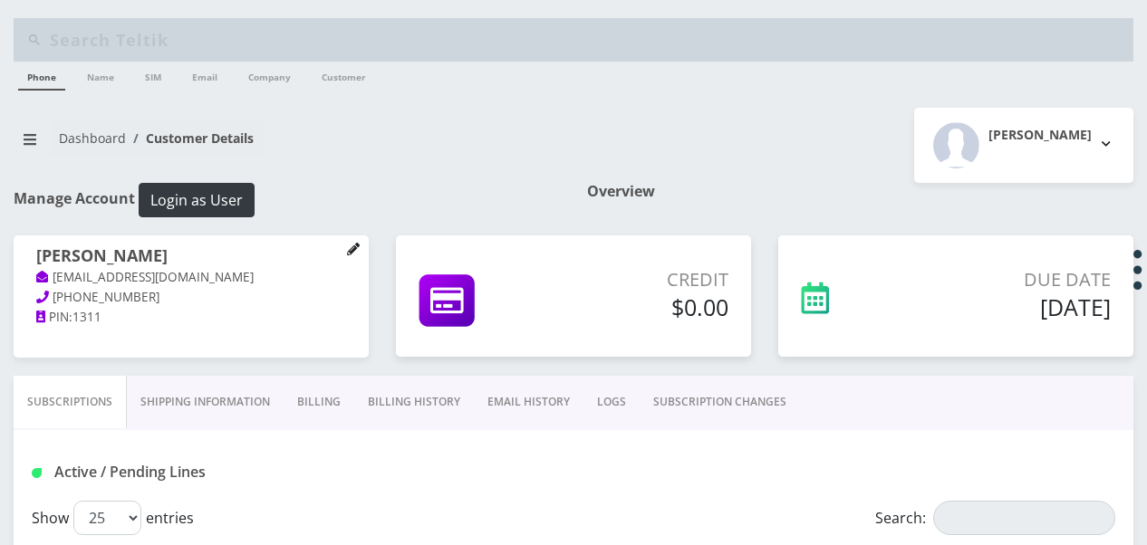
click at [347, 250] on icon at bounding box center [353, 249] width 13 height 13
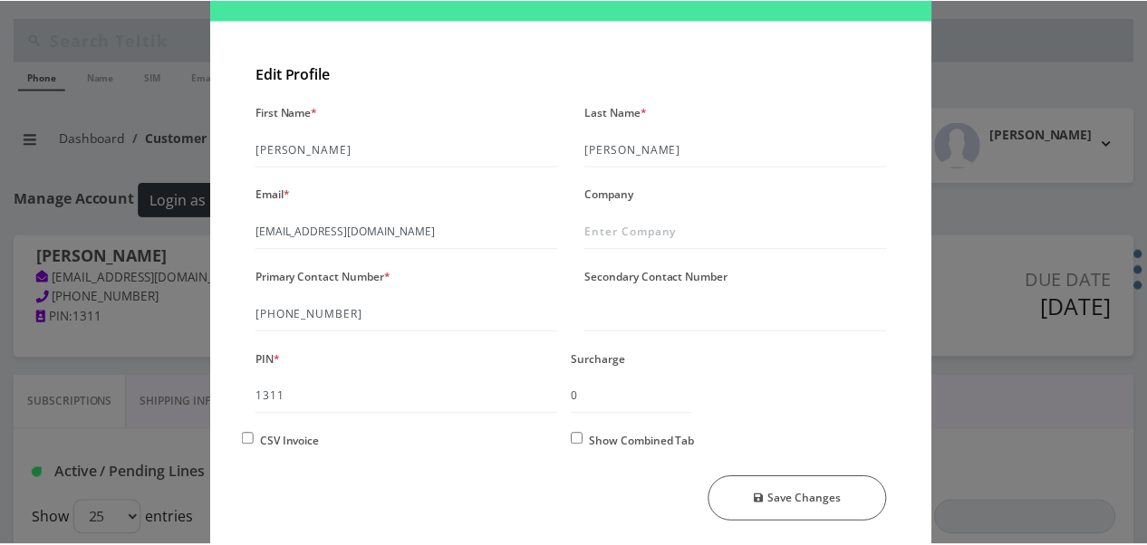
scroll to position [156, 0]
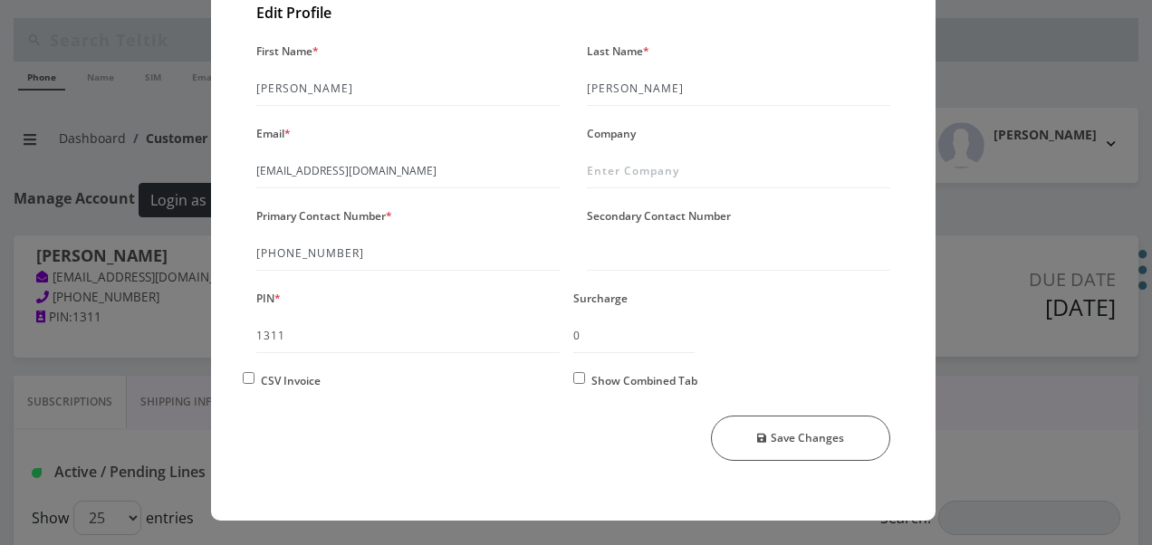
click at [1000, 304] on div "× Manage Account Edit Profile First Name * [PERSON_NAME] Last Name * [PERSON_NA…" at bounding box center [576, 272] width 1152 height 545
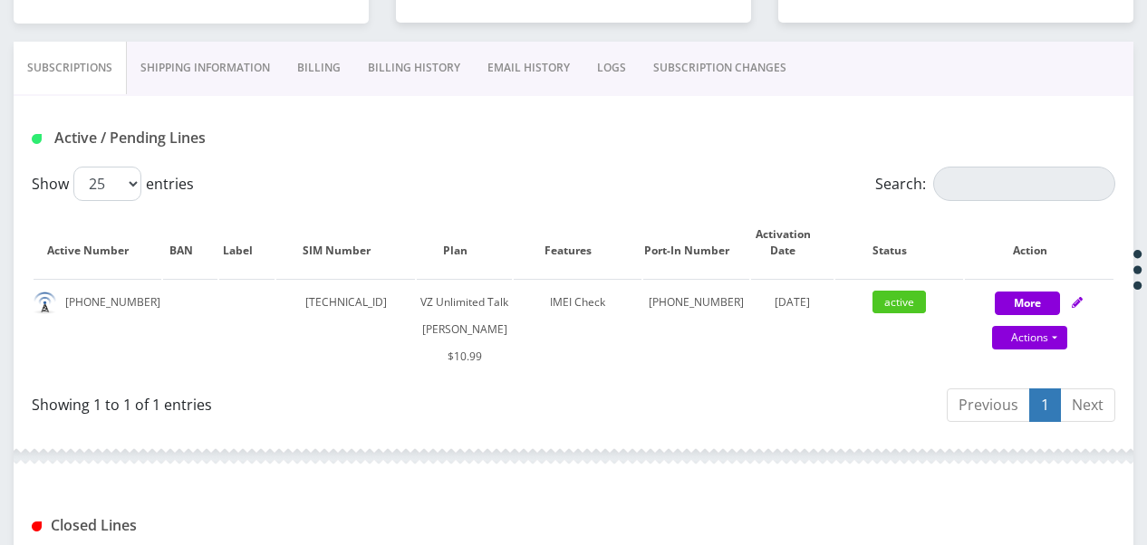
scroll to position [246, 0]
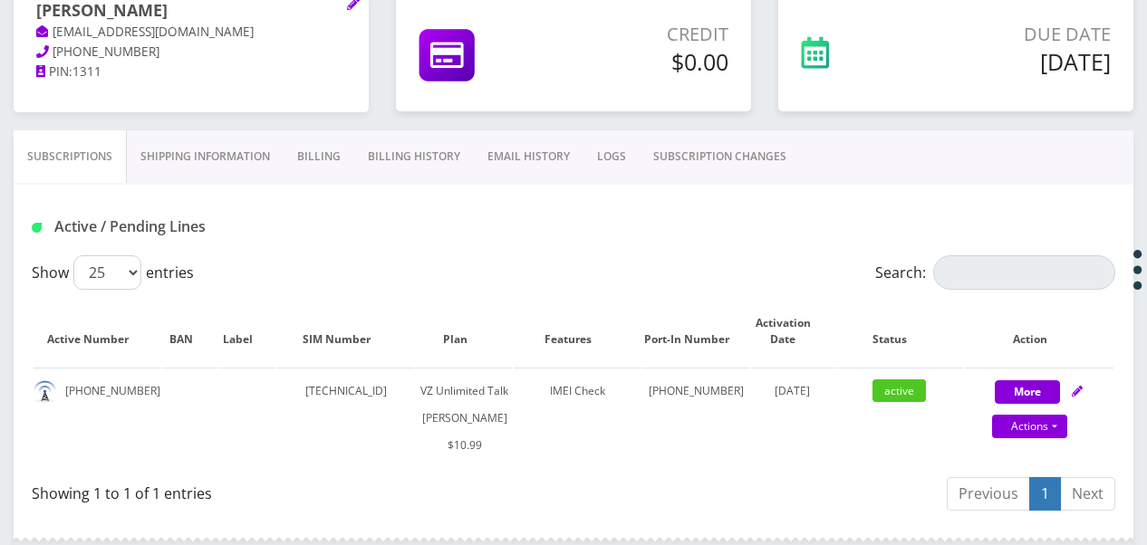
click at [774, 198] on div "Active / Pending Lines" at bounding box center [574, 220] width 1120 height 71
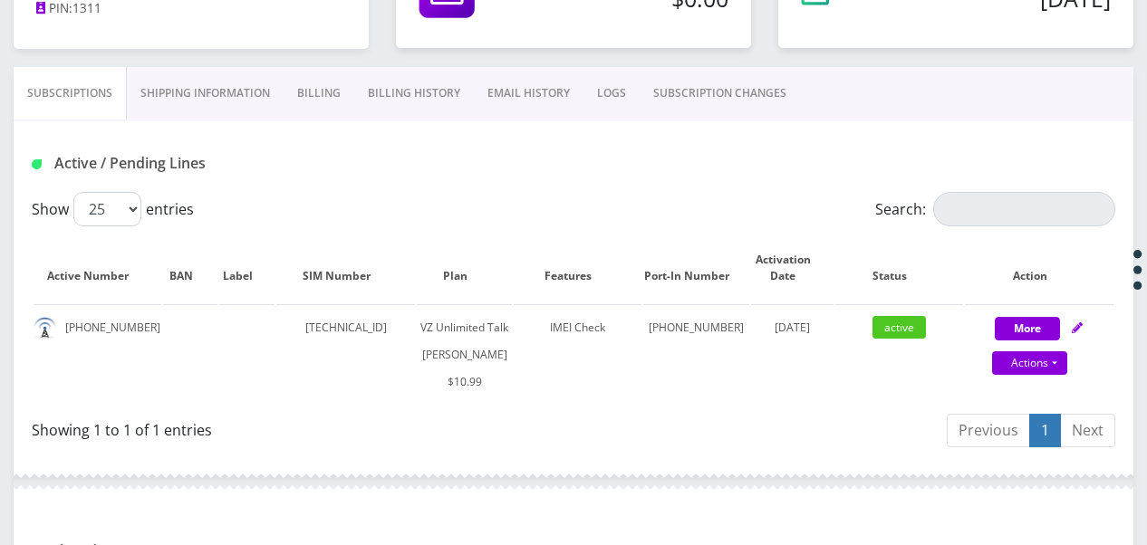
scroll to position [336, 0]
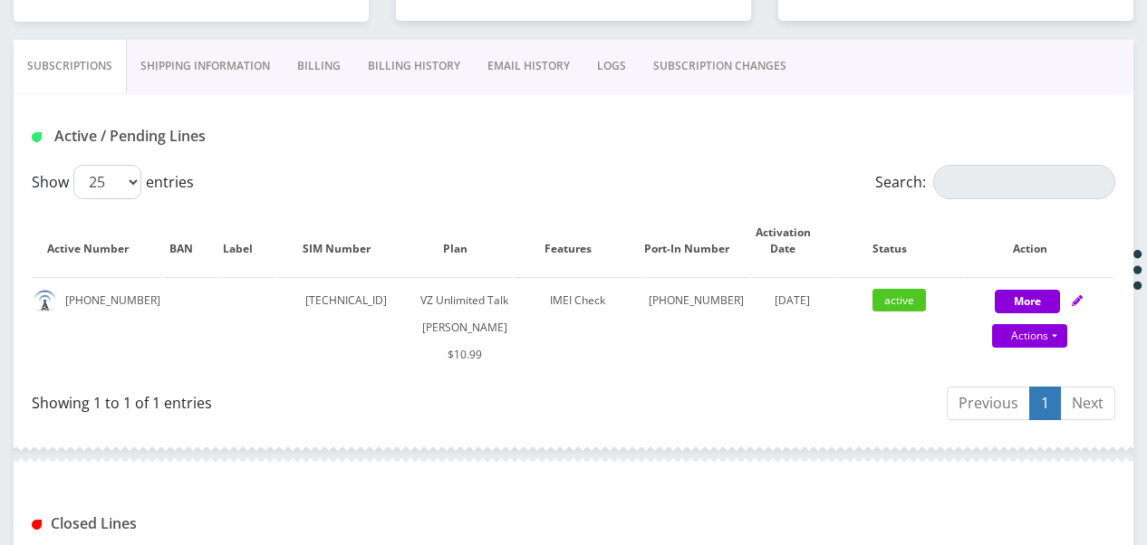
click at [736, 80] on link "SUBSCRIPTION CHANGES" at bounding box center [720, 66] width 160 height 53
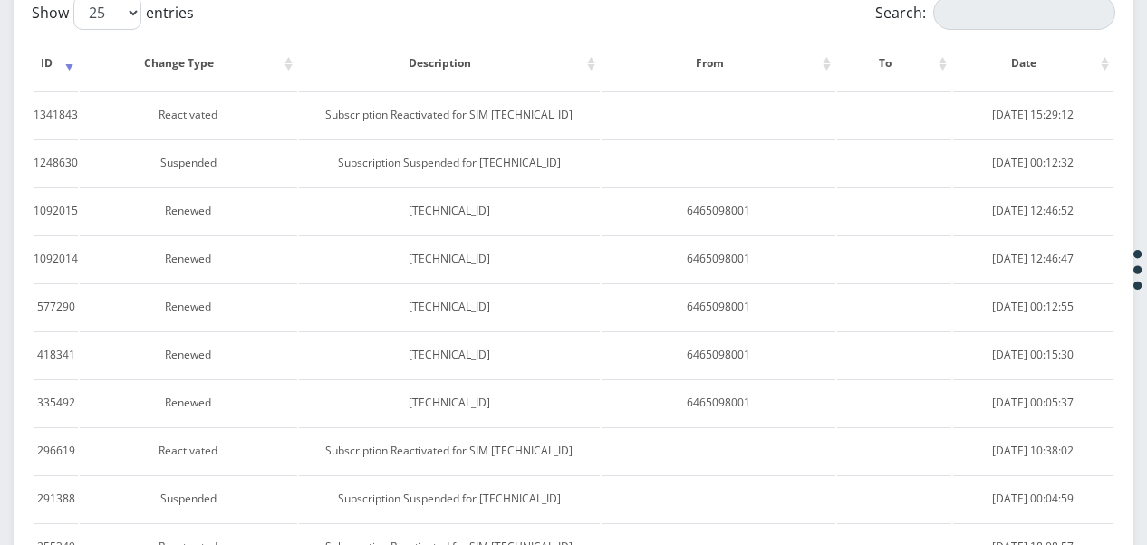
scroll to position [336, 0]
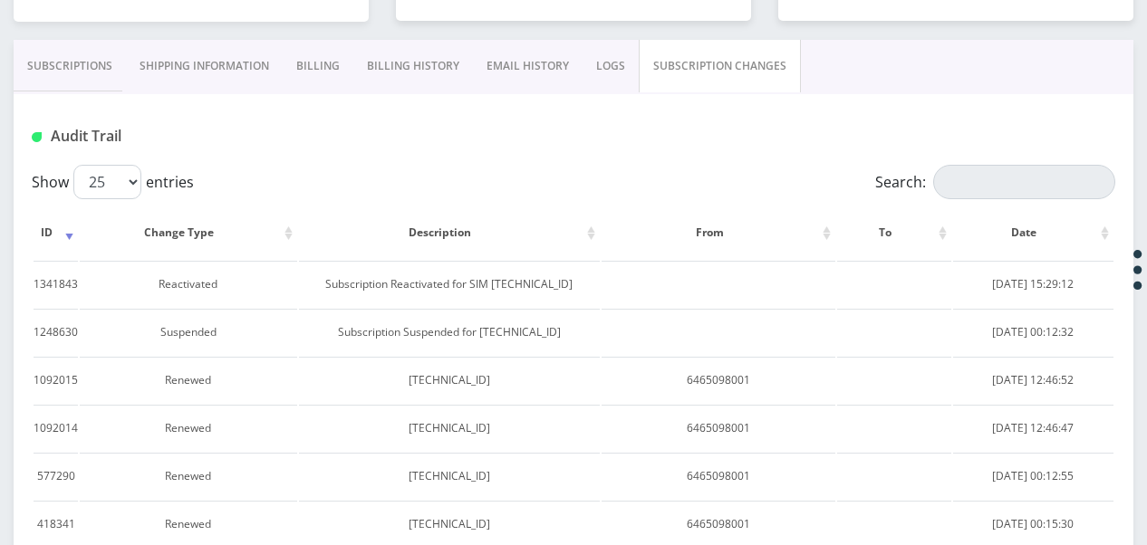
click at [98, 80] on link "Subscriptions" at bounding box center [70, 66] width 112 height 53
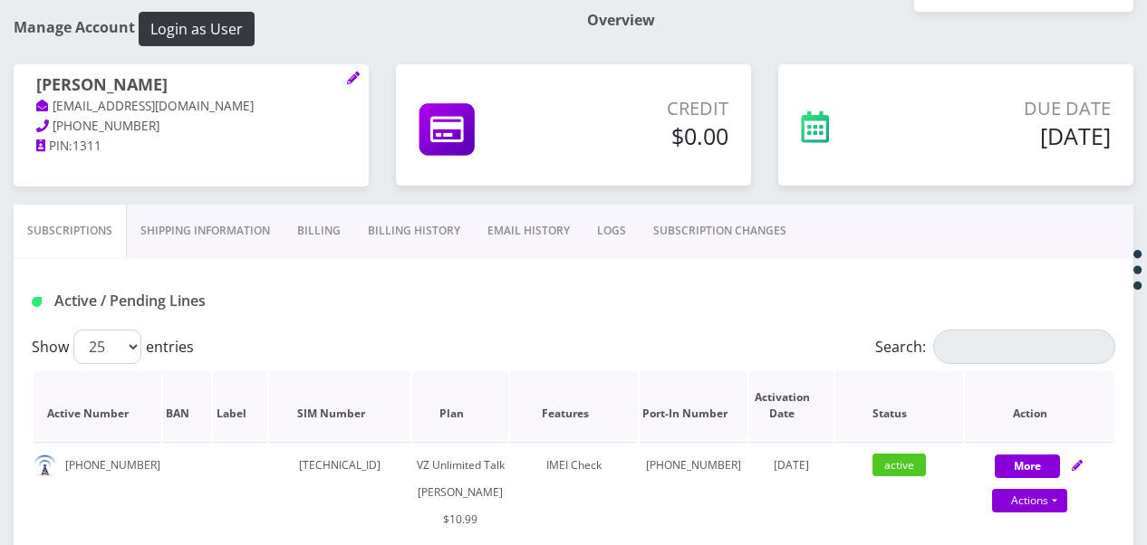
scroll to position [155, 0]
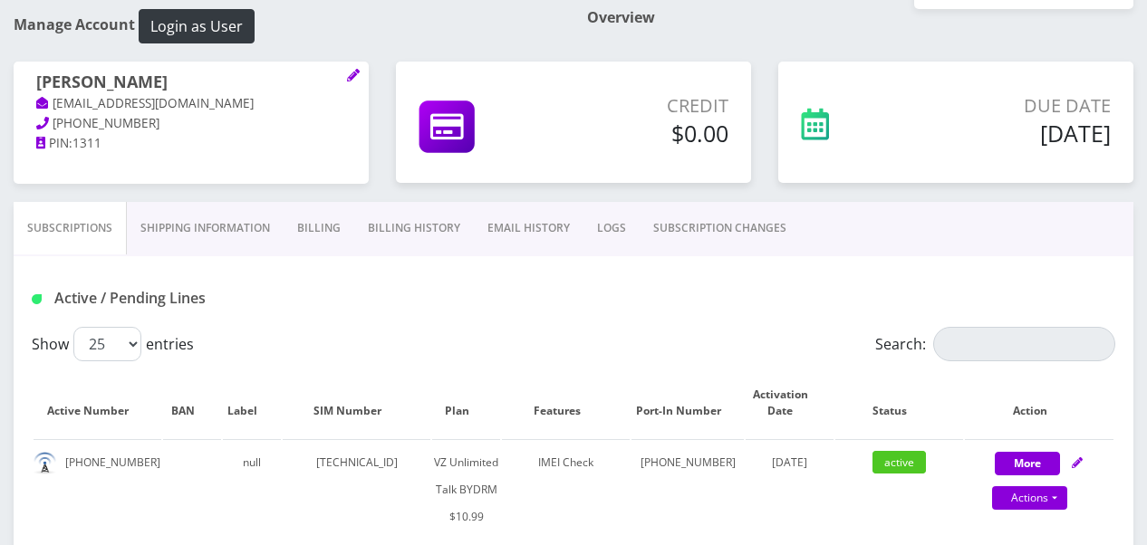
scroll to position [181, 0]
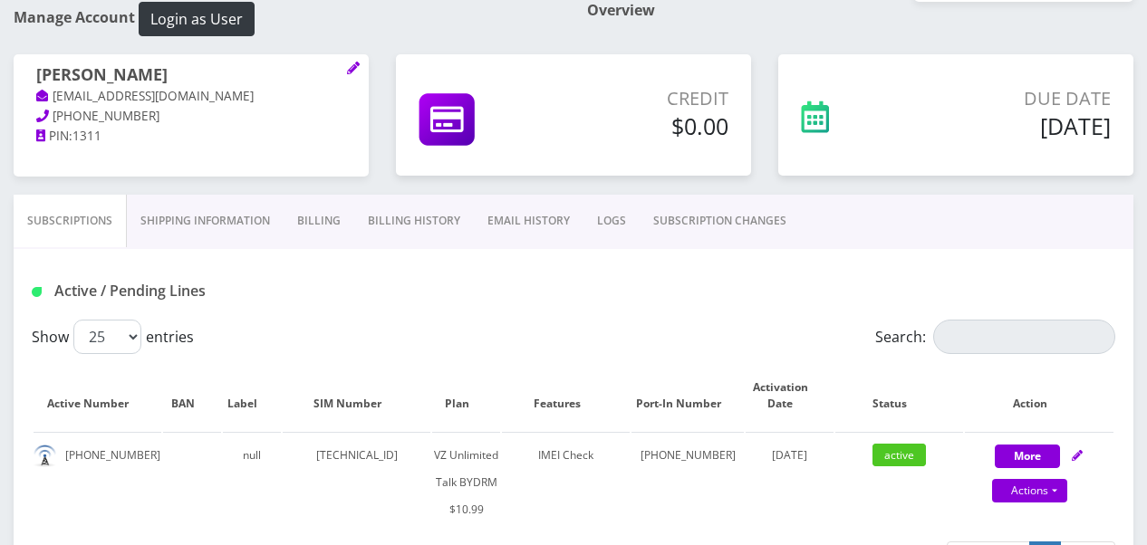
click at [704, 229] on link "SUBSCRIPTION CHANGES" at bounding box center [720, 221] width 160 height 53
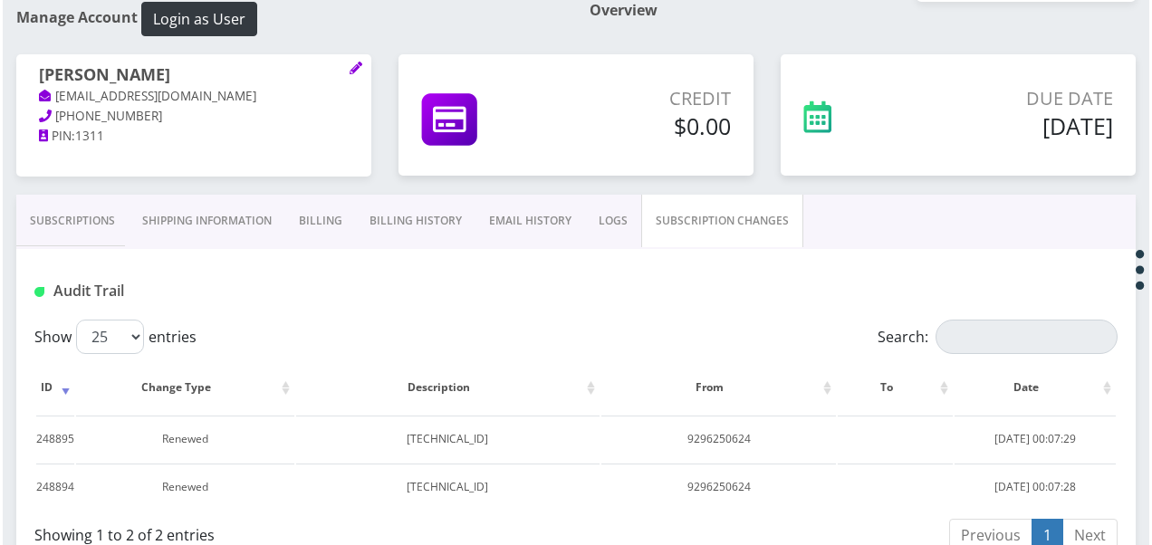
scroll to position [272, 0]
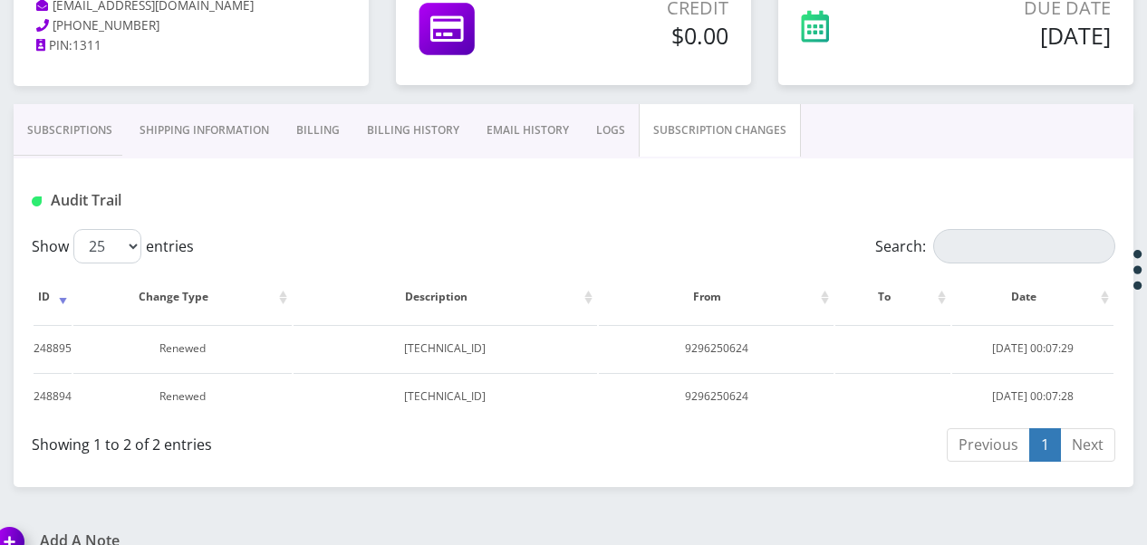
click at [98, 135] on link "Subscriptions" at bounding box center [70, 130] width 112 height 53
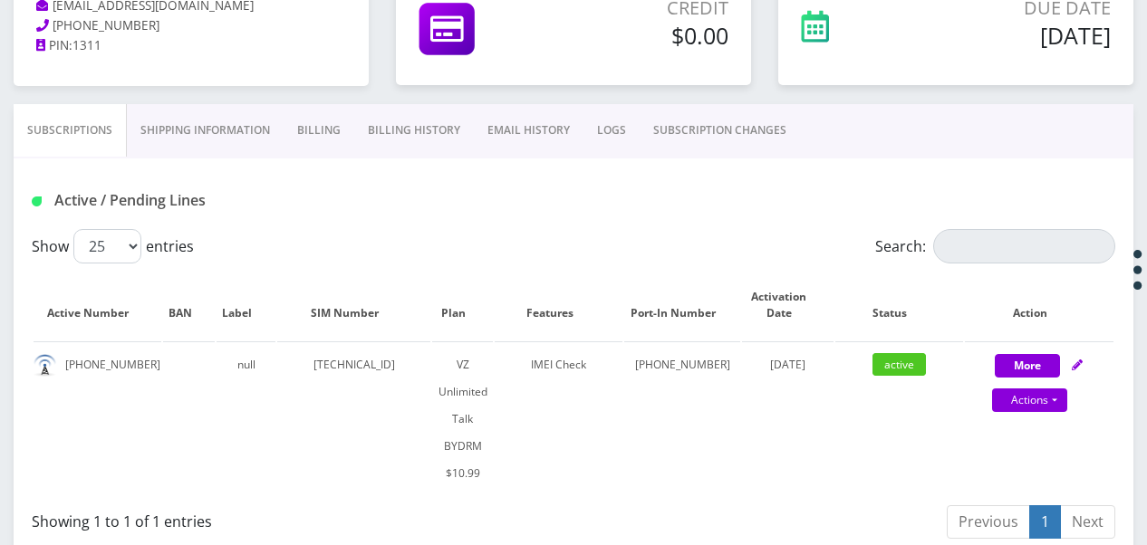
click at [734, 141] on link "SUBSCRIPTION CHANGES" at bounding box center [720, 130] width 160 height 53
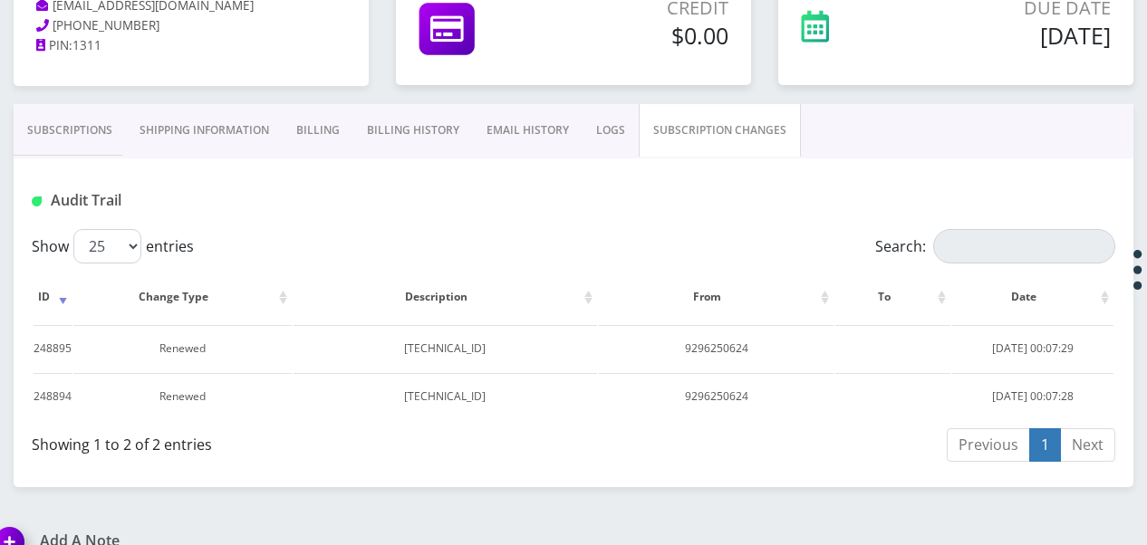
click at [73, 115] on link "Subscriptions" at bounding box center [70, 130] width 112 height 53
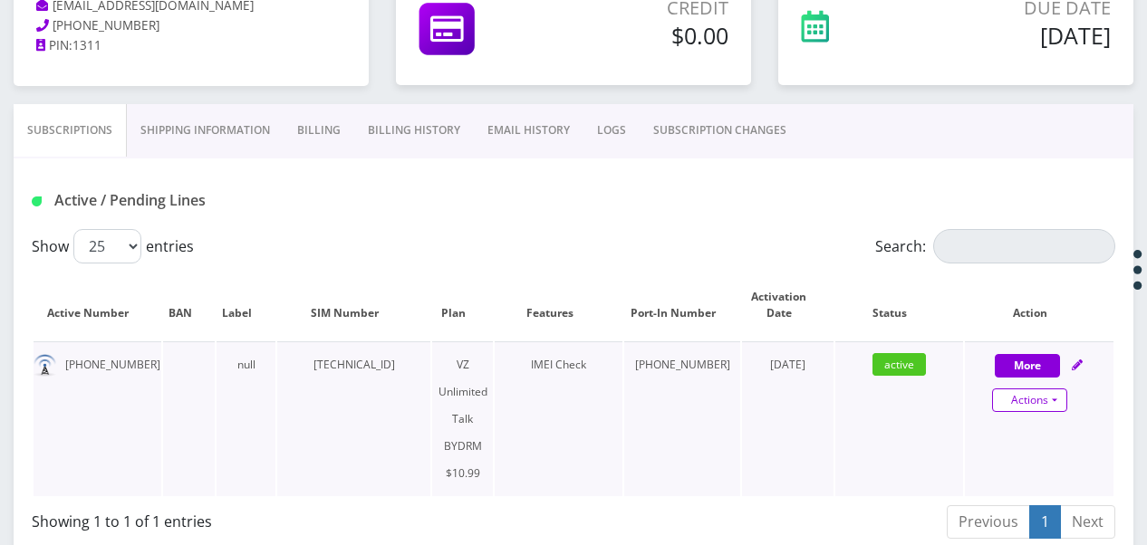
click at [1066, 404] on link "Actions" at bounding box center [1029, 401] width 75 height 24
select select "469"
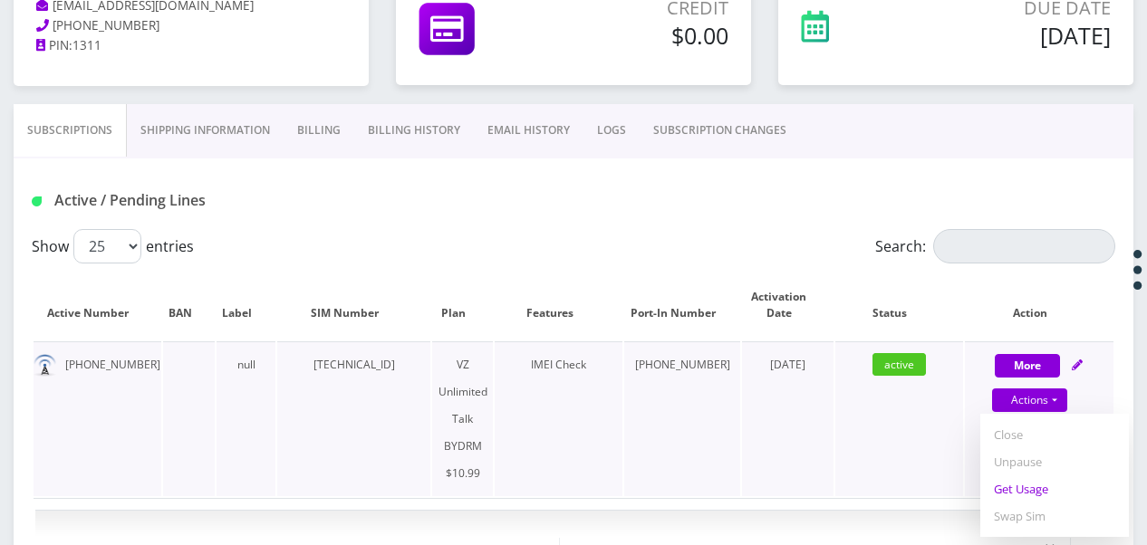
click at [1038, 486] on link "Get Usage" at bounding box center [1054, 489] width 149 height 27
select select "469"
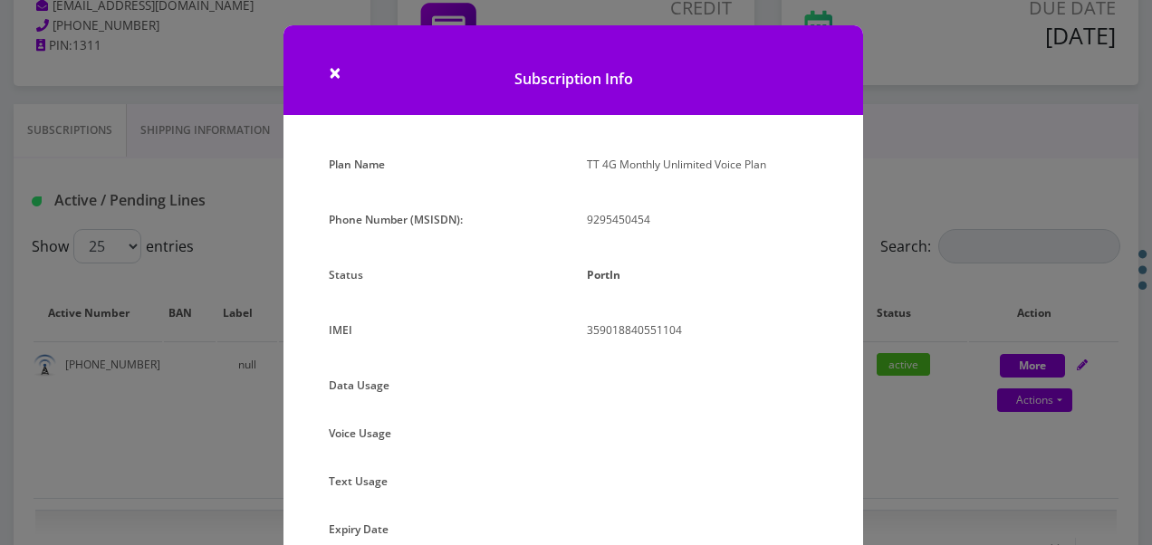
click at [950, 373] on div "× Subscription Info Plan Name TT 4G Monthly Unlimited Voice Plan Phone Number (…" at bounding box center [576, 272] width 1152 height 545
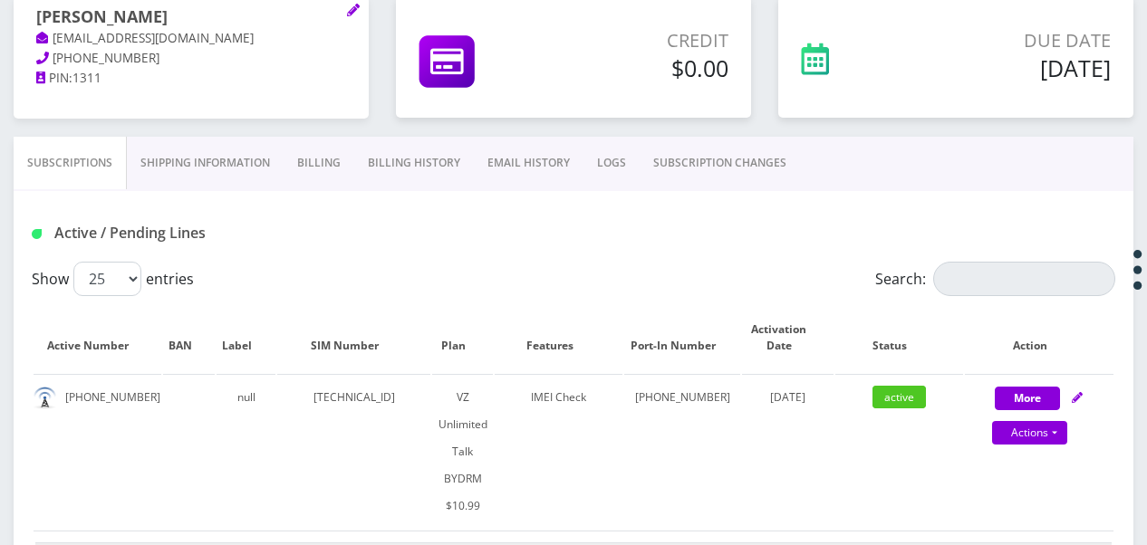
scroll to position [147, 0]
